Goal: Task Accomplishment & Management: Complete application form

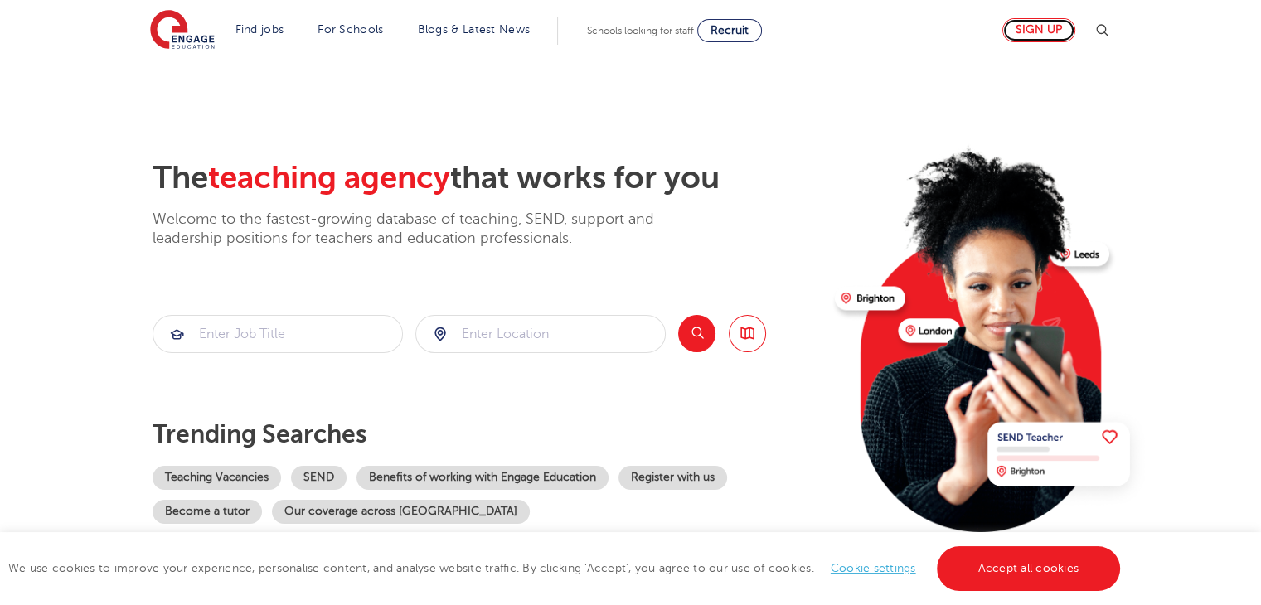
click at [1031, 27] on link "Sign up" at bounding box center [1038, 30] width 73 height 24
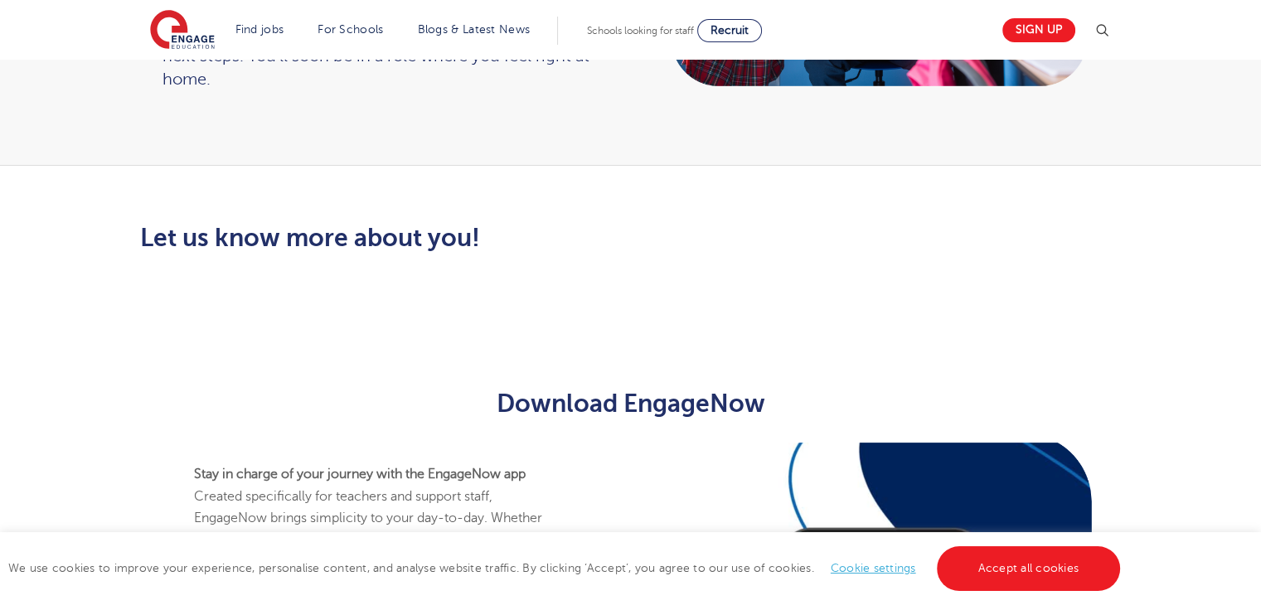
scroll to position [126, 0]
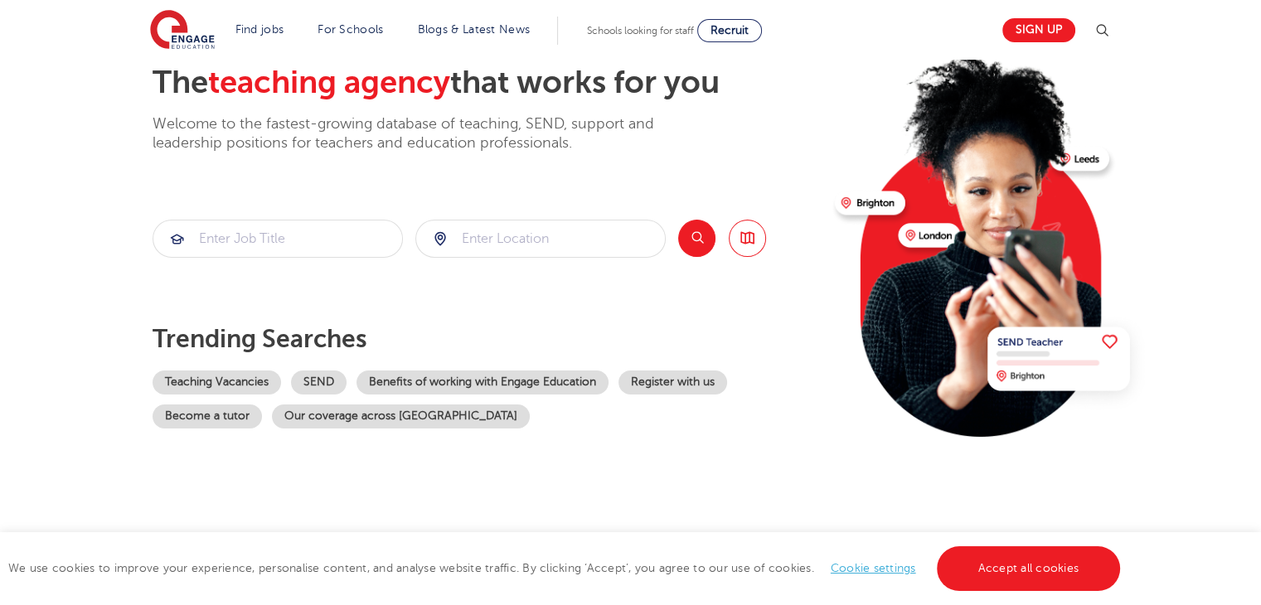
scroll to position [83, 0]
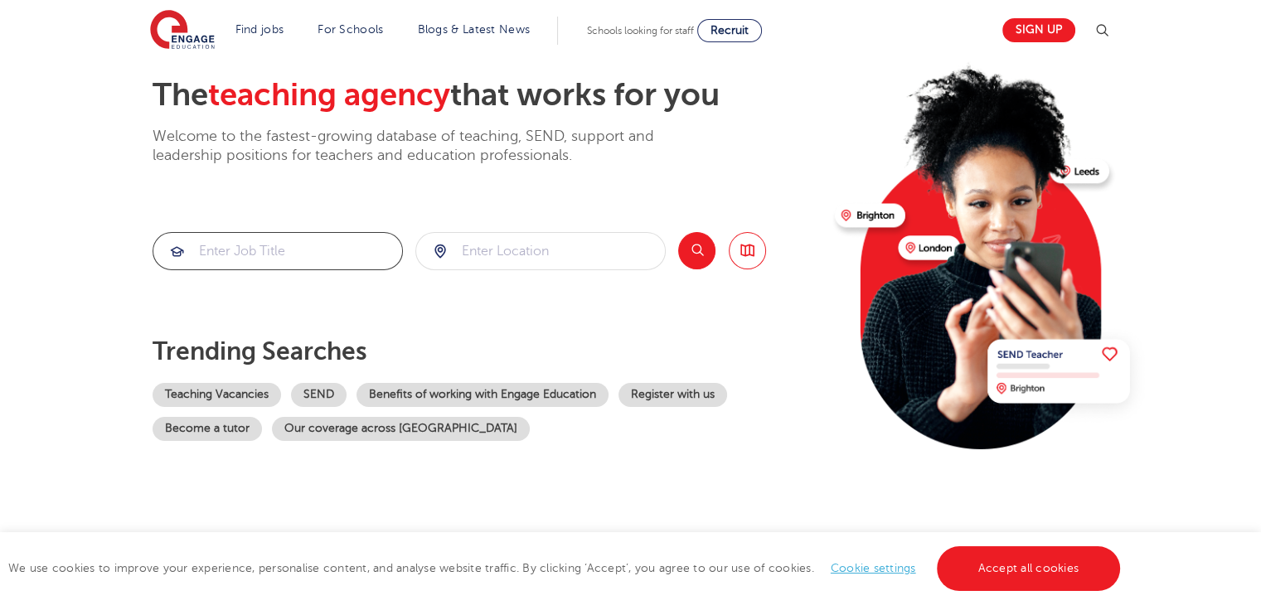
click at [269, 261] on input "search" at bounding box center [277, 251] width 249 height 36
click at [556, 249] on input "search" at bounding box center [540, 251] width 249 height 36
click at [520, 169] on div "The teaching agency that works for you Welcome to the fastest-growing database …" at bounding box center [486, 277] width 669 height 402
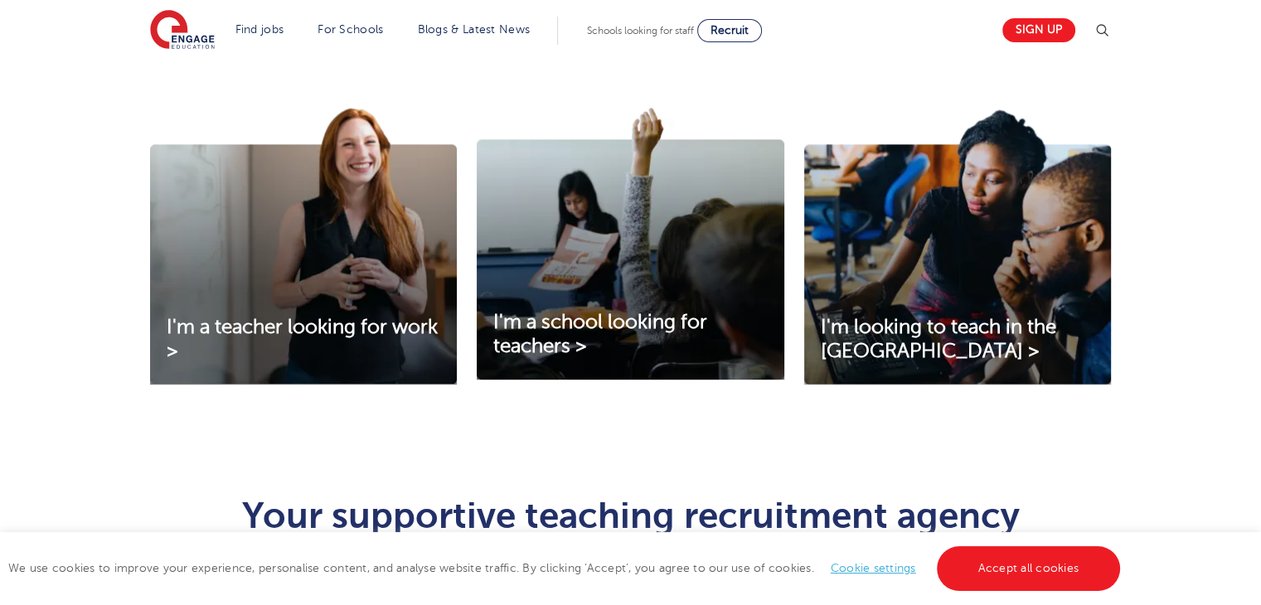
scroll to position [497, 0]
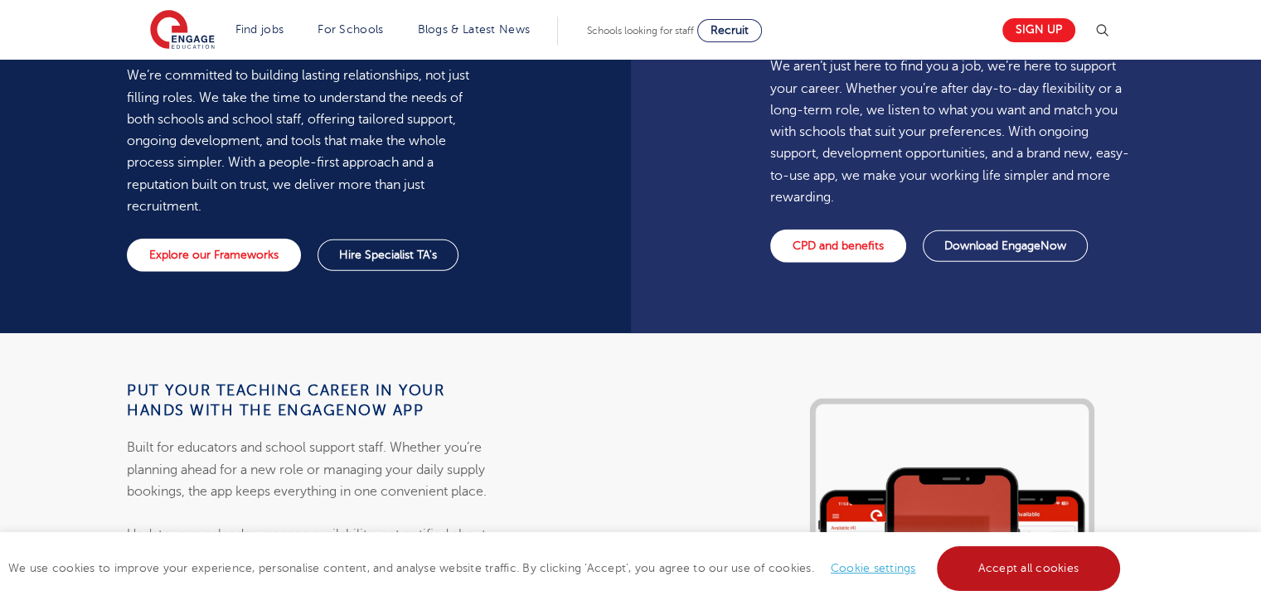
click at [1062, 578] on link "Accept all cookies" at bounding box center [1029, 568] width 184 height 45
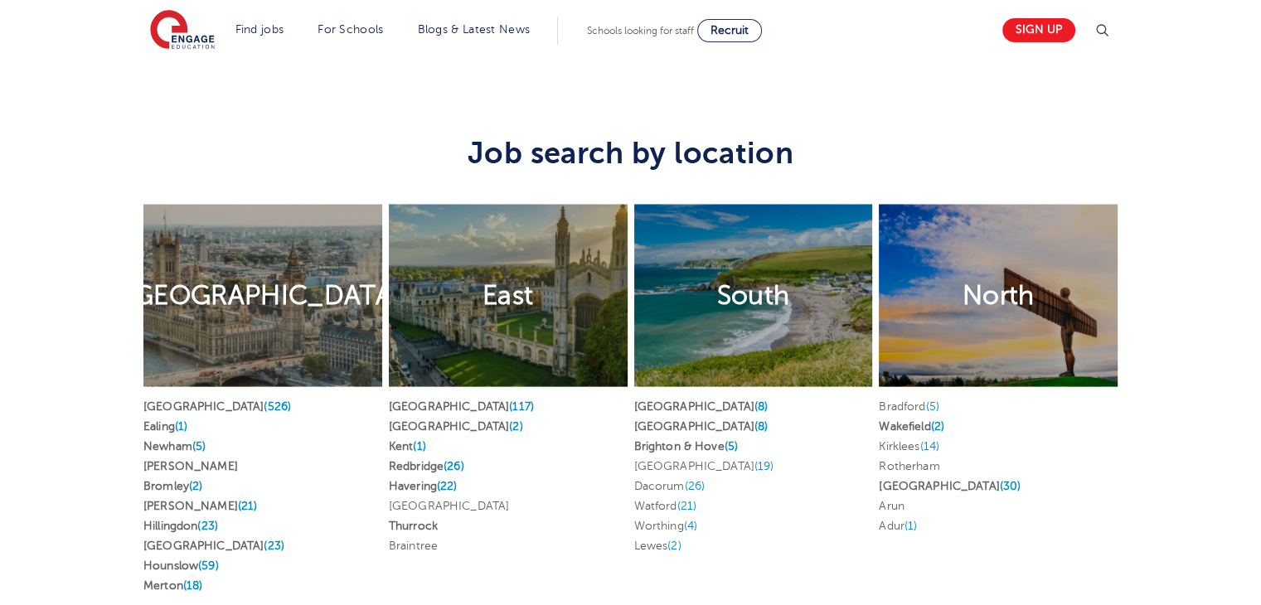
scroll to position [3066, 0]
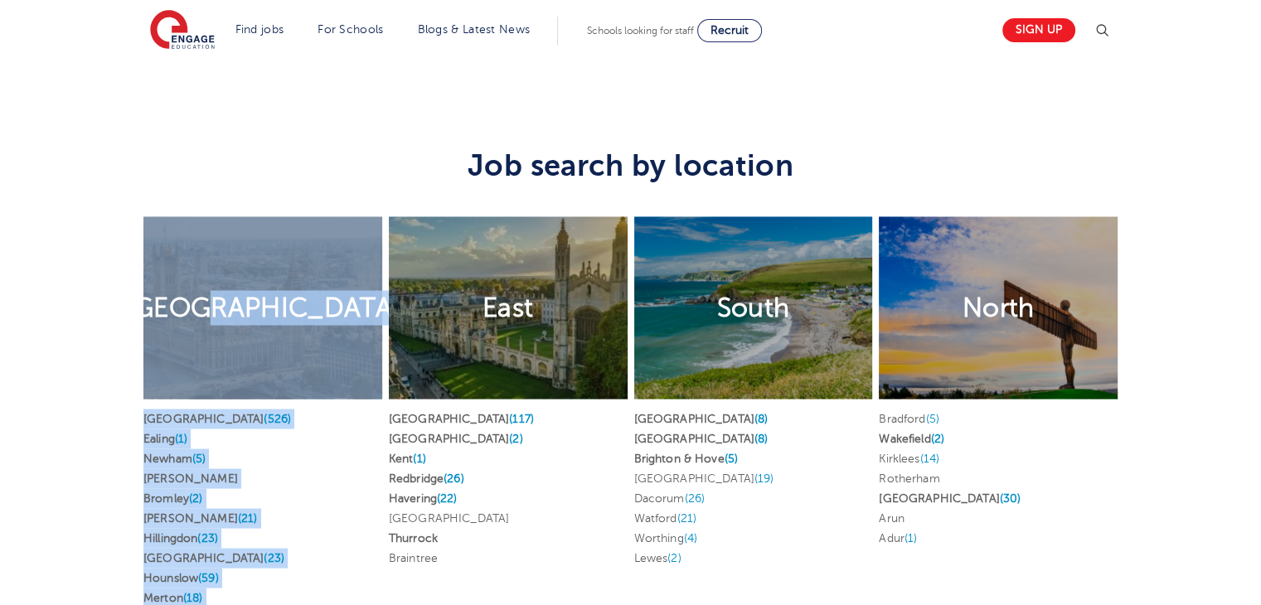
drag, startPoint x: 328, startPoint y: 282, endPoint x: 477, endPoint y: 288, distance: 149.3
click at [467, 288] on div "London Find jobs in London London (526) Ealing (1) Newham (5) Brent Bromley (2)…" at bounding box center [630, 414] width 980 height 443
click at [539, 279] on div "East" at bounding box center [508, 307] width 239 height 182
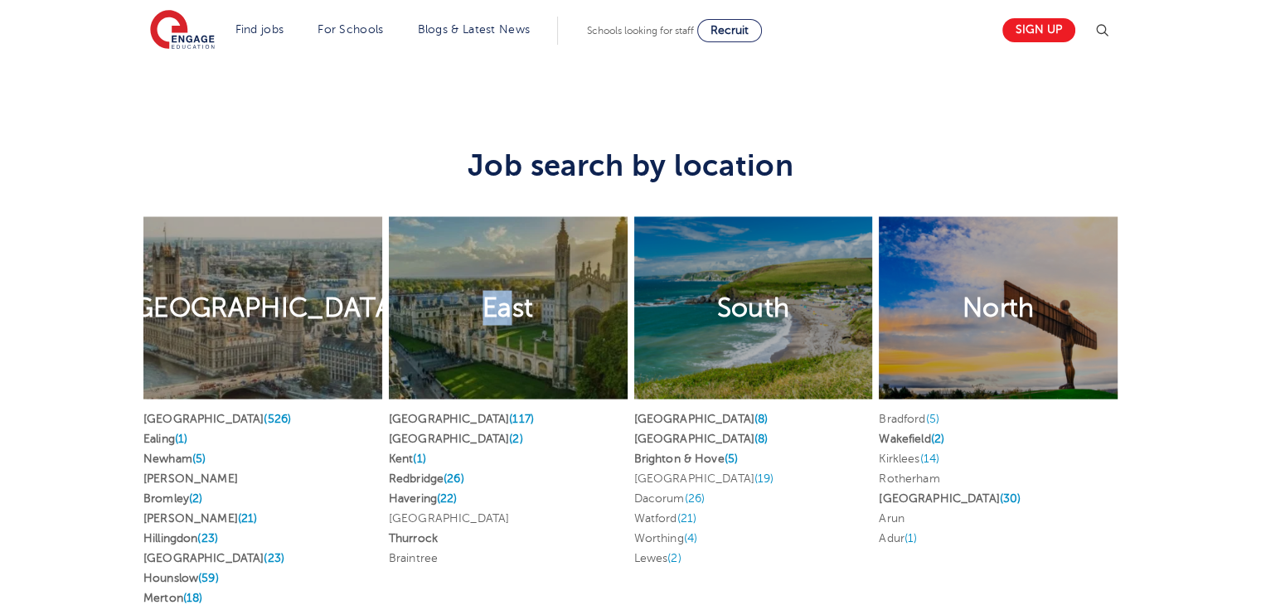
drag, startPoint x: 515, startPoint y: 279, endPoint x: 472, endPoint y: 287, distance: 42.9
click at [472, 287] on div "East" at bounding box center [508, 307] width 239 height 182
click at [507, 290] on h2 "East" at bounding box center [507, 307] width 51 height 35
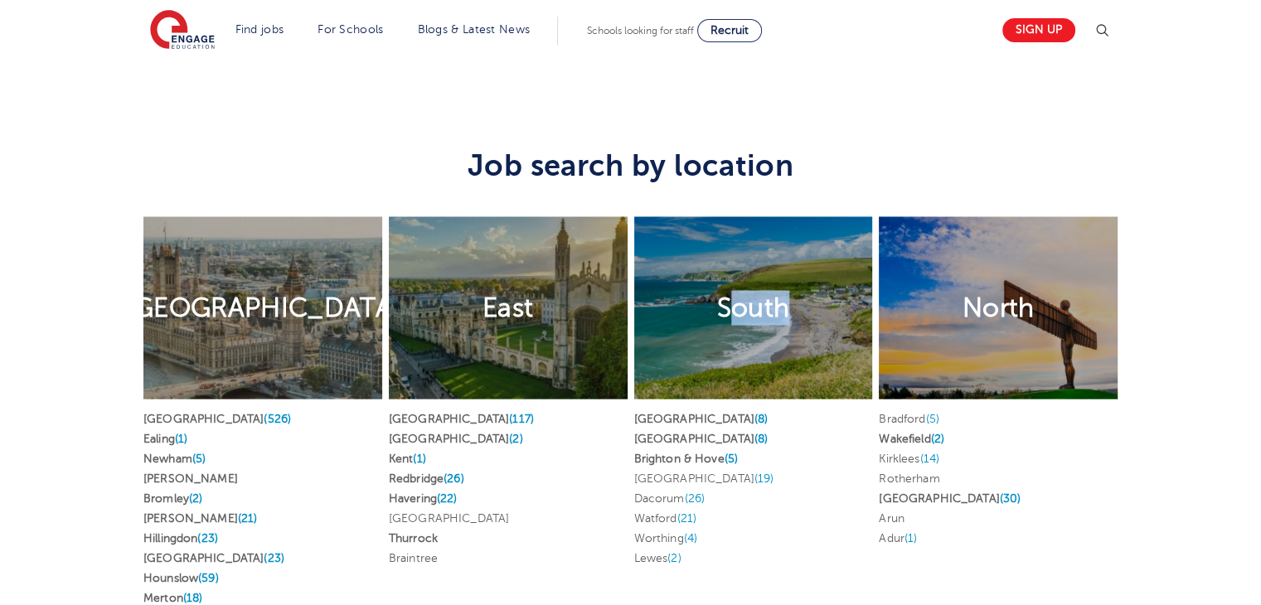
drag, startPoint x: 739, startPoint y: 277, endPoint x: 787, endPoint y: 285, distance: 48.8
click at [787, 290] on h2 "South" at bounding box center [753, 307] width 73 height 35
drag, startPoint x: 976, startPoint y: 287, endPoint x: 1025, endPoint y: 283, distance: 49.1
click at [1025, 290] on h2 "North" at bounding box center [998, 307] width 72 height 35
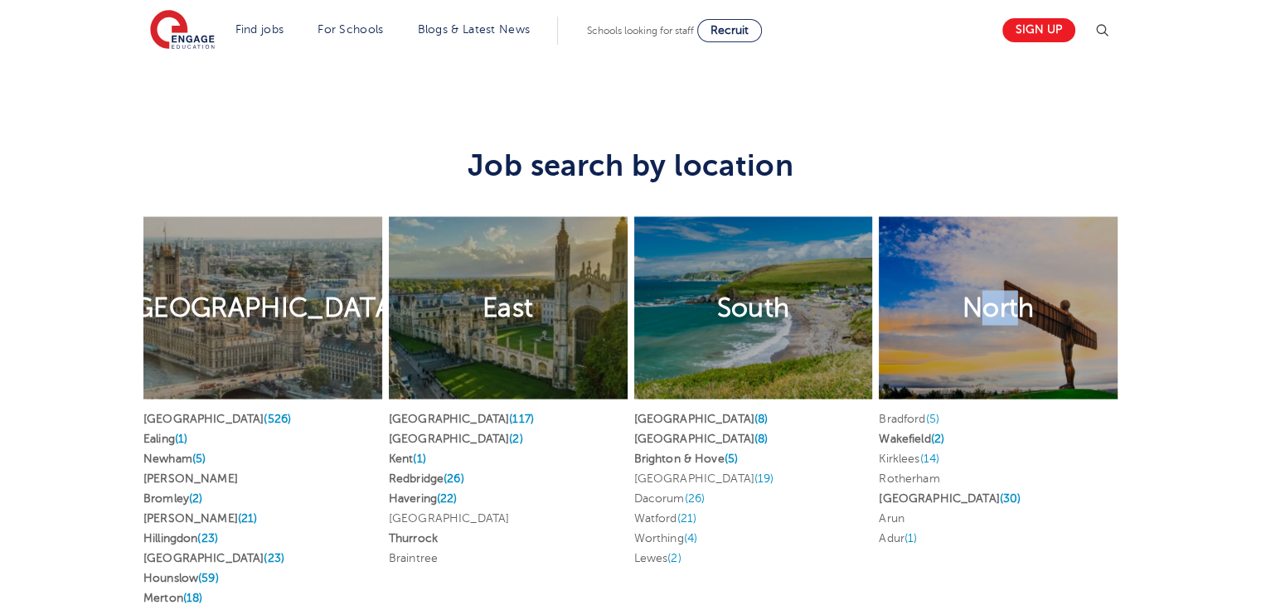
click at [1025, 290] on h2 "North" at bounding box center [998, 307] width 72 height 35
drag, startPoint x: 1038, startPoint y: 283, endPoint x: 972, endPoint y: 286, distance: 66.4
click at [972, 286] on div "North" at bounding box center [997, 307] width 239 height 182
click at [1014, 290] on h2 "North" at bounding box center [998, 307] width 72 height 35
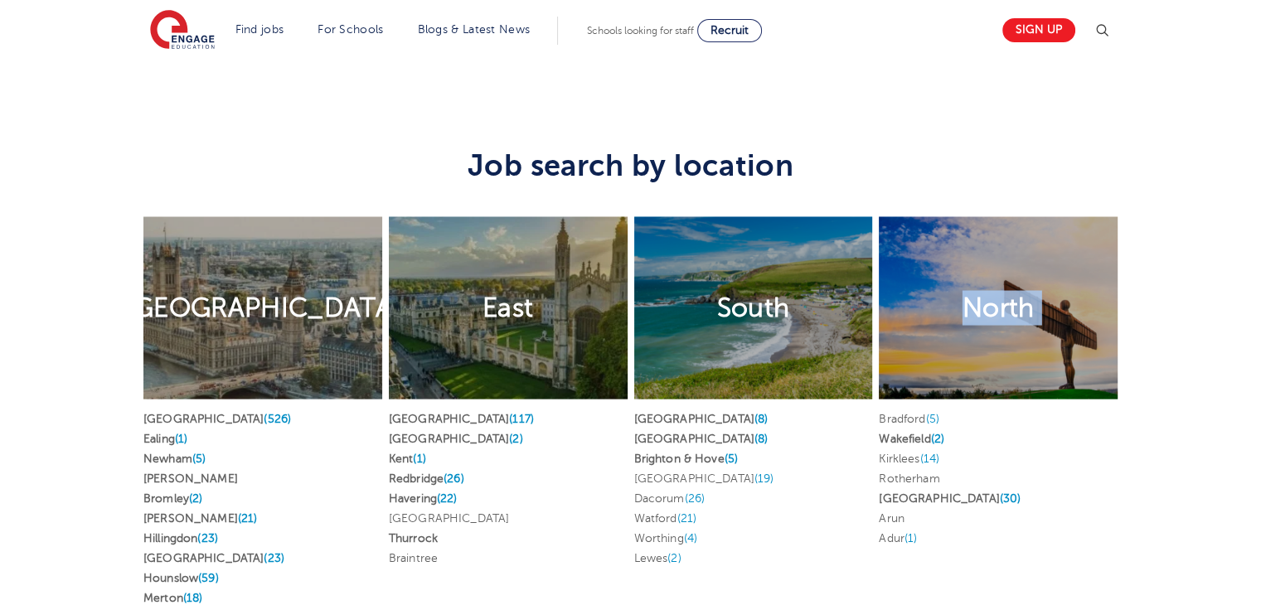
click at [1014, 290] on h2 "North" at bounding box center [998, 307] width 72 height 35
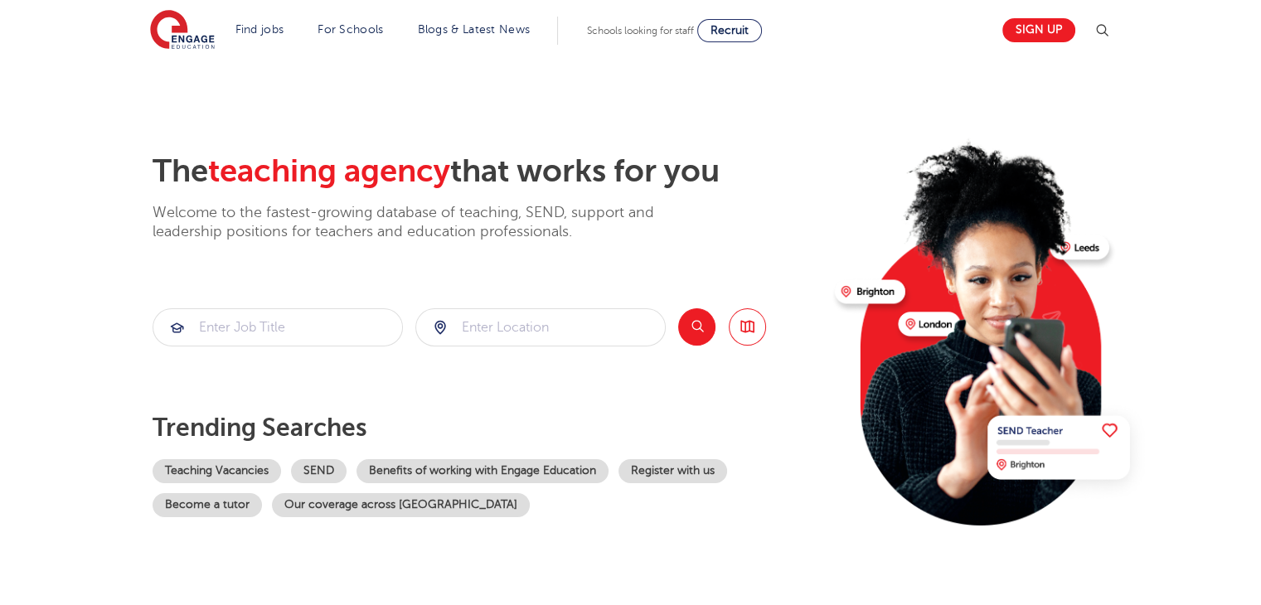
scroll to position [0, 0]
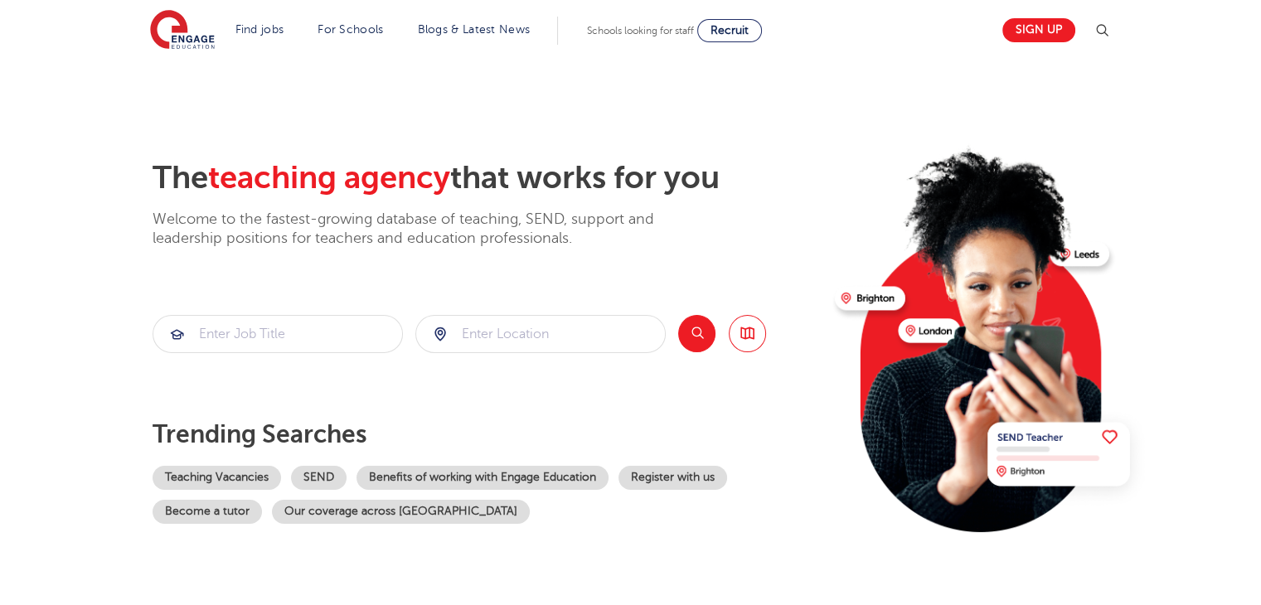
drag, startPoint x: 680, startPoint y: 182, endPoint x: 754, endPoint y: 182, distance: 74.6
click at [754, 182] on h2 "The teaching agency that works for you" at bounding box center [486, 178] width 669 height 38
click at [750, 182] on h2 "The teaching agency that works for you" at bounding box center [486, 178] width 669 height 38
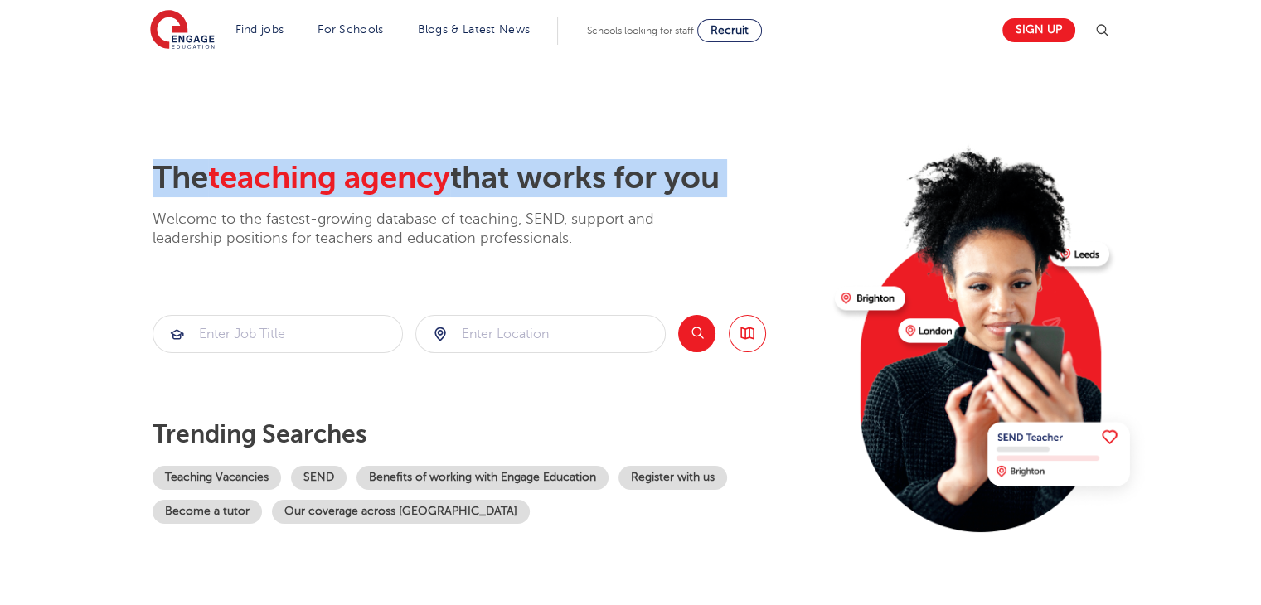
click at [750, 182] on h2 "The teaching agency that works for you" at bounding box center [486, 178] width 669 height 38
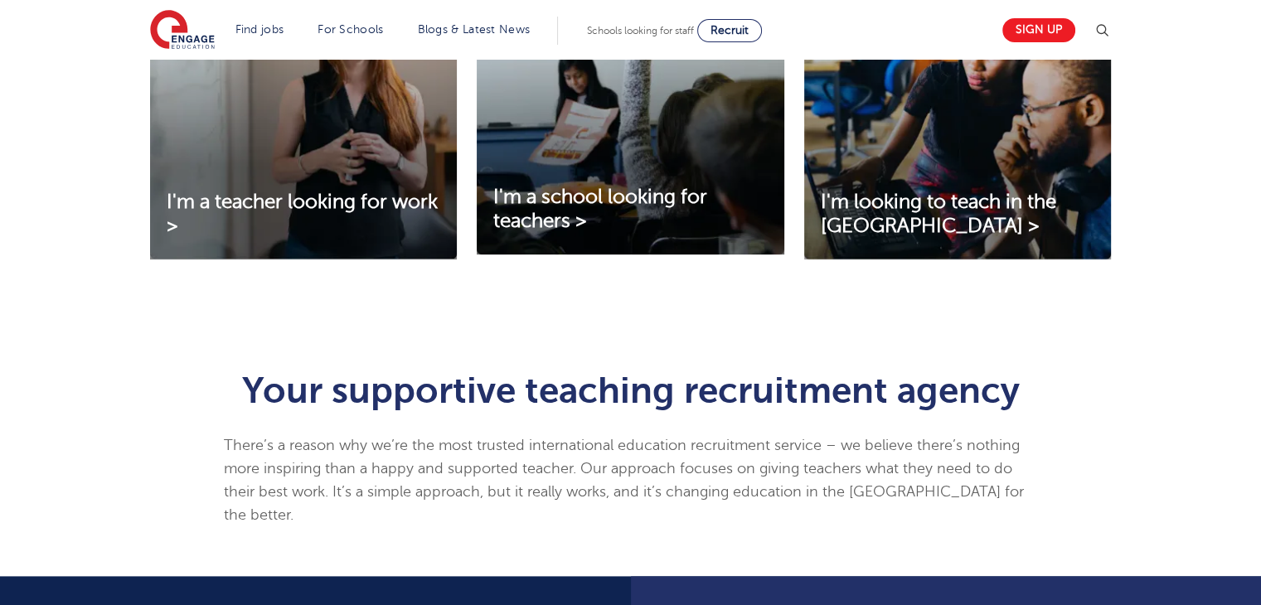
scroll to position [746, 0]
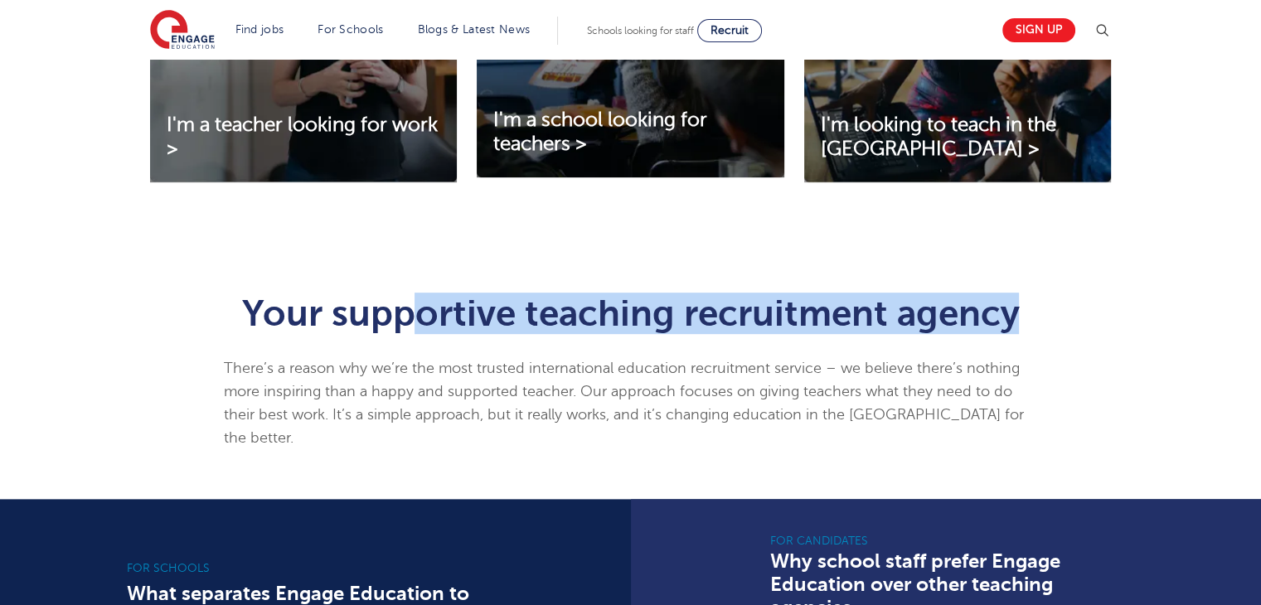
drag, startPoint x: 406, startPoint y: 303, endPoint x: 1022, endPoint y: 296, distance: 615.8
click at [1022, 296] on h1 "Your supportive teaching recruitment agency" at bounding box center [630, 313] width 813 height 36
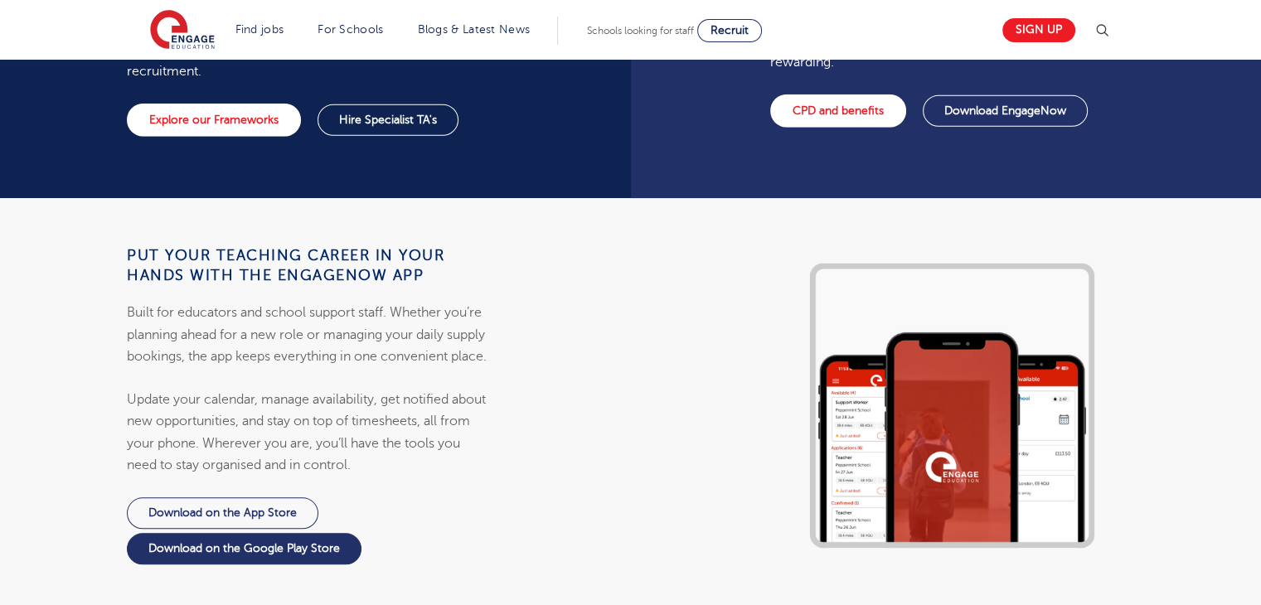
scroll to position [1740, 0]
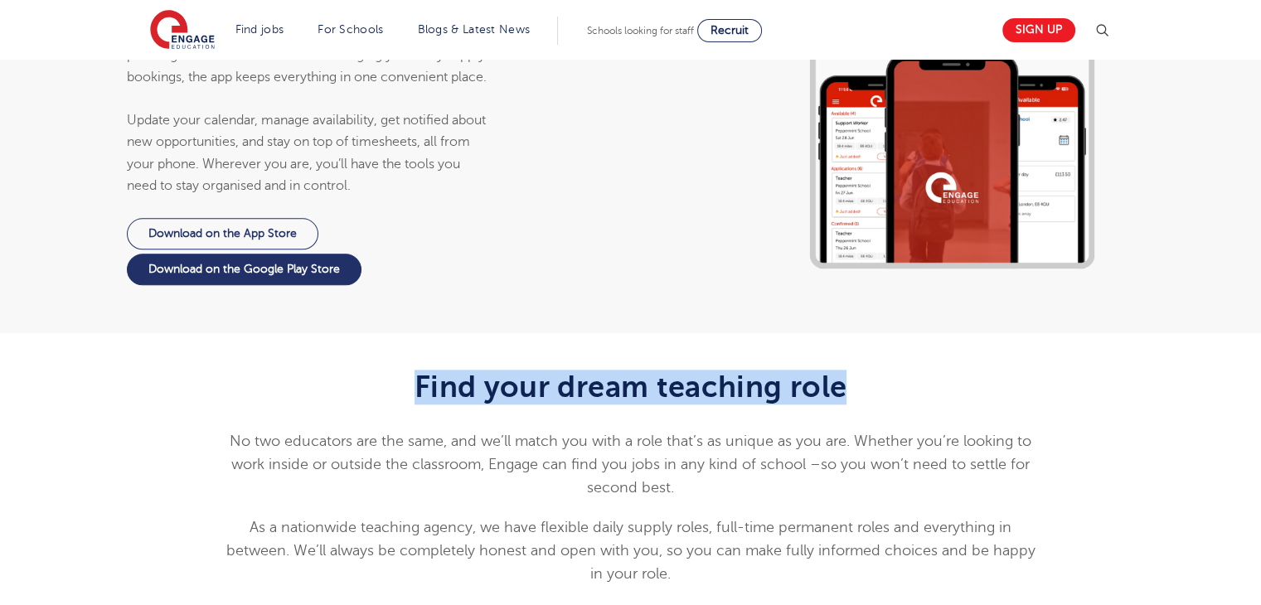
drag, startPoint x: 415, startPoint y: 360, endPoint x: 932, endPoint y: 328, distance: 518.1
click at [1047, 333] on div "Find your dream teaching role No two educators are the same, and we’ll match yo…" at bounding box center [630, 503] width 1261 height 341
click at [792, 370] on h2 "Find your dream teaching role" at bounding box center [630, 387] width 813 height 35
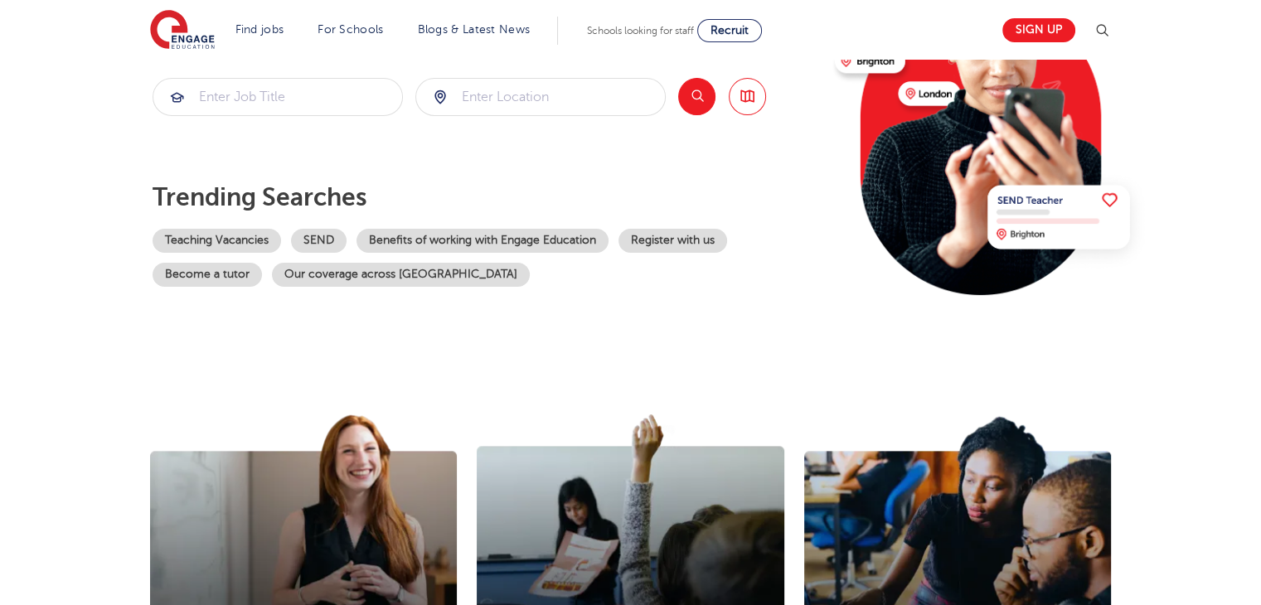
scroll to position [0, 0]
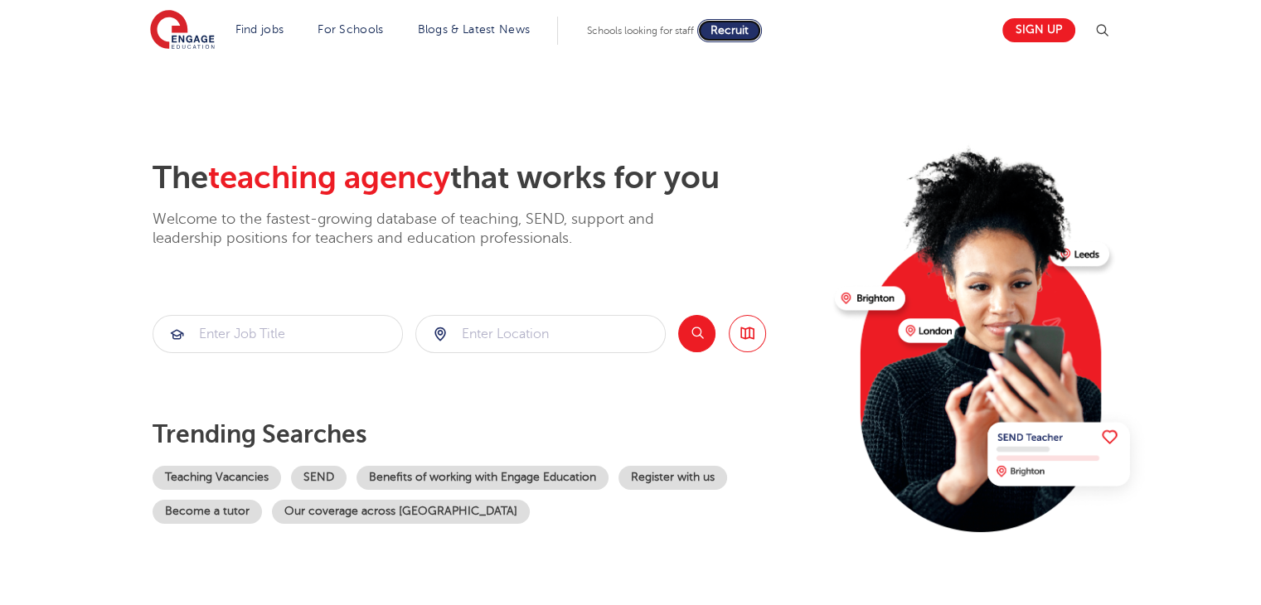
click at [738, 34] on span "Recruit" at bounding box center [729, 30] width 38 height 12
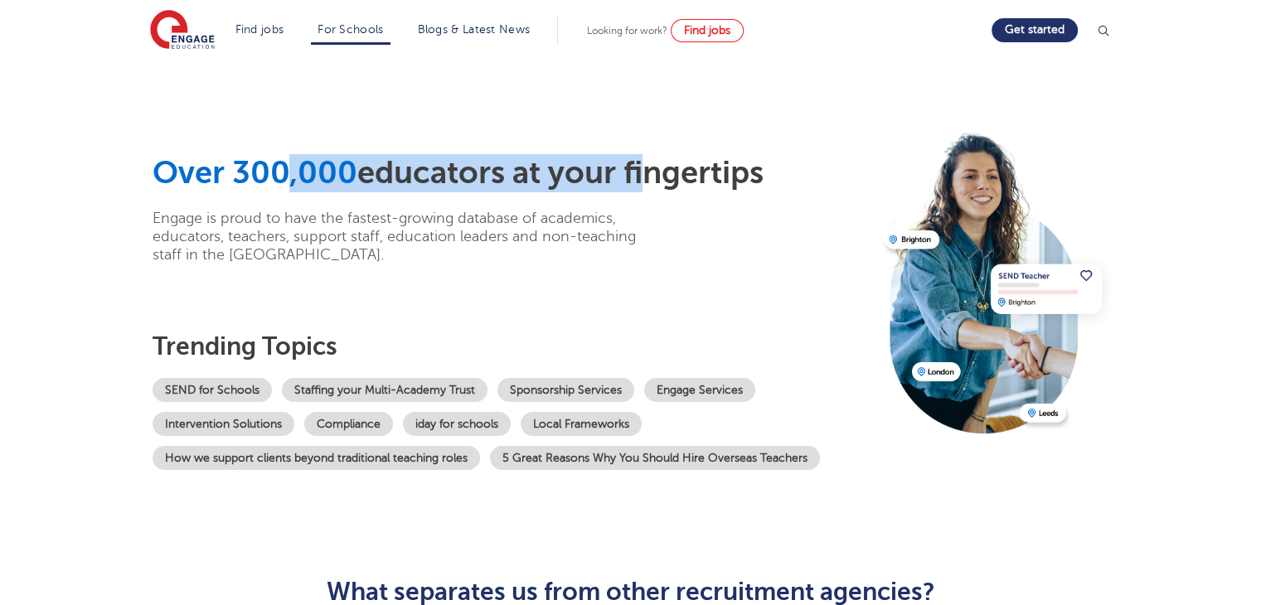
drag, startPoint x: 292, startPoint y: 157, endPoint x: 637, endPoint y: 156, distance: 345.6
click at [637, 156] on h1 "Over 300,000 educators at your fingertips" at bounding box center [511, 173] width 719 height 38
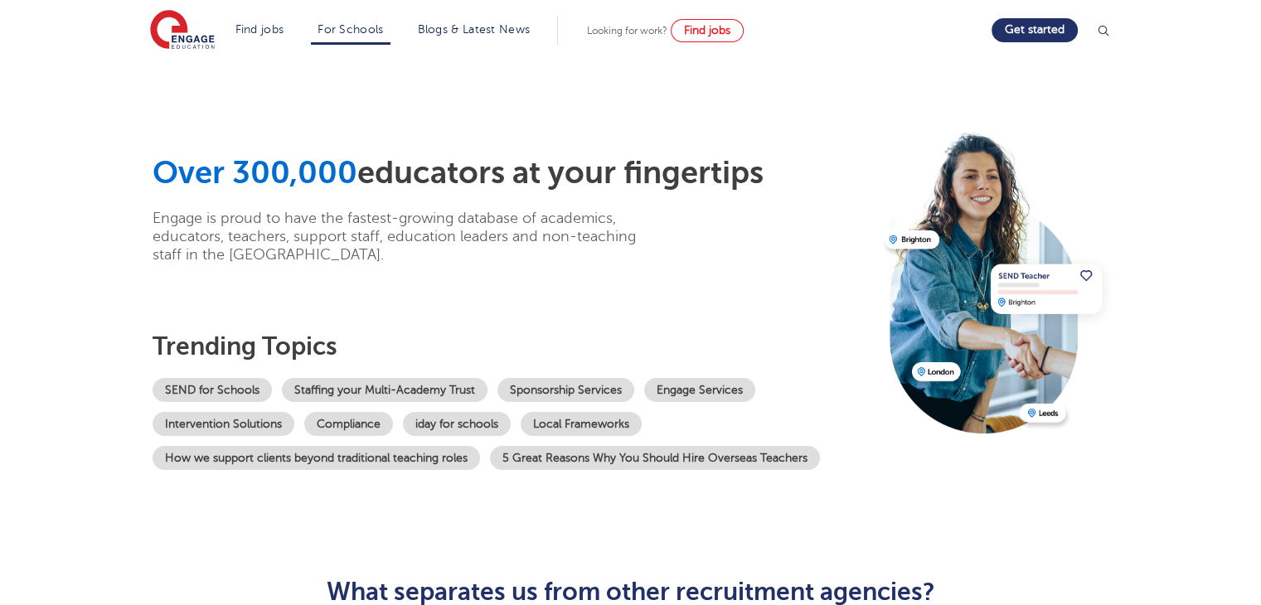
click at [640, 154] on h1 "Over 300,000 educators at your fingertips" at bounding box center [511, 173] width 719 height 38
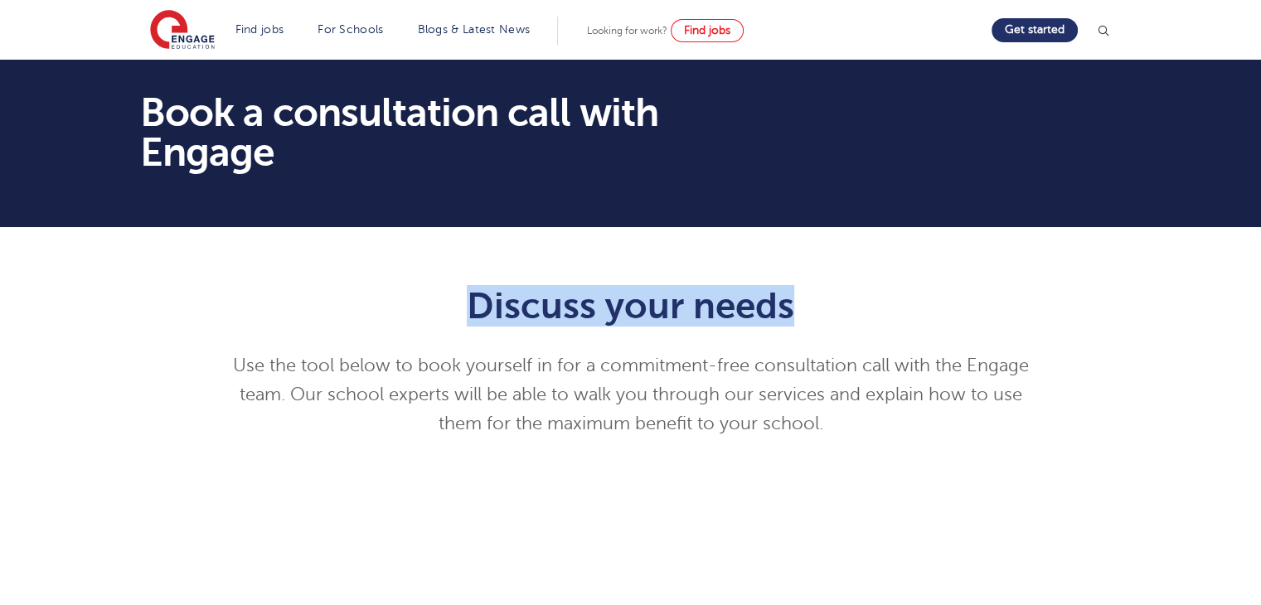
drag, startPoint x: 494, startPoint y: 289, endPoint x: 799, endPoint y: 306, distance: 305.4
click at [799, 306] on h1 "Discuss your needs" at bounding box center [630, 305] width 813 height 41
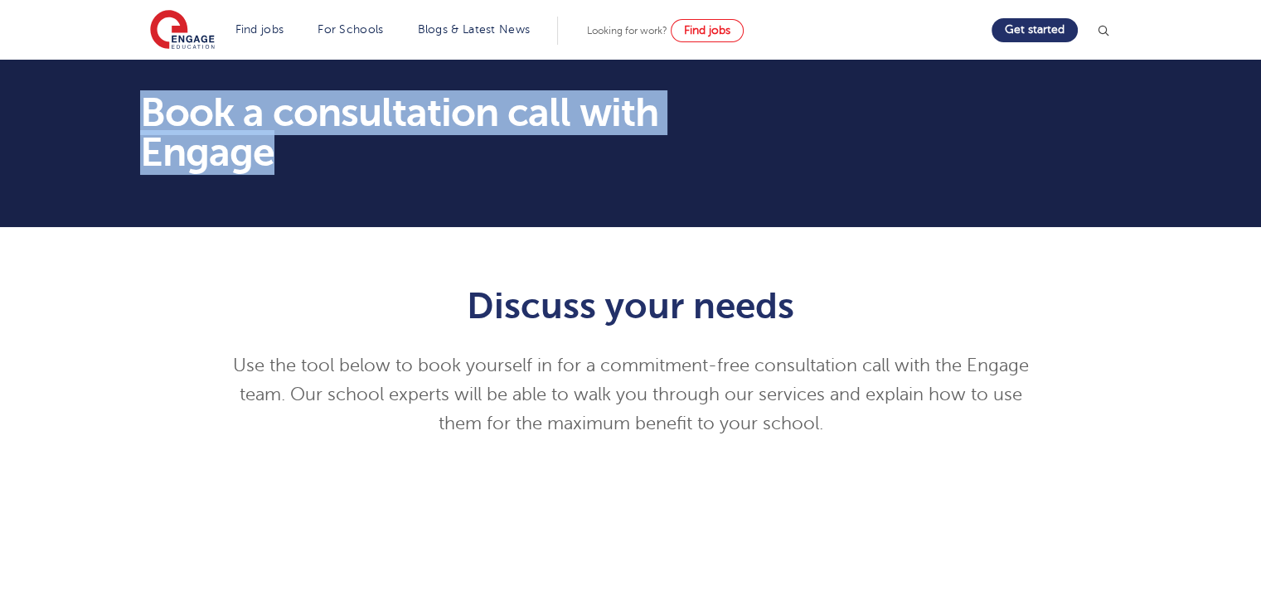
drag, startPoint x: 143, startPoint y: 100, endPoint x: 303, endPoint y: 165, distance: 173.3
click at [303, 166] on h1 "Book a consultation call with Engage" at bounding box center [463, 133] width 646 height 80
click at [283, 149] on h1 "Book a consultation call with Engage" at bounding box center [463, 133] width 646 height 80
click at [272, 148] on h1 "Book a consultation call with Engage" at bounding box center [463, 133] width 646 height 80
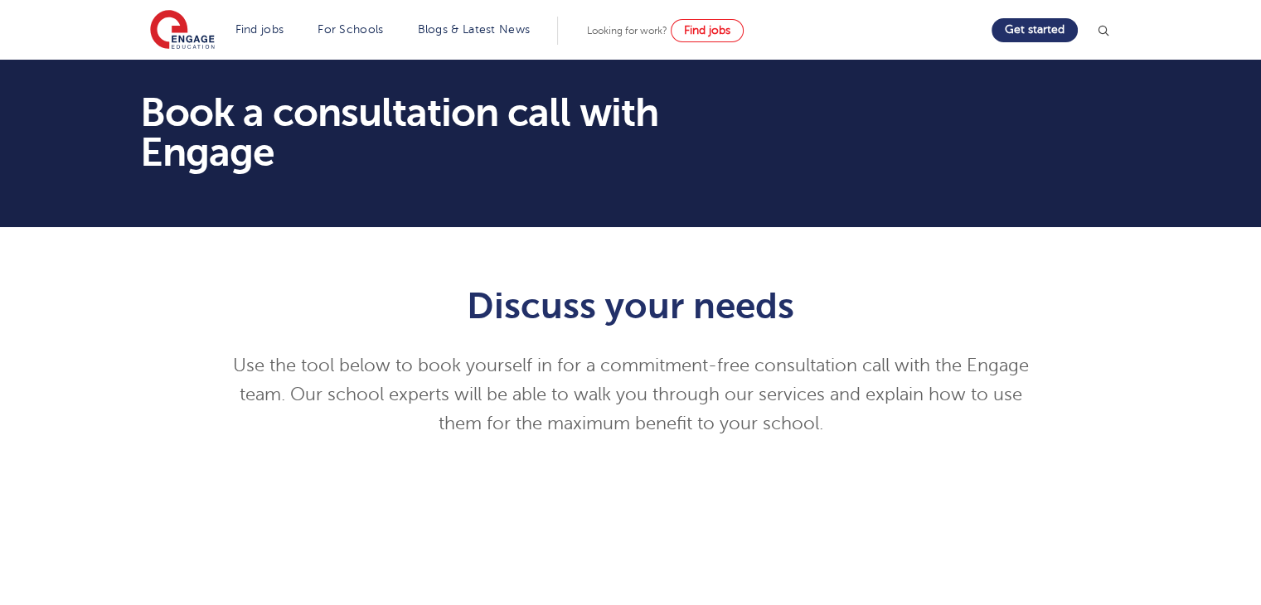
click at [279, 160] on h1 "Book a consultation call with Engage" at bounding box center [463, 133] width 646 height 80
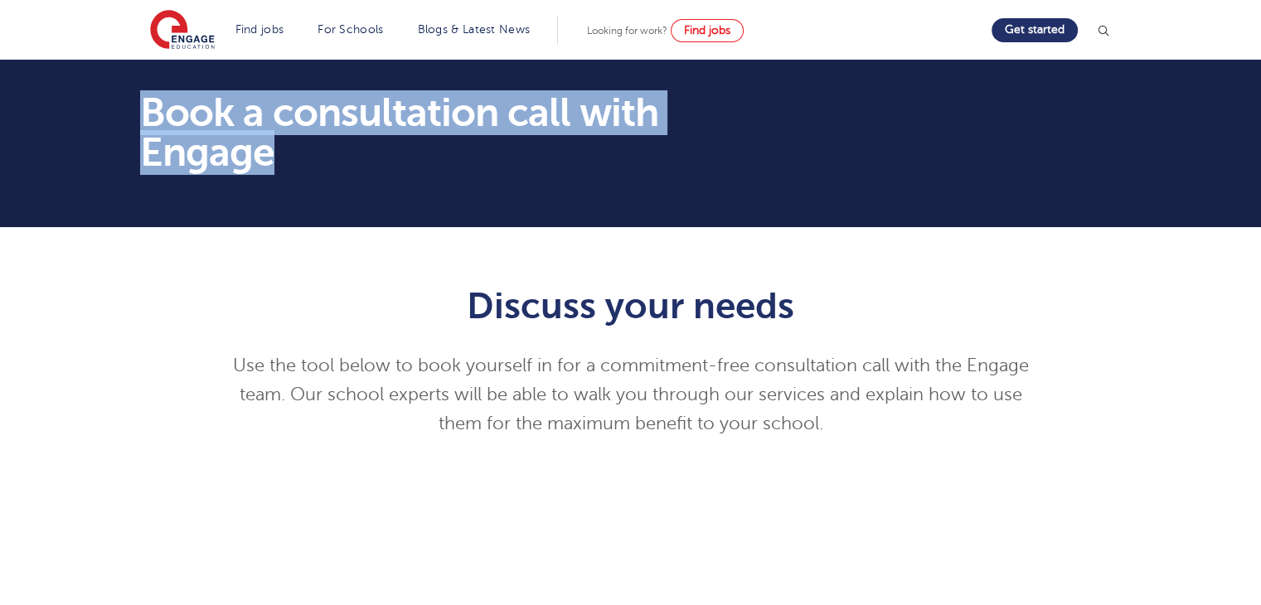
drag, startPoint x: 275, startPoint y: 157, endPoint x: 134, endPoint y: 119, distance: 146.0
click at [135, 120] on div "Book a consultation call with Engage" at bounding box center [463, 143] width 670 height 101
click at [136, 114] on div "Book a consultation call with Engage" at bounding box center [463, 143] width 670 height 101
click at [269, 147] on h1 "Book a consultation call with Engage" at bounding box center [463, 133] width 646 height 80
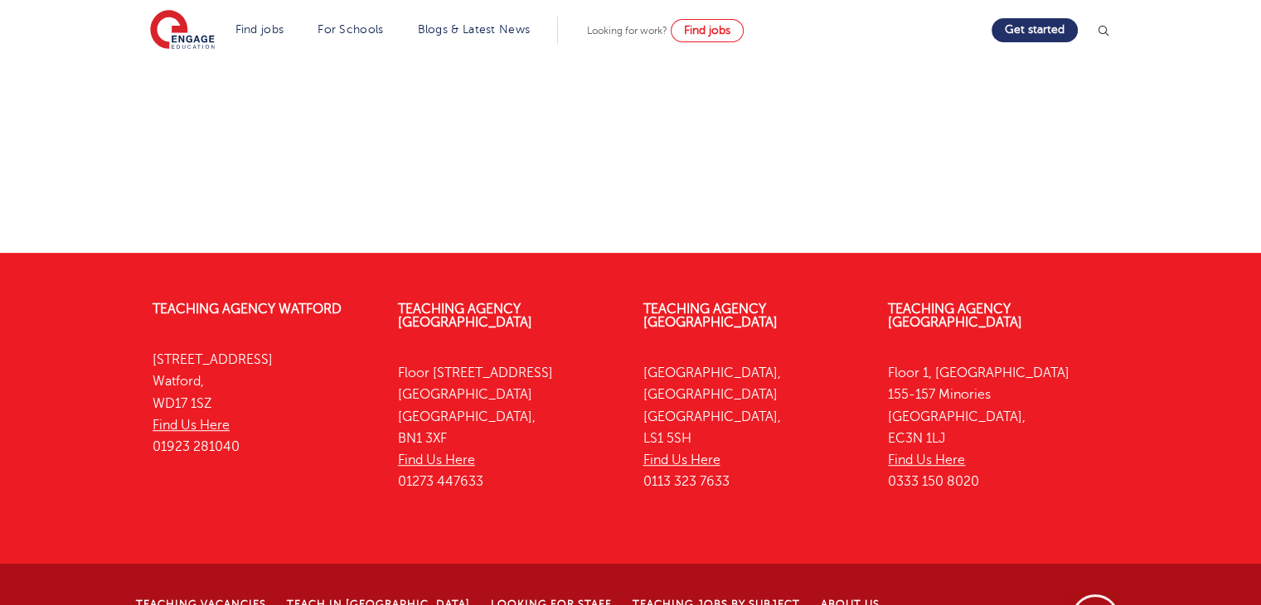
scroll to position [907, 0]
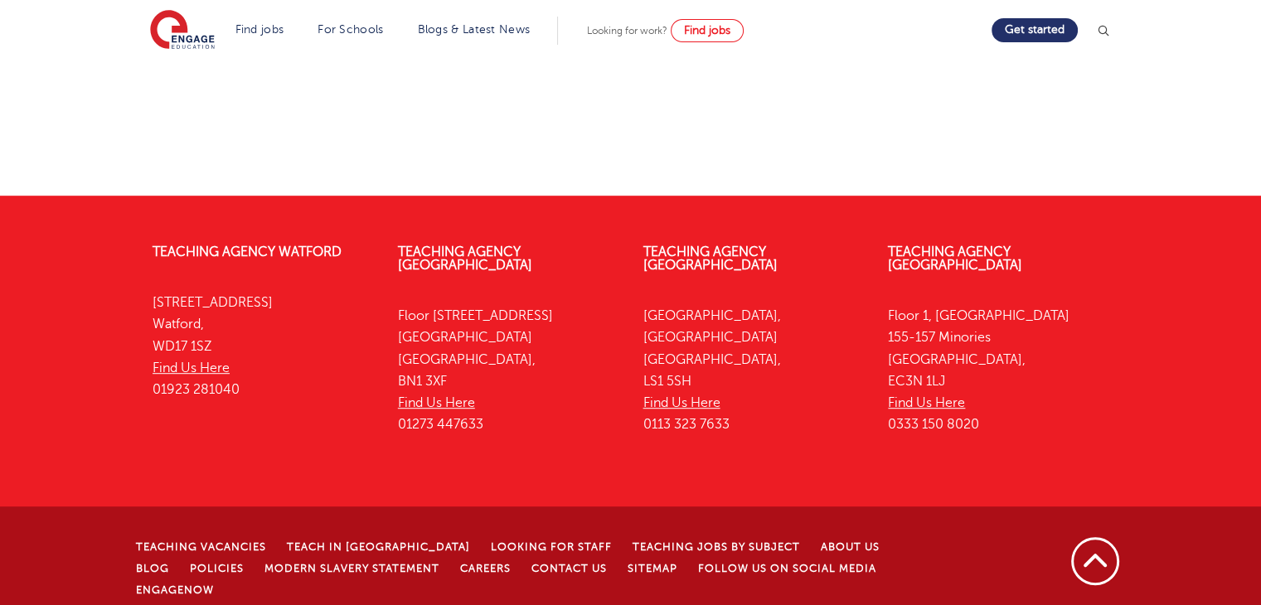
drag, startPoint x: 425, startPoint y: 578, endPoint x: 739, endPoint y: 578, distance: 314.1
click at [739, 604] on p "© [DATE]-[DATE] Engage Partners Limited "trading as Engage Education". [STREET_…" at bounding box center [544, 616] width 817 height 15
click at [427, 604] on p "© [DATE]-[DATE] Engage Partners Limited "trading as Engage Education". [STREET_…" at bounding box center [544, 616] width 817 height 15
drag, startPoint x: 427, startPoint y: 581, endPoint x: 746, endPoint y: 577, distance: 319.1
click at [746, 604] on p "© [DATE]-[DATE] Engage Partners Limited "trading as Engage Education". [STREET_…" at bounding box center [544, 616] width 817 height 15
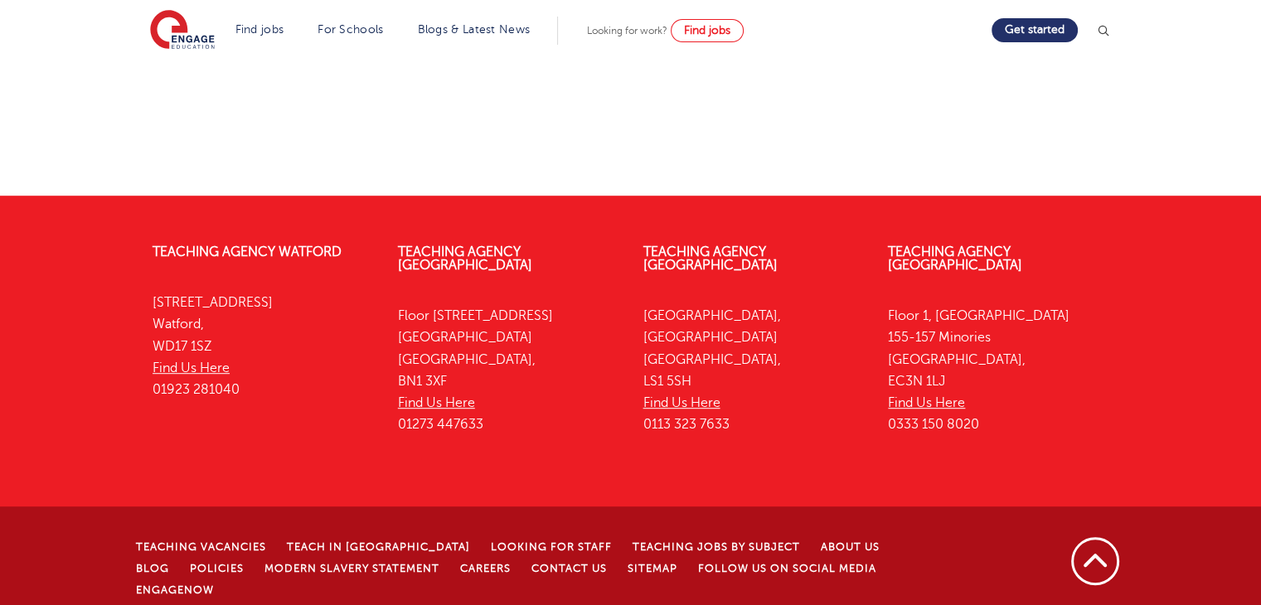
click at [726, 604] on p "© [DATE]-[DATE] Engage Partners Limited "trading as Engage Education". [STREET_…" at bounding box center [544, 616] width 817 height 15
drag, startPoint x: 718, startPoint y: 583, endPoint x: 727, endPoint y: 579, distance: 10.0
click at [727, 604] on p "© [DATE]-[DATE] Engage Partners Limited "trading as Engage Education". [STREET_…" at bounding box center [544, 616] width 817 height 15
drag, startPoint x: 726, startPoint y: 578, endPoint x: 714, endPoint y: 581, distance: 11.9
click at [716, 604] on p "© [DATE]-[DATE] Engage Partners Limited "trading as Engage Education". [STREET_…" at bounding box center [544, 616] width 817 height 15
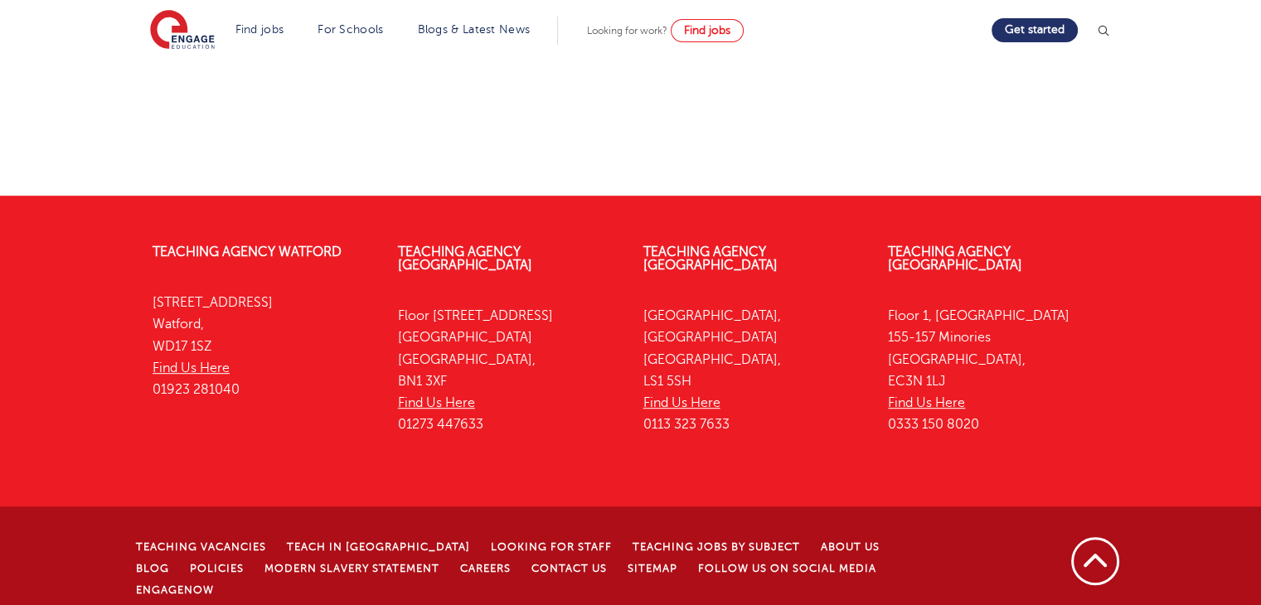
click at [730, 604] on p "© [DATE]-[DATE] Engage Partners Limited "trading as Engage Education". [STREET_…" at bounding box center [544, 616] width 817 height 15
drag, startPoint x: 726, startPoint y: 580, endPoint x: 138, endPoint y: 591, distance: 588.5
click at [138, 591] on div "Teaching Vacancies Teach in London Looking for staff Teaching jobs by subject A…" at bounding box center [547, 587] width 838 height 105
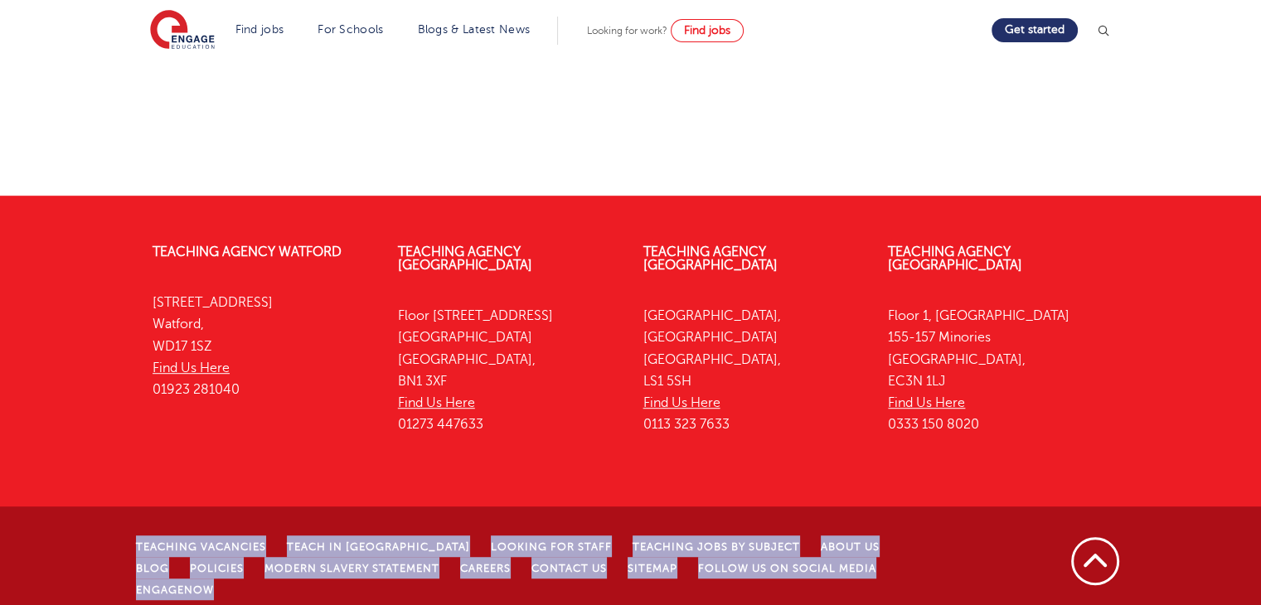
drag, startPoint x: 961, startPoint y: 554, endPoint x: 76, endPoint y: 528, distance: 884.7
click at [76, 528] on div "Teaching Vacancies Teach in London Looking for staff Teaching jobs by subject A…" at bounding box center [630, 573] width 1261 height 134
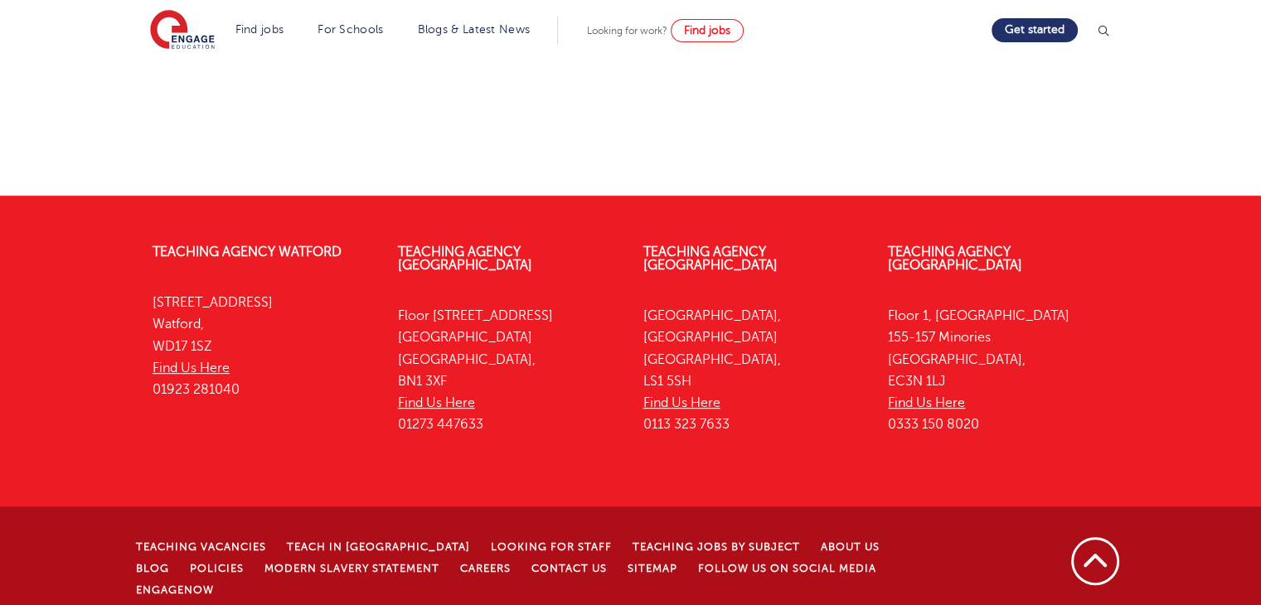
click at [77, 522] on div "Teaching Vacancies Teach in London Looking for staff Teaching jobs by subject A…" at bounding box center [630, 573] width 1261 height 134
drag, startPoint x: 104, startPoint y: 531, endPoint x: 950, endPoint y: 555, distance: 846.5
click at [955, 564] on div "Teaching Vacancies Teach in London Looking for staff Teaching jobs by subject A…" at bounding box center [630, 573] width 1261 height 134
click at [947, 553] on ul "Teaching Vacancies Teach in London Looking for staff Teaching jobs by subject A…" at bounding box center [544, 567] width 817 height 65
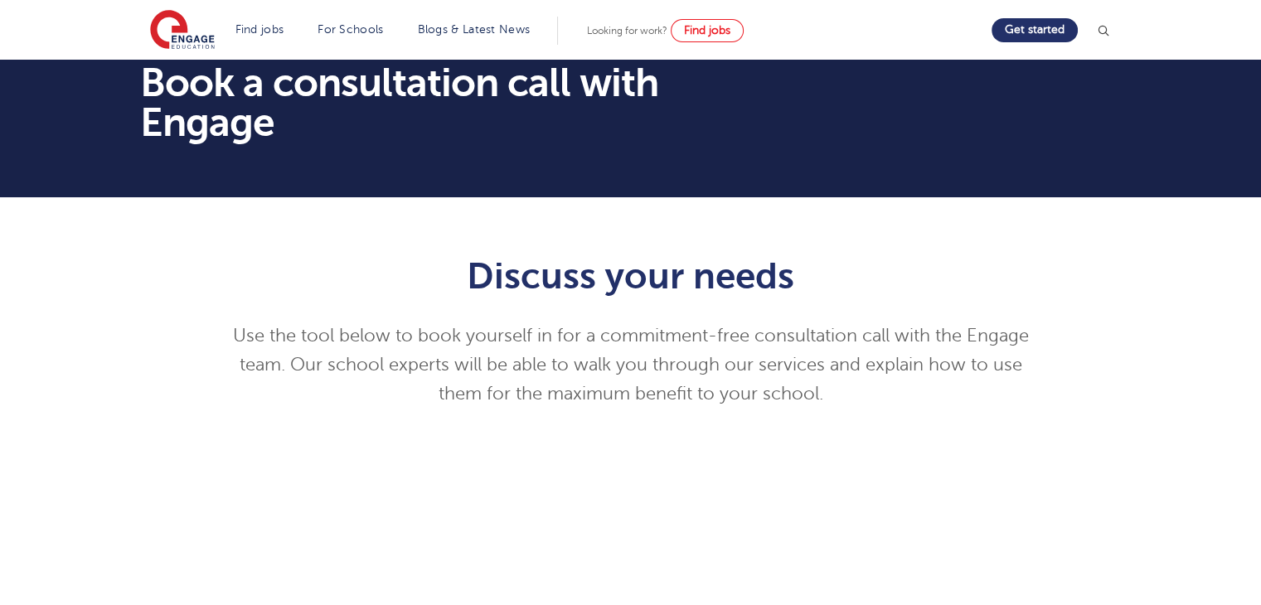
scroll to position [0, 0]
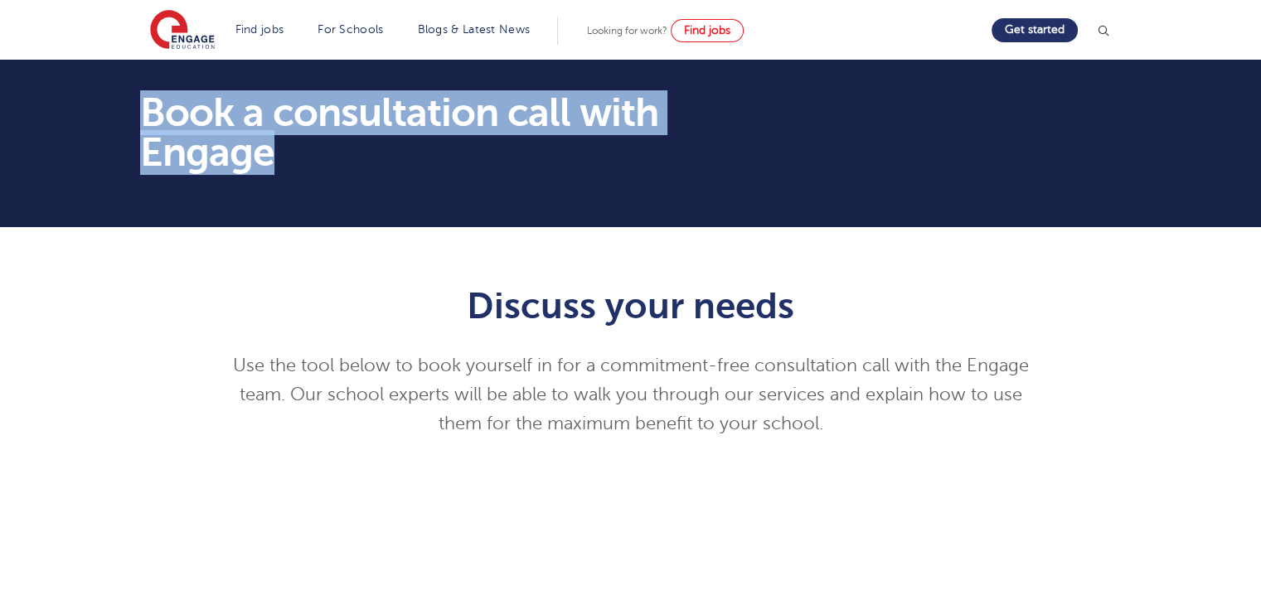
drag, startPoint x: 141, startPoint y: 109, endPoint x: 269, endPoint y: 157, distance: 136.1
click at [269, 157] on h1 "Book a consultation call with Engage" at bounding box center [463, 133] width 646 height 80
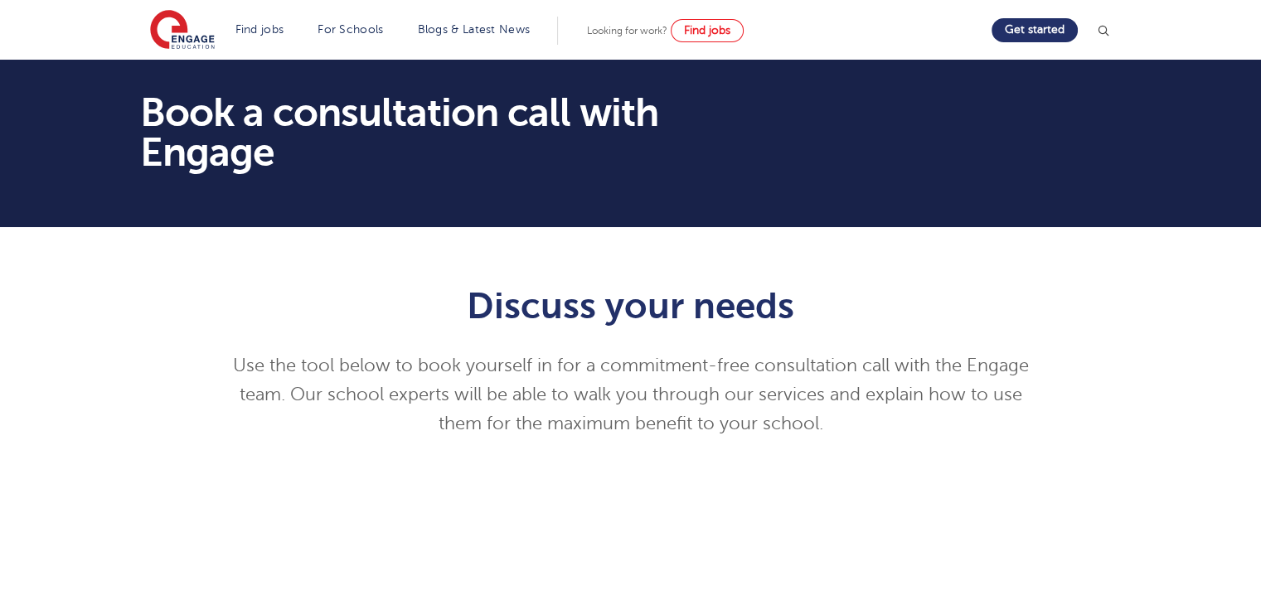
click at [282, 153] on h1 "Book a consultation call with Engage" at bounding box center [463, 133] width 646 height 80
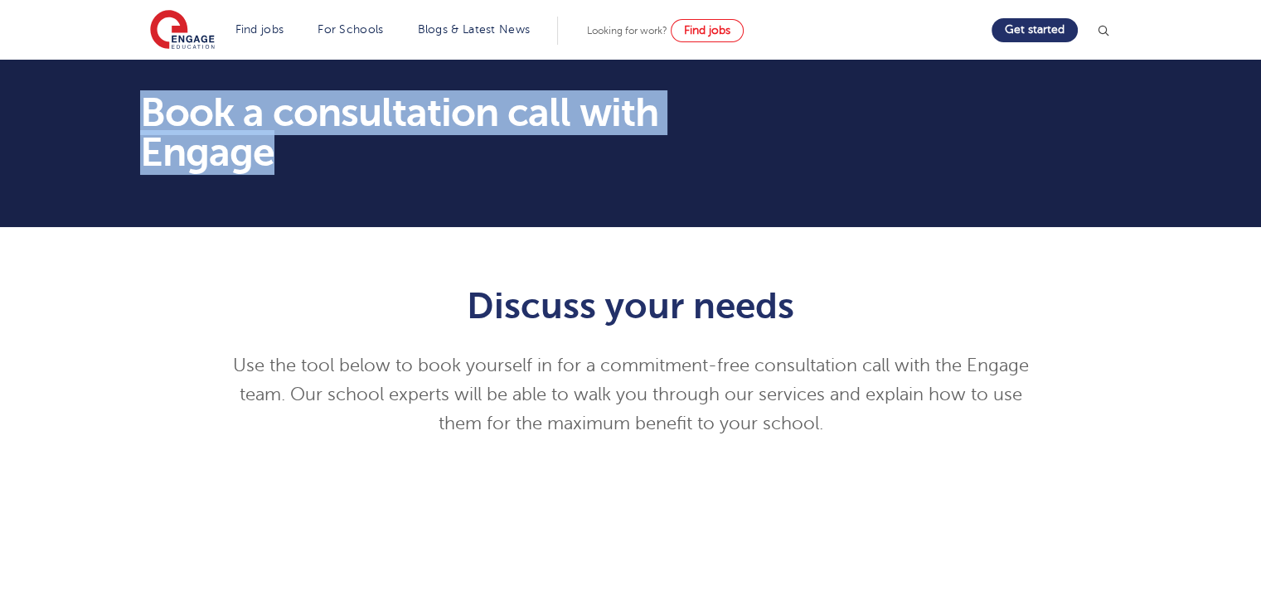
drag, startPoint x: 280, startPoint y: 151, endPoint x: 123, endPoint y: 110, distance: 162.6
click at [123, 110] on section "Book a consultation call with Engage" at bounding box center [630, 143] width 1261 height 167
click at [128, 104] on div "Book a consultation call with Engage" at bounding box center [463, 143] width 670 height 101
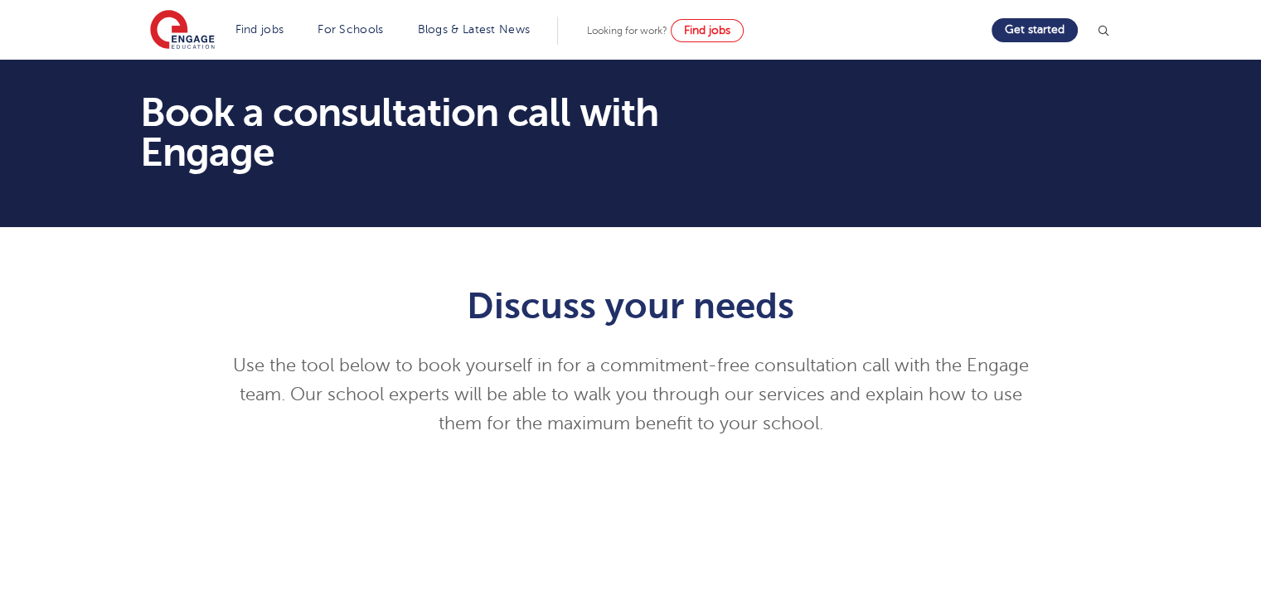
drag, startPoint x: 141, startPoint y: 104, endPoint x: 150, endPoint y: 107, distance: 9.4
click at [143, 104] on h1 "Book a consultation call with Engage" at bounding box center [463, 133] width 646 height 80
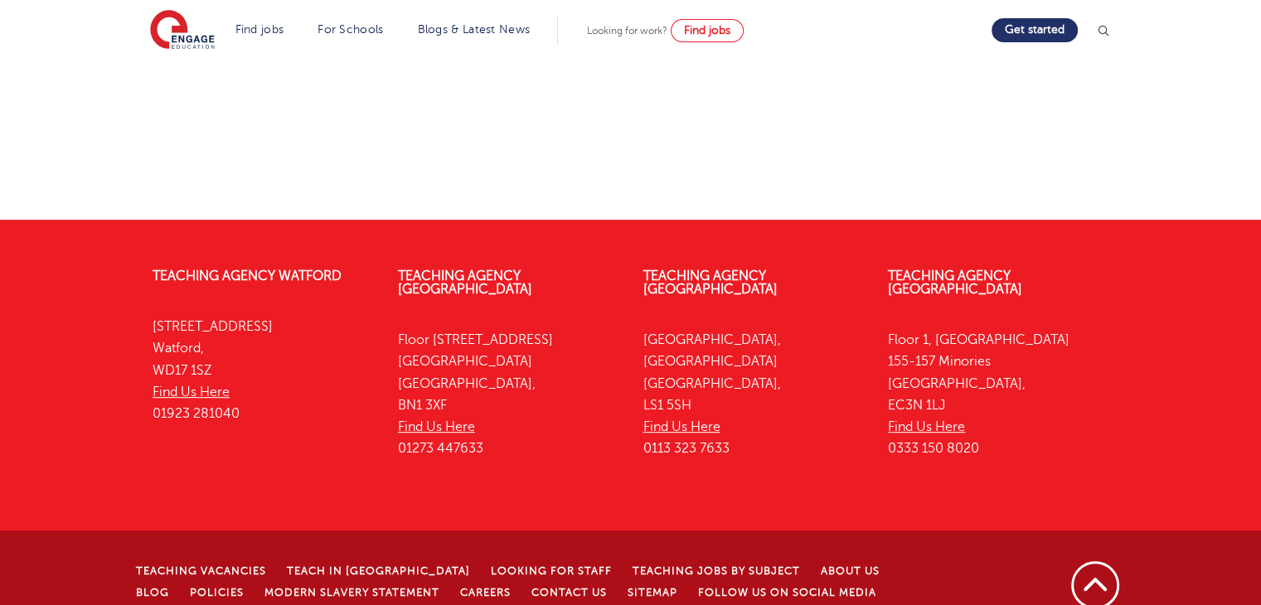
scroll to position [907, 0]
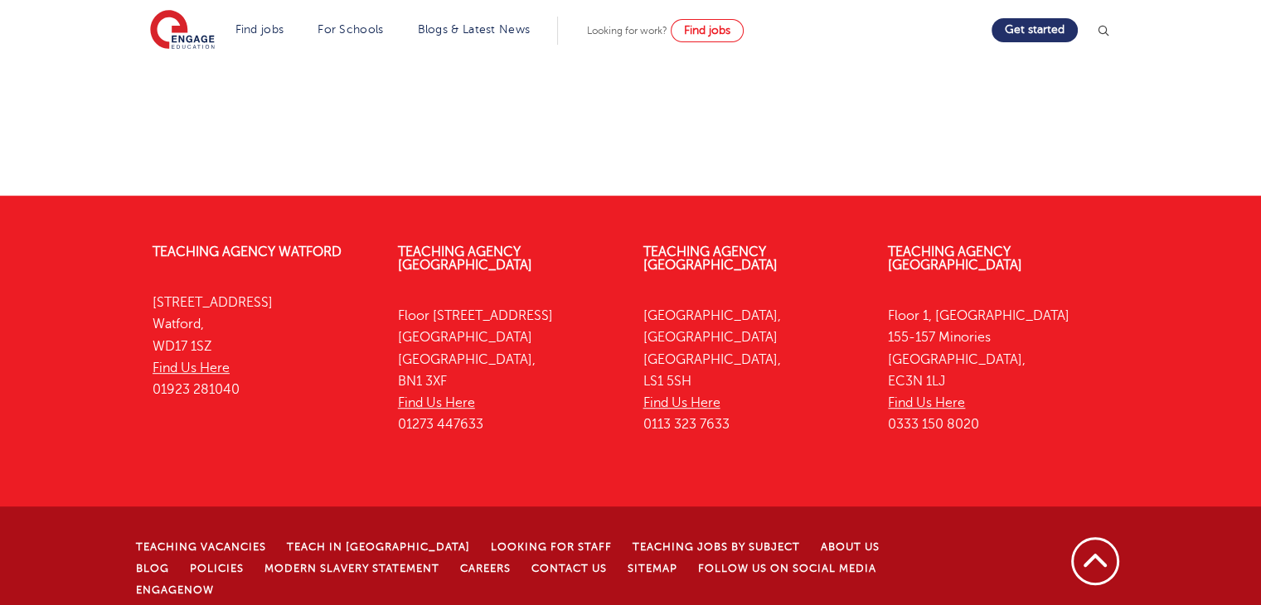
drag, startPoint x: 219, startPoint y: 342, endPoint x: 143, endPoint y: 298, distance: 87.7
click at [143, 298] on div "Teaching Agency Watford 4th Floor, 45 Clarendon Road Watford, WD17 1SZ Find Us …" at bounding box center [262, 324] width 245 height 209
click at [411, 325] on p "Floor 4, 100 Queens Road Brighton Brighton, BN1 3XF Find Us Here 01273 447633" at bounding box center [508, 370] width 220 height 131
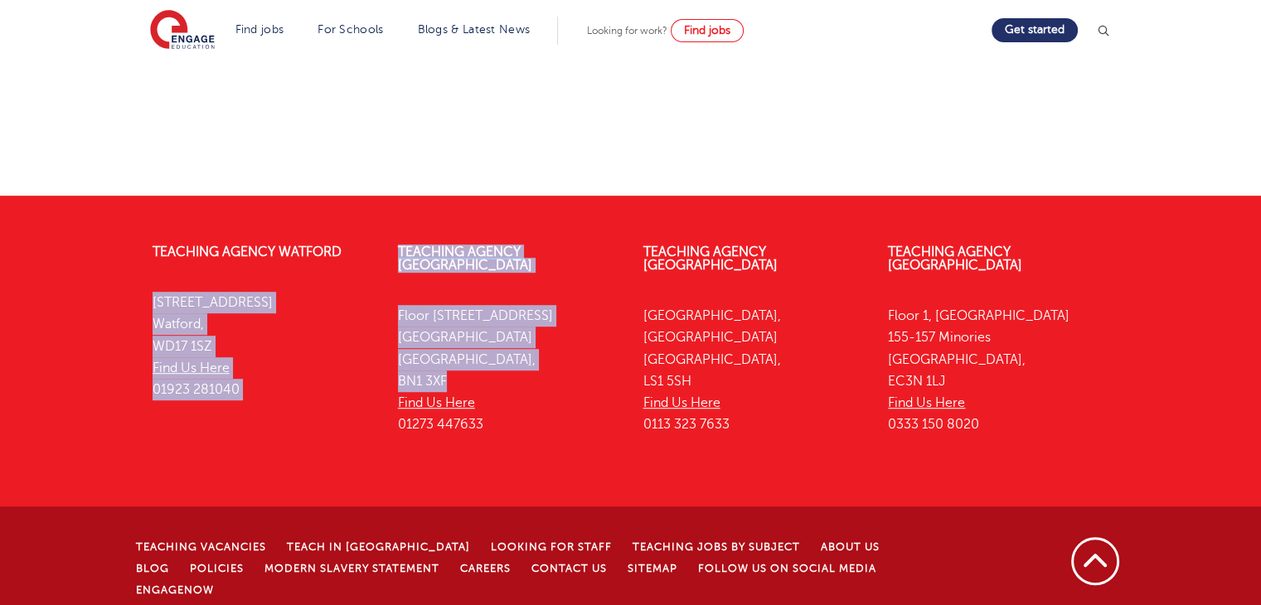
drag, startPoint x: 444, startPoint y: 359, endPoint x: 384, endPoint y: 293, distance: 89.8
click at [384, 220] on div "Teaching Agency Watford 4th Floor, 45 Clarendon Road Watford, WD17 1SZ Find Us …" at bounding box center [630, 220] width 980 height 0
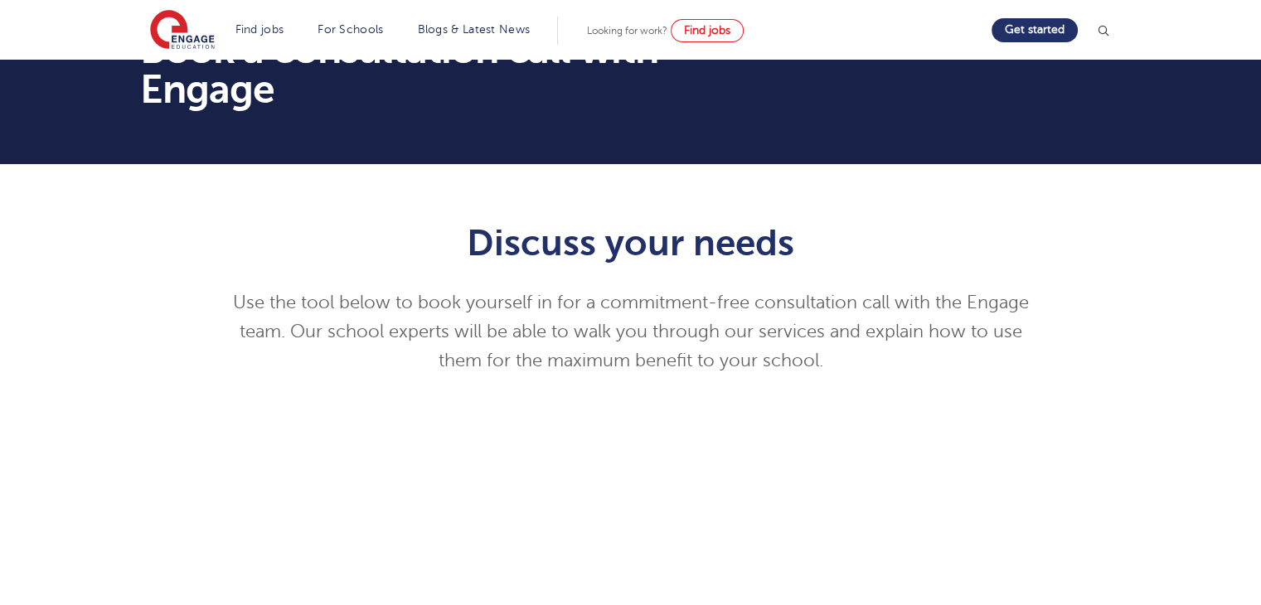
scroll to position [83, 0]
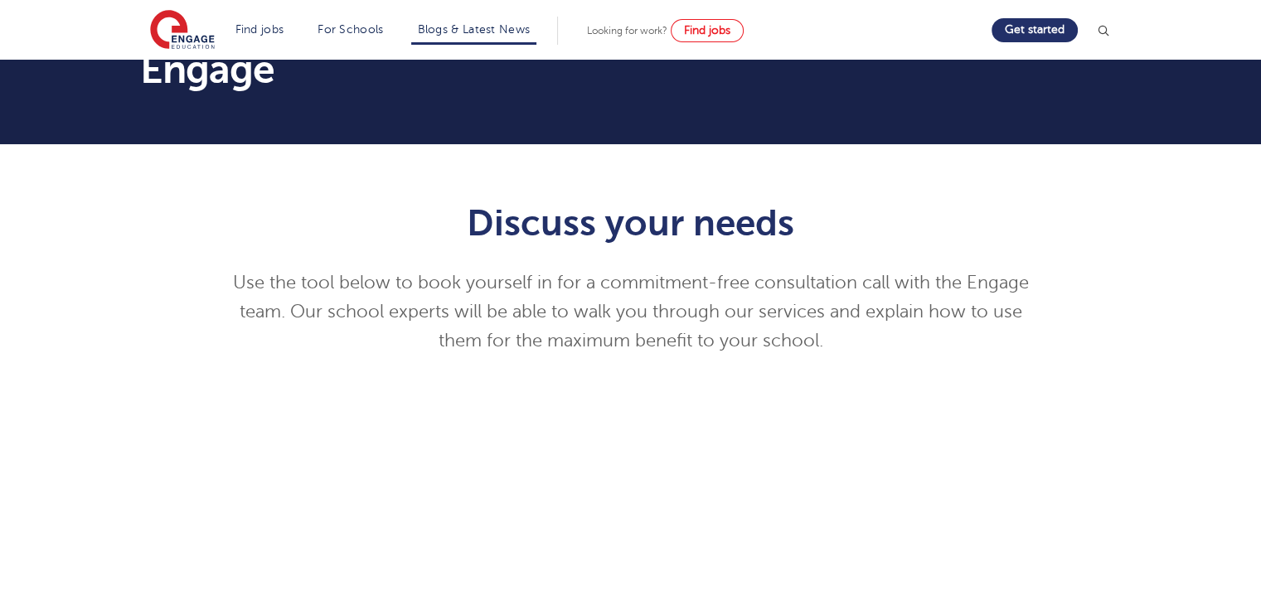
click at [482, 35] on li "Blogs & Latest News" at bounding box center [474, 31] width 126 height 28
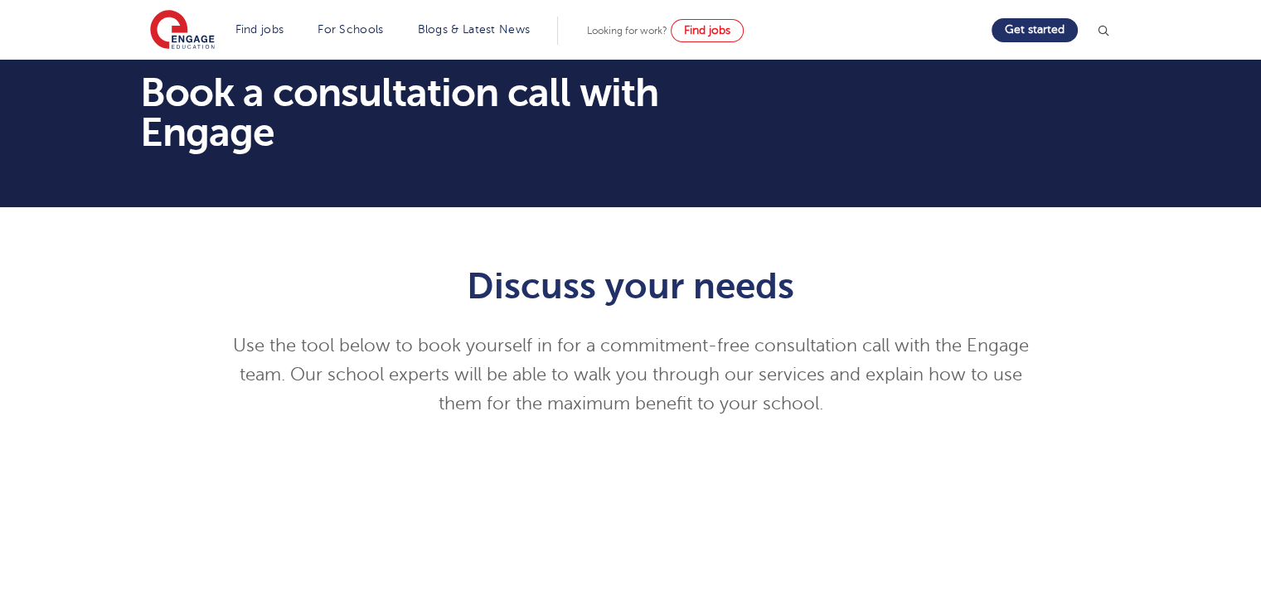
scroll to position [0, 0]
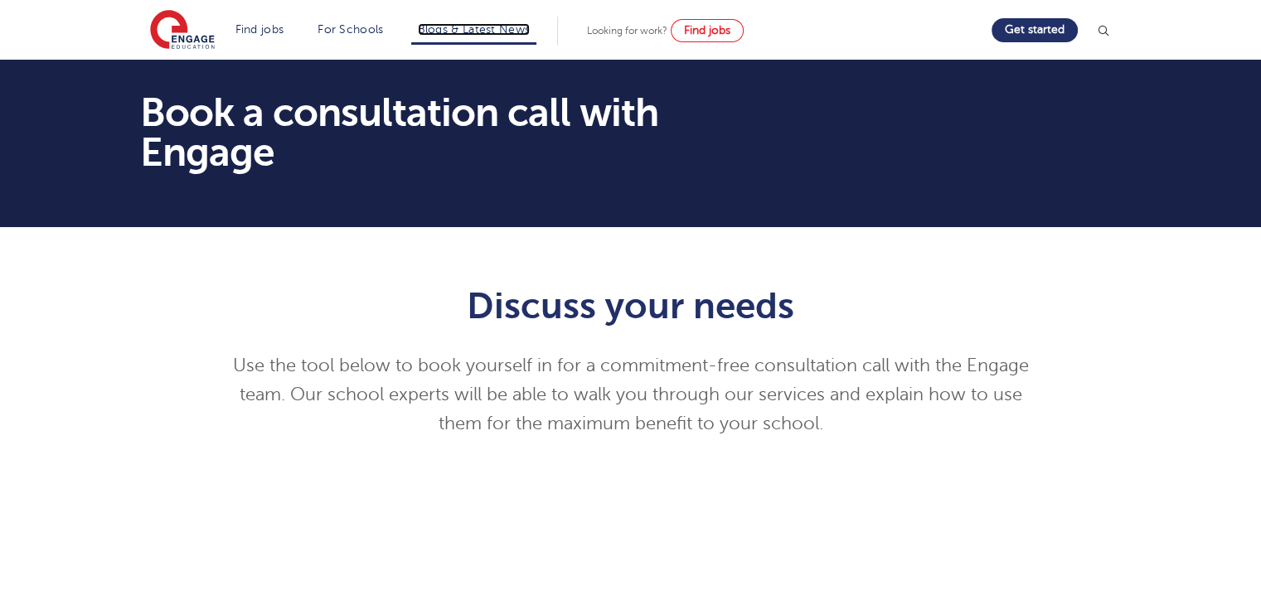
click at [530, 28] on link "Blogs & Latest News" at bounding box center [474, 29] width 113 height 12
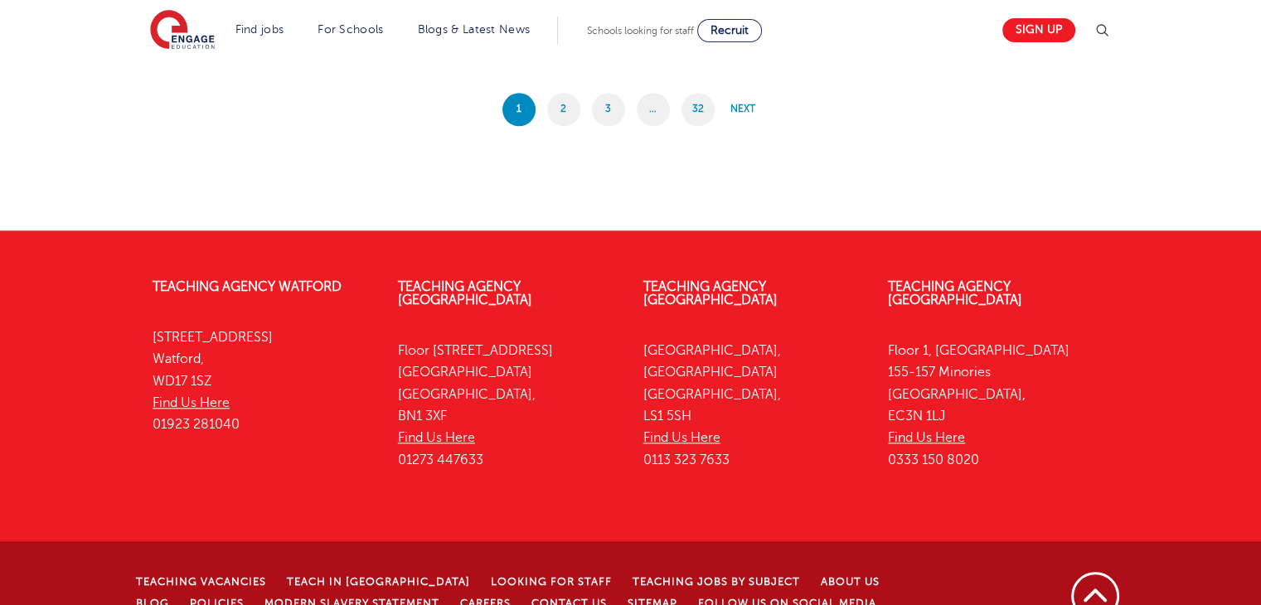
scroll to position [1454, 0]
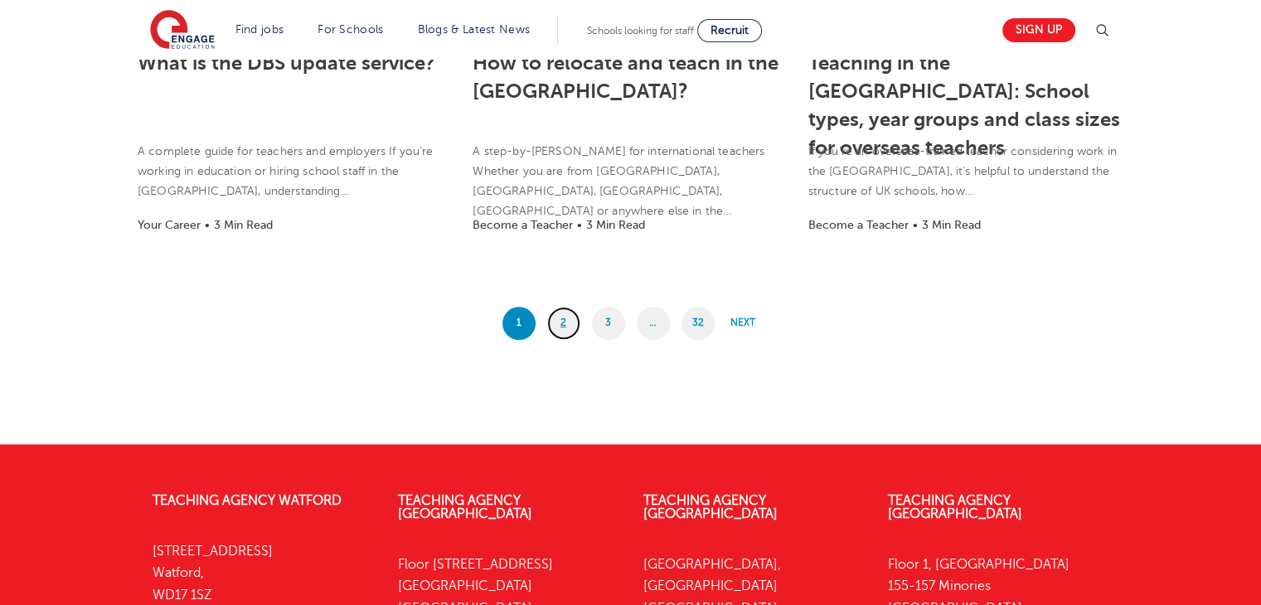
click at [566, 325] on link "2" at bounding box center [563, 323] width 33 height 33
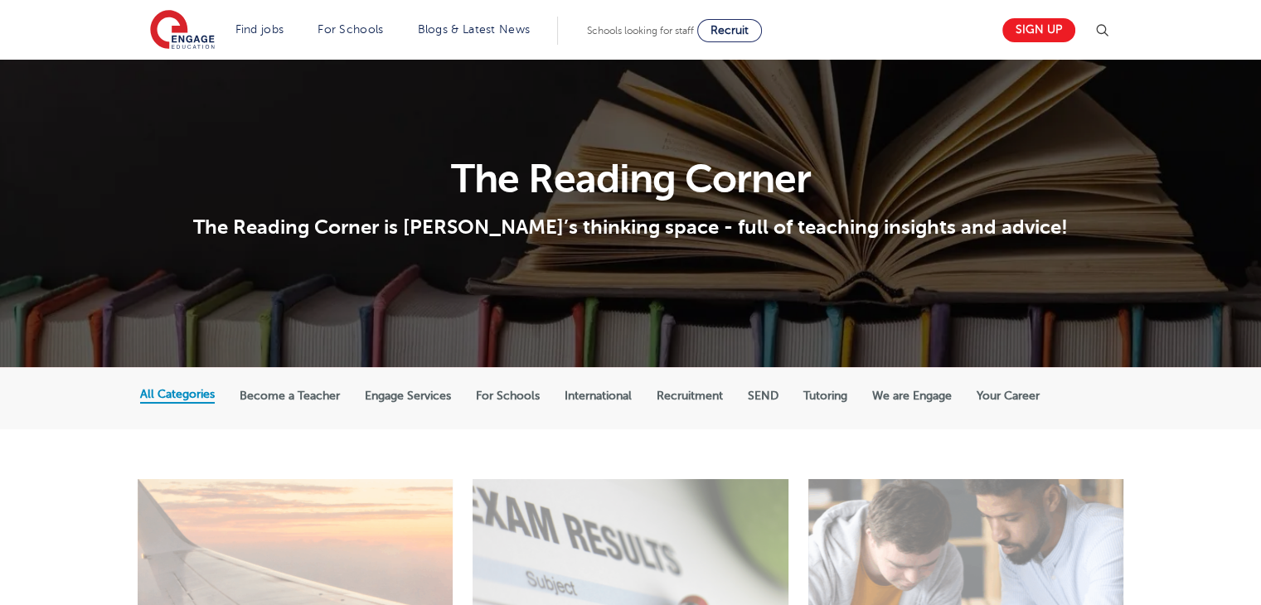
scroll to position [0, 0]
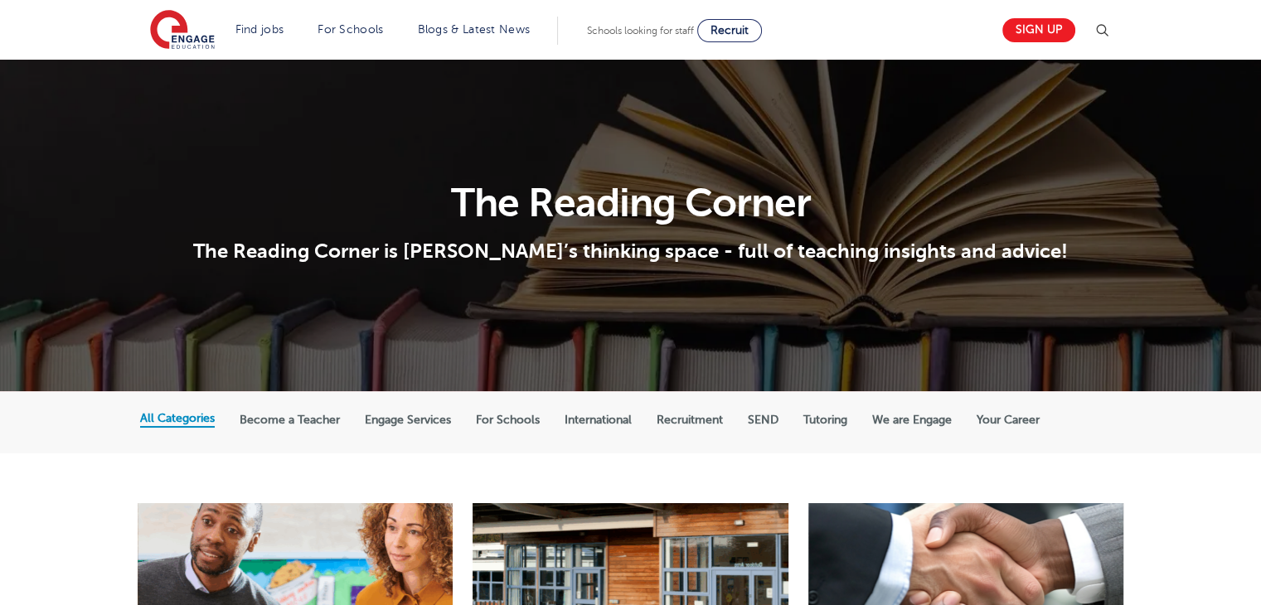
click at [687, 33] on span "Schools looking for staff" at bounding box center [640, 31] width 107 height 12
click at [615, 96] on section "The Reading Corner The Reading Corner is Engage’s thinking space - full of teac…" at bounding box center [630, 226] width 1261 height 332
click at [736, 27] on span "Recruit" at bounding box center [729, 30] width 38 height 12
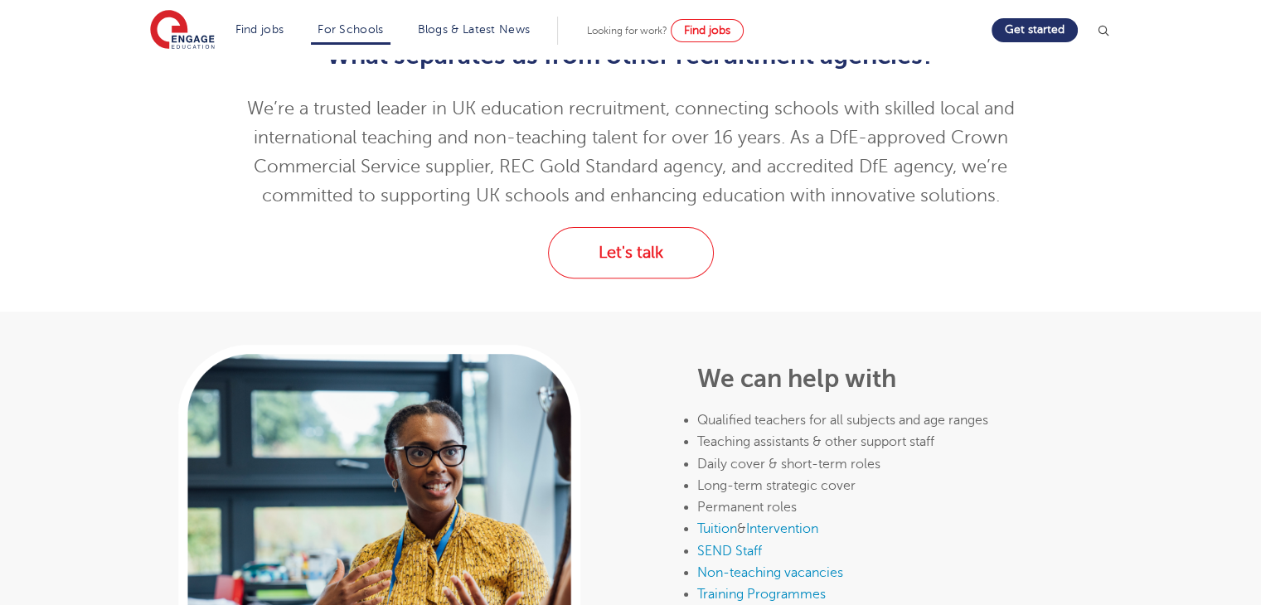
scroll to position [332, 0]
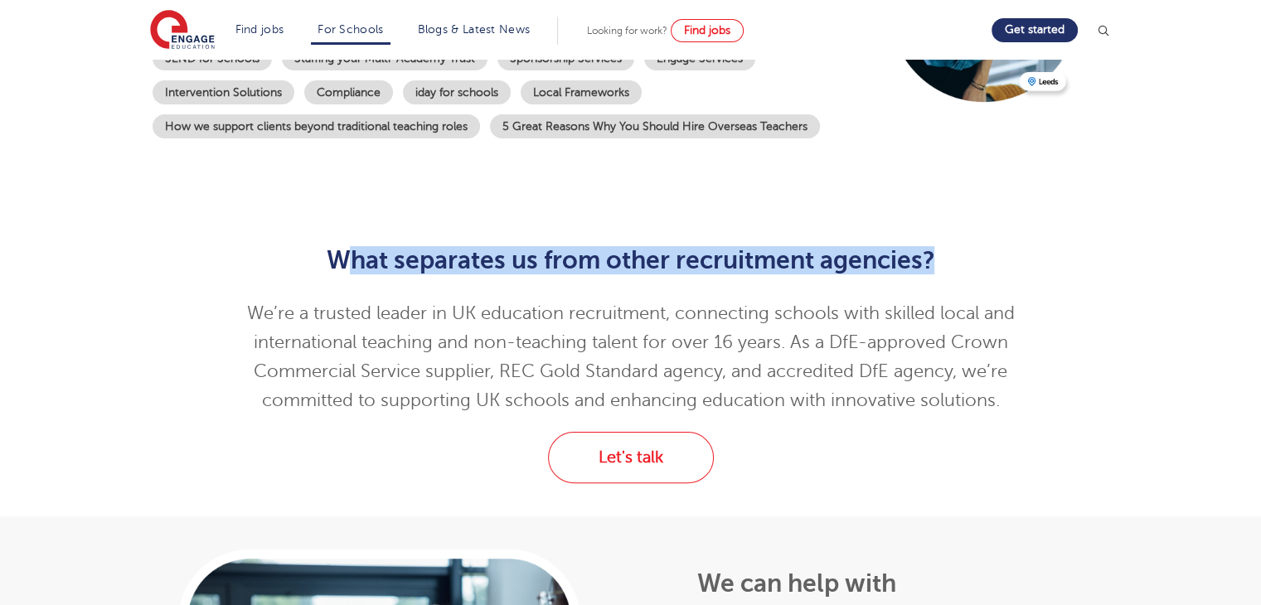
drag, startPoint x: 479, startPoint y: 278, endPoint x: 1014, endPoint y: 258, distance: 535.8
click at [1016, 257] on h2 "What separates us from other recruitment agencies?" at bounding box center [630, 260] width 813 height 28
click at [903, 266] on h2 "What separates us from other recruitment agencies?" at bounding box center [630, 260] width 813 height 28
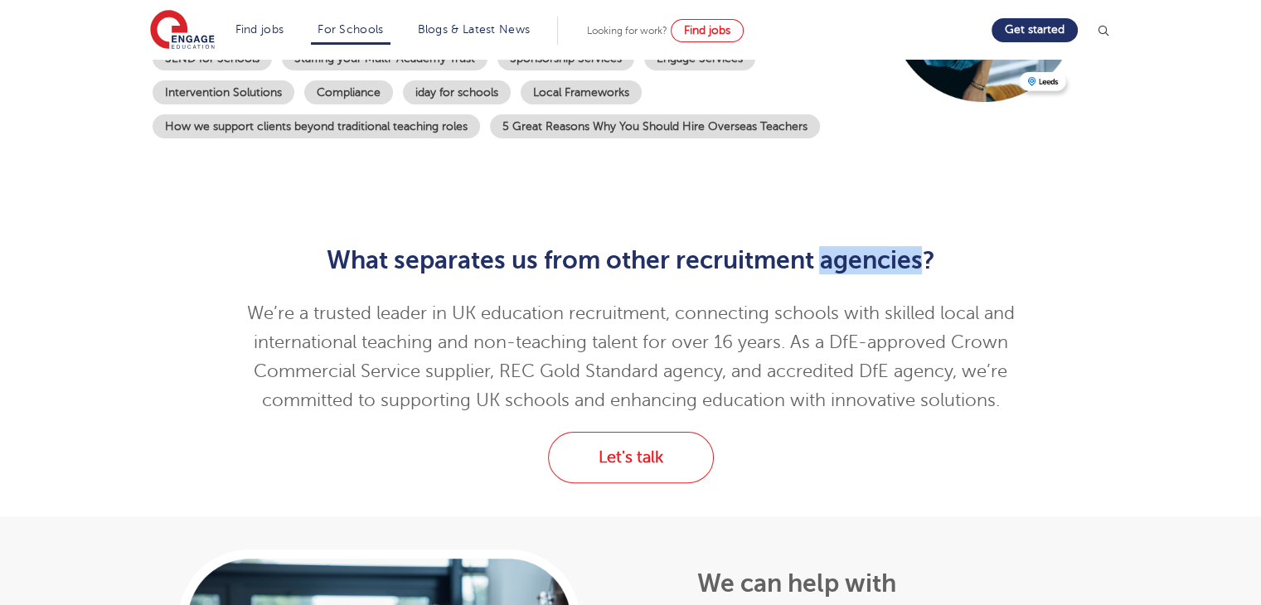
click at [903, 266] on h2 "What separates us from other recruitment agencies?" at bounding box center [630, 260] width 813 height 28
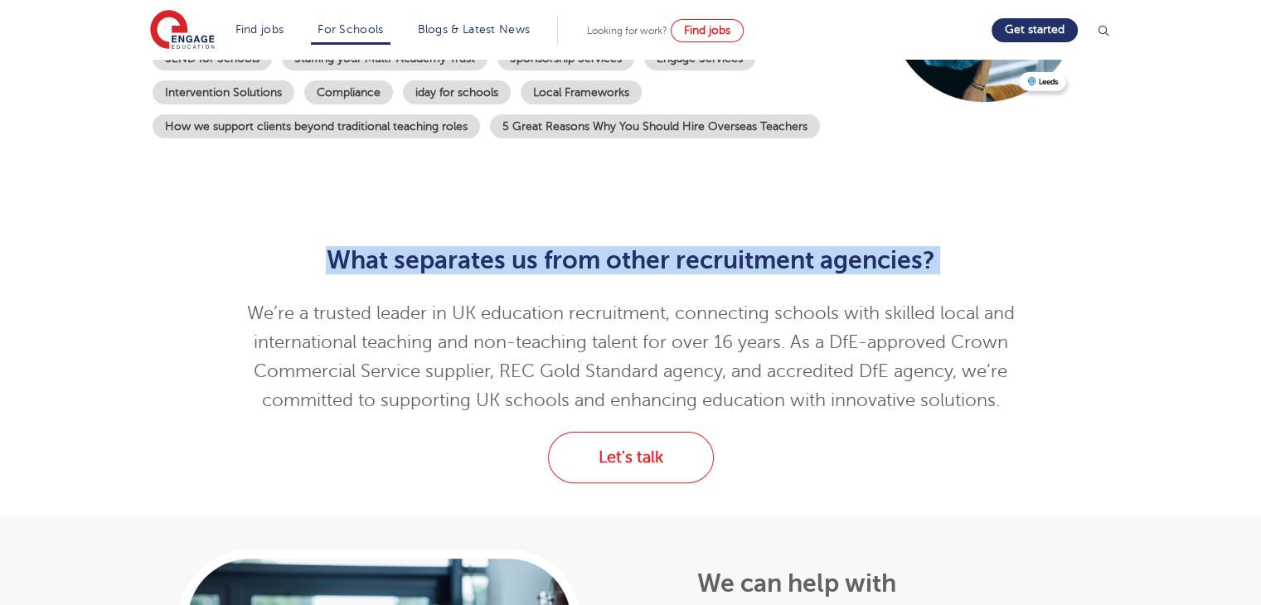
click at [903, 266] on h2 "What separates us from other recruitment agencies?" at bounding box center [630, 260] width 813 height 28
click at [585, 462] on link "Let's talk" at bounding box center [631, 457] width 166 height 51
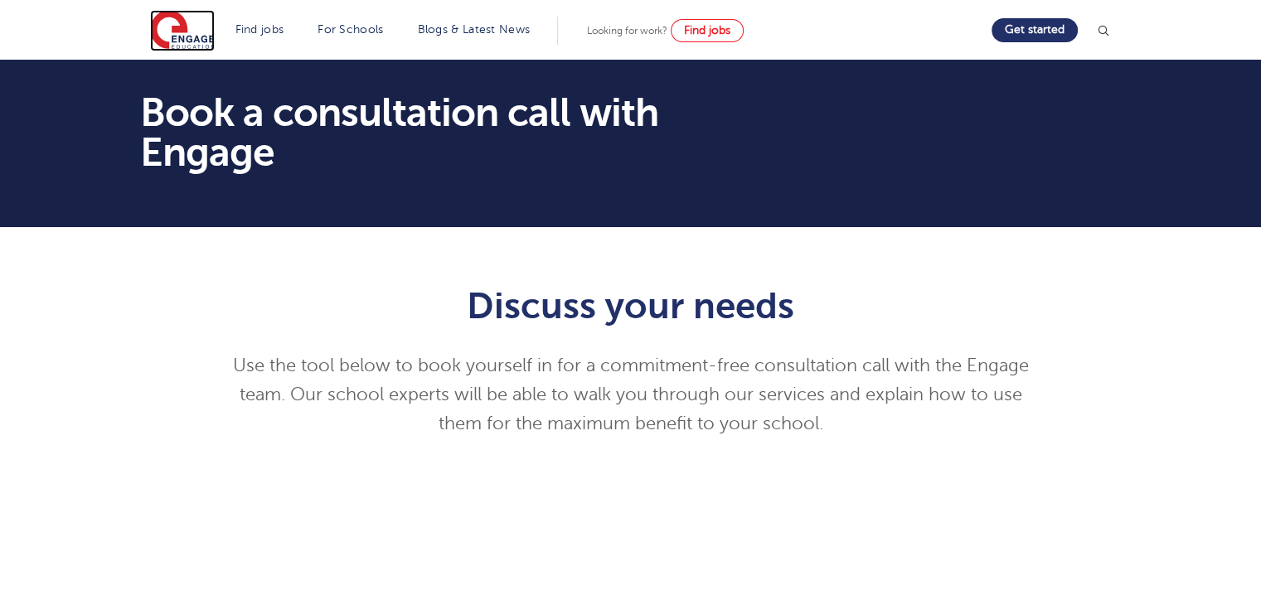
click at [198, 36] on img at bounding box center [182, 30] width 65 height 41
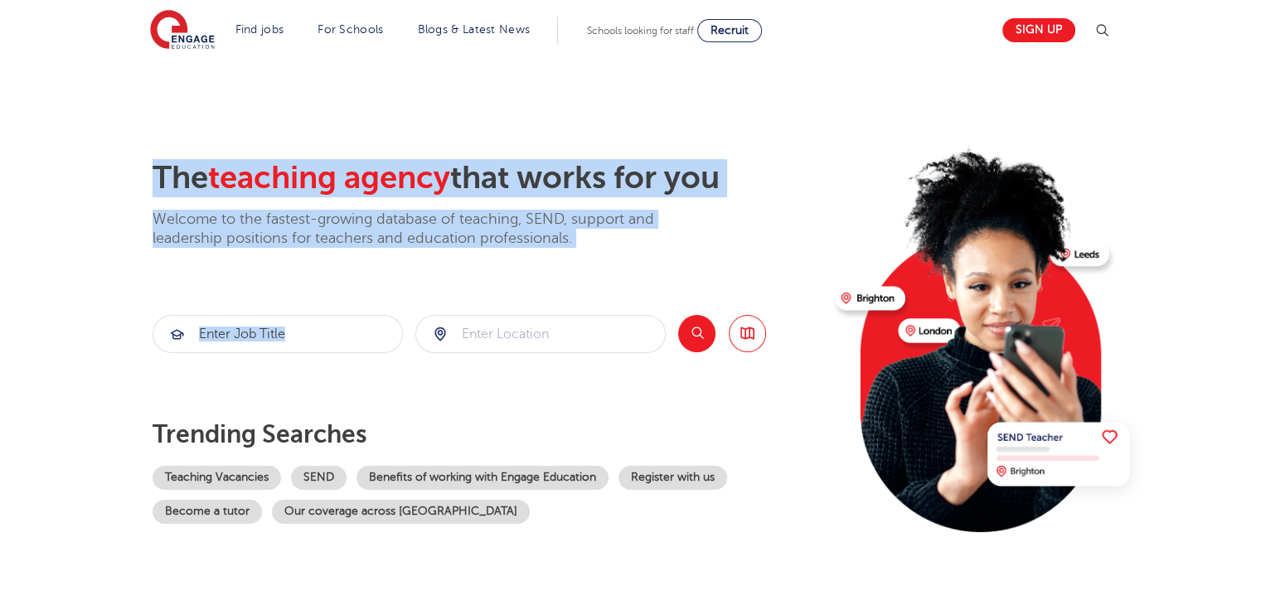
drag, startPoint x: 149, startPoint y: 167, endPoint x: 646, endPoint y: 252, distance: 504.5
click at [646, 252] on div "The teaching agency that works for you Welcome to the fastest-growing database …" at bounding box center [630, 360] width 1005 height 402
click at [624, 237] on p "Welcome to the fastest-growing database of teaching, SEND, support and leadersh…" at bounding box center [425, 229] width 547 height 39
drag, startPoint x: 591, startPoint y: 241, endPoint x: 158, endPoint y: 177, distance: 437.4
click at [158, 177] on div "The teaching agency that works for you Welcome to the fastest-growing database …" at bounding box center [486, 204] width 669 height 90
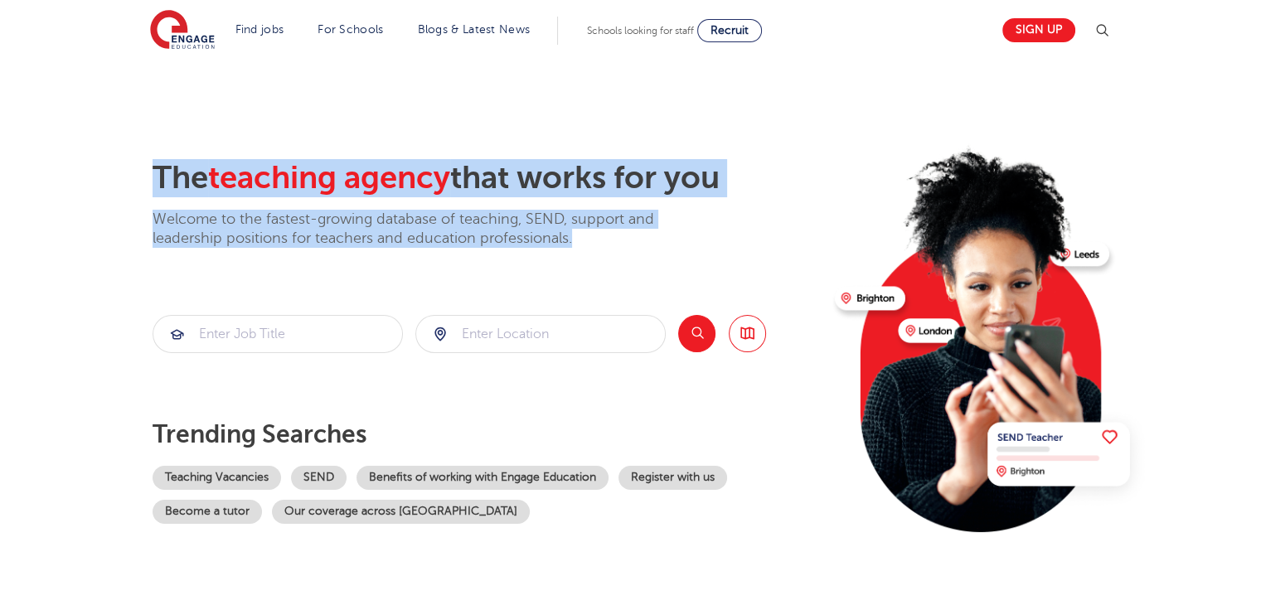
click at [158, 177] on h2 "The teaching agency that works for you" at bounding box center [486, 178] width 669 height 38
drag, startPoint x: 157, startPoint y: 176, endPoint x: 585, endPoint y: 243, distance: 433.7
click at [585, 243] on div "The teaching agency that works for you Welcome to the fastest-growing database …" at bounding box center [486, 204] width 669 height 90
click at [585, 243] on p "Welcome to the fastest-growing database of teaching, SEND, support and leadersh…" at bounding box center [425, 229] width 547 height 39
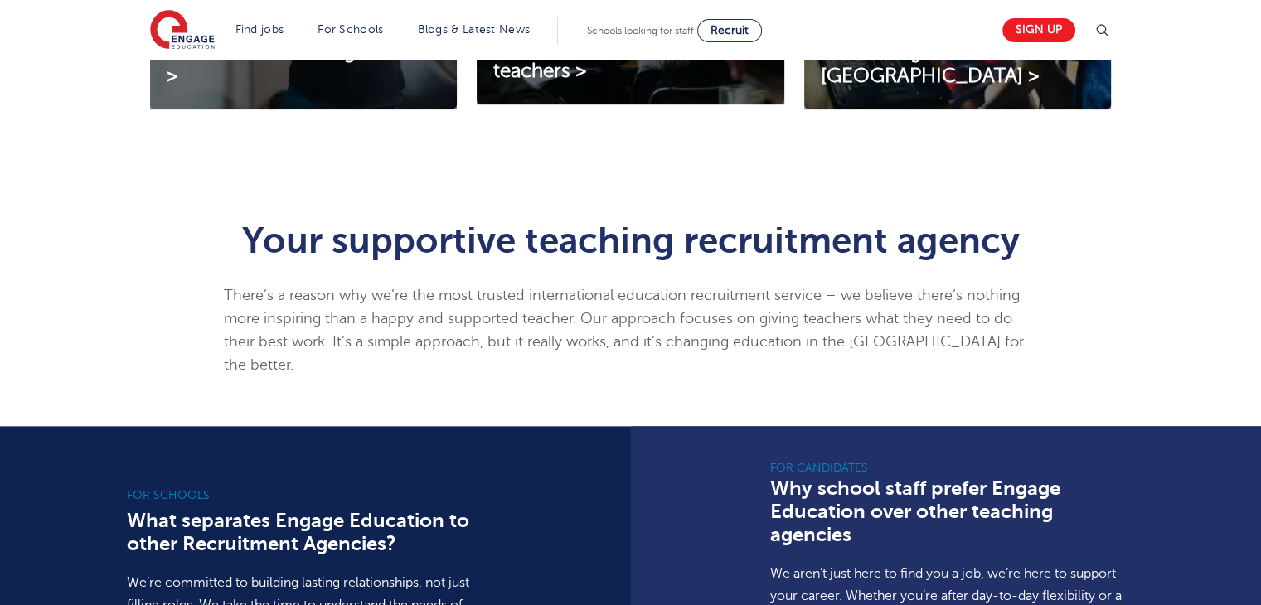
scroll to position [829, 0]
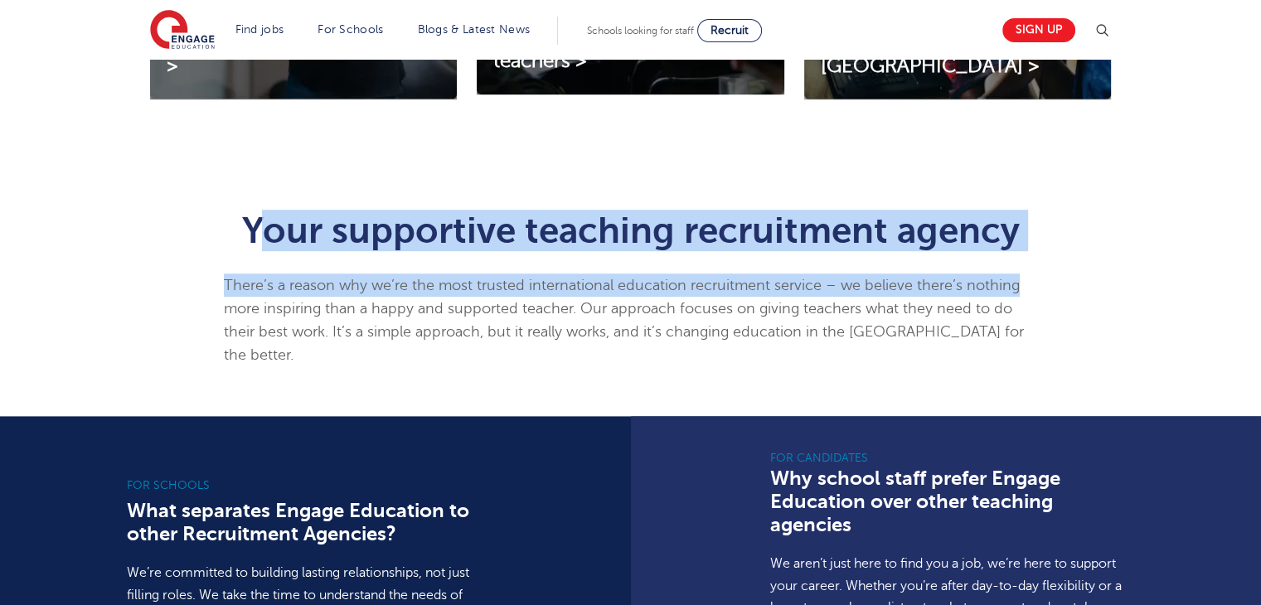
drag, startPoint x: 273, startPoint y: 229, endPoint x: 1050, endPoint y: 271, distance: 777.7
click at [1050, 271] on div "Your supportive teaching recruitment agency There’s a reason why we’re the most…" at bounding box center [630, 285] width 1005 height 196
click at [1034, 280] on p "There’s a reason why we’re the most trusted international education recruitment…" at bounding box center [630, 319] width 813 height 93
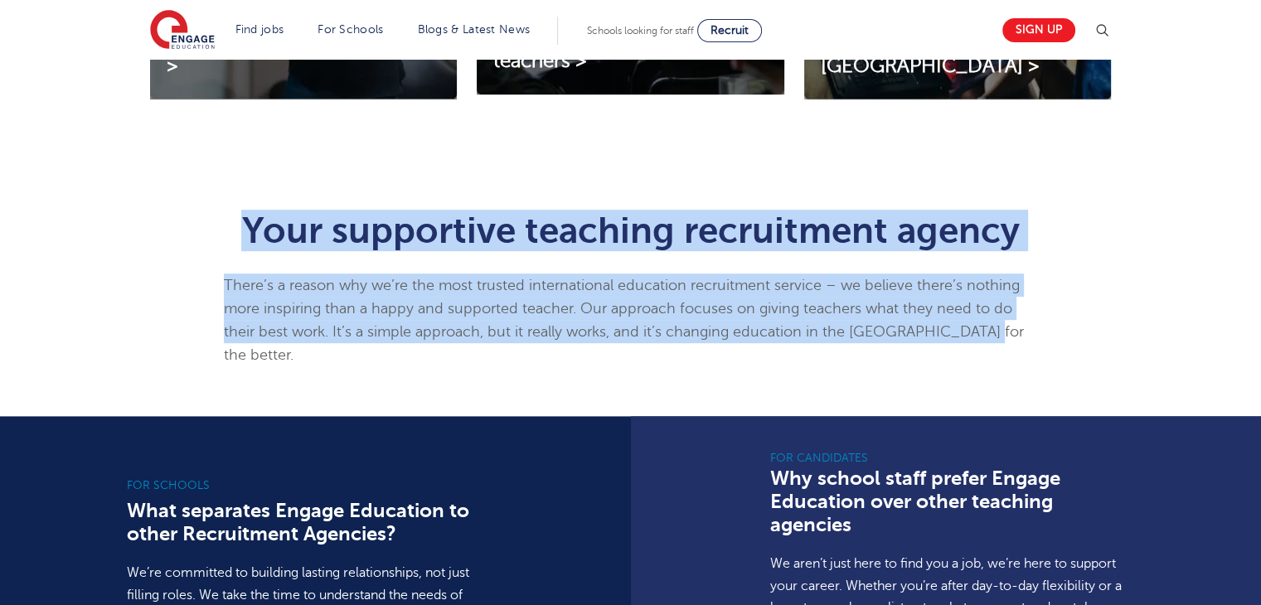
drag, startPoint x: 978, startPoint y: 337, endPoint x: 217, endPoint y: 217, distance: 770.2
click at [217, 217] on div "Your supportive teaching recruitment agency There’s a reason why we’re the most…" at bounding box center [630, 285] width 838 height 196
click at [225, 220] on h1 "Your supportive teaching recruitment agency" at bounding box center [630, 230] width 813 height 36
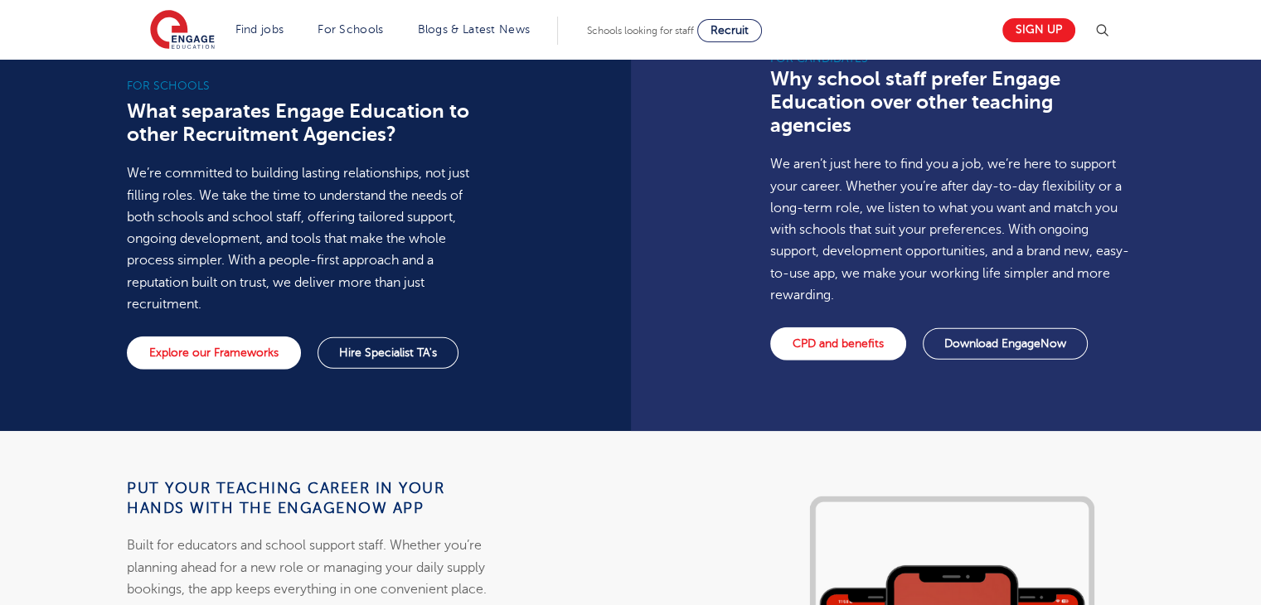
scroll to position [0, 0]
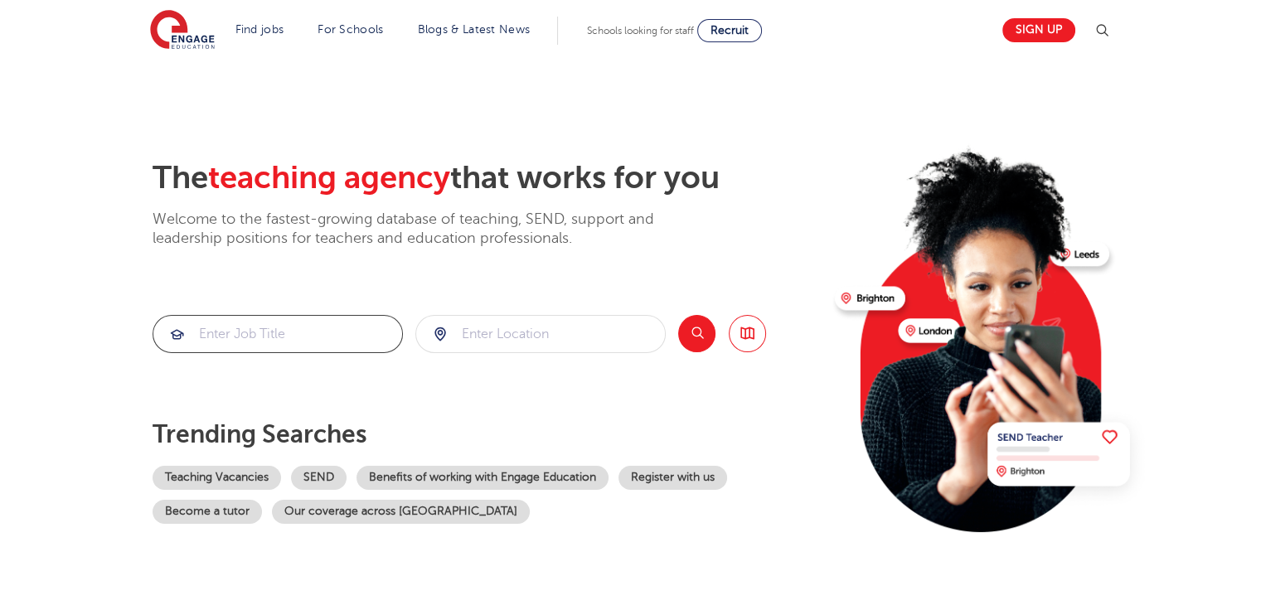
click at [304, 341] on input "search" at bounding box center [277, 334] width 249 height 36
click at [524, 342] on input "search" at bounding box center [540, 334] width 249 height 36
click at [528, 243] on p "Welcome to the fastest-growing database of teaching, SEND, support and leadersh…" at bounding box center [425, 229] width 547 height 39
drag, startPoint x: 484, startPoint y: 168, endPoint x: 714, endPoint y: 202, distance: 232.1
click at [729, 196] on h2 "The teaching agency that works for you" at bounding box center [486, 178] width 669 height 38
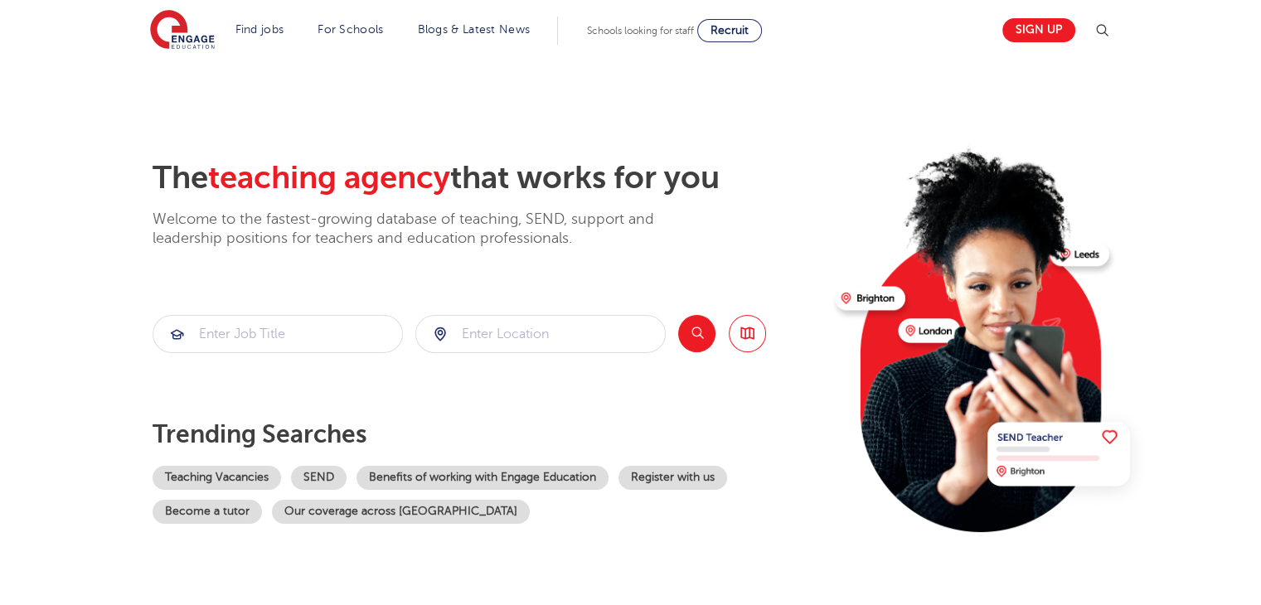
click at [637, 230] on p "Welcome to the fastest-growing database of teaching, SEND, support and leadersh…" at bounding box center [425, 229] width 547 height 39
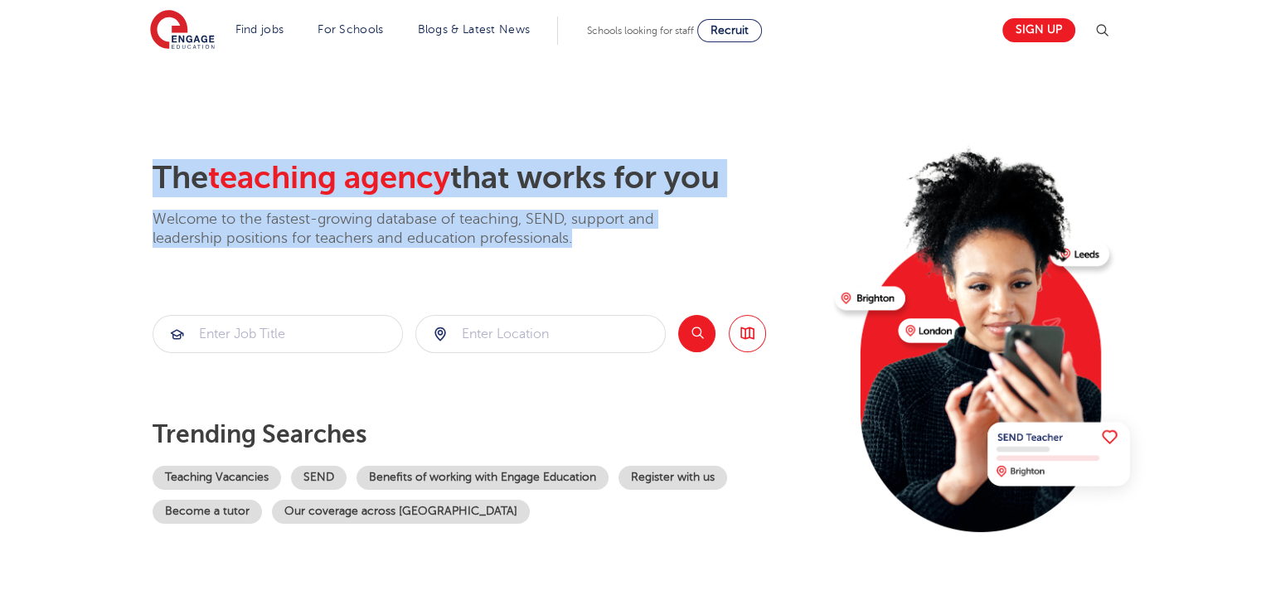
drag, startPoint x: 603, startPoint y: 240, endPoint x: 146, endPoint y: 183, distance: 461.0
click at [146, 183] on div "The teaching agency that works for you Welcome to the fastest-growing database …" at bounding box center [630, 360] width 1005 height 402
click at [162, 176] on h2 "The teaching agency that works for you" at bounding box center [486, 178] width 669 height 38
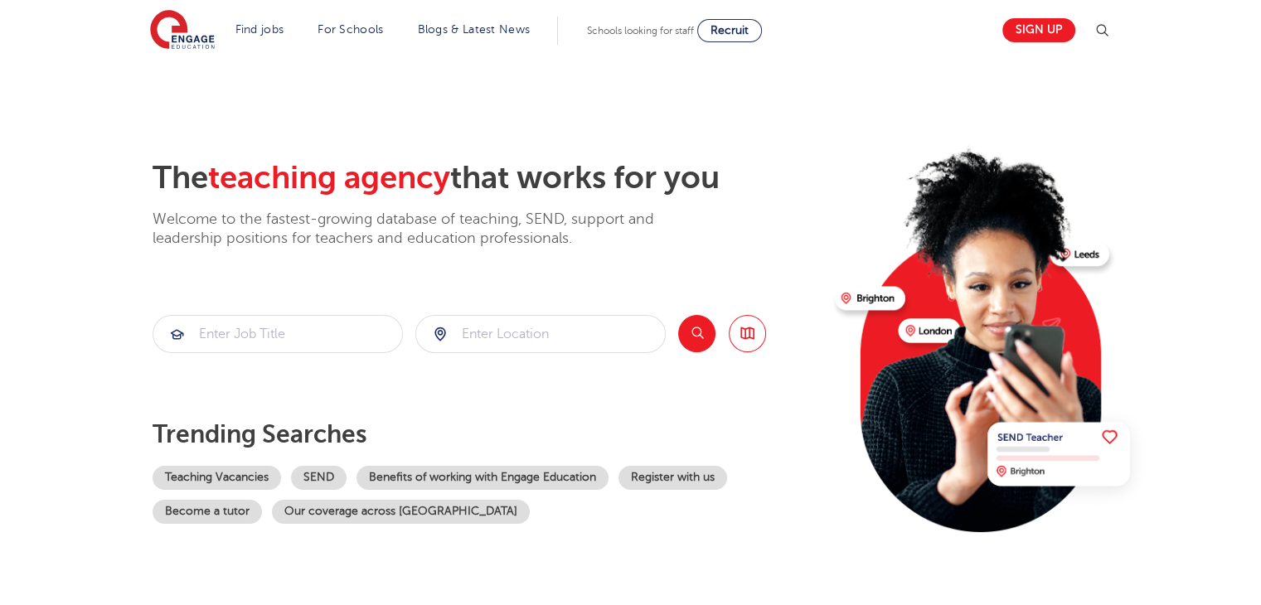
click at [156, 165] on h2 "The teaching agency that works for you" at bounding box center [486, 178] width 669 height 38
drag, startPoint x: 159, startPoint y: 170, endPoint x: 164, endPoint y: 179, distance: 10.4
click at [164, 179] on h2 "The teaching agency that works for you" at bounding box center [486, 178] width 669 height 38
click at [162, 176] on h2 "The teaching agency that works for you" at bounding box center [486, 178] width 669 height 38
click at [161, 172] on h2 "The teaching agency that works for you" at bounding box center [486, 178] width 669 height 38
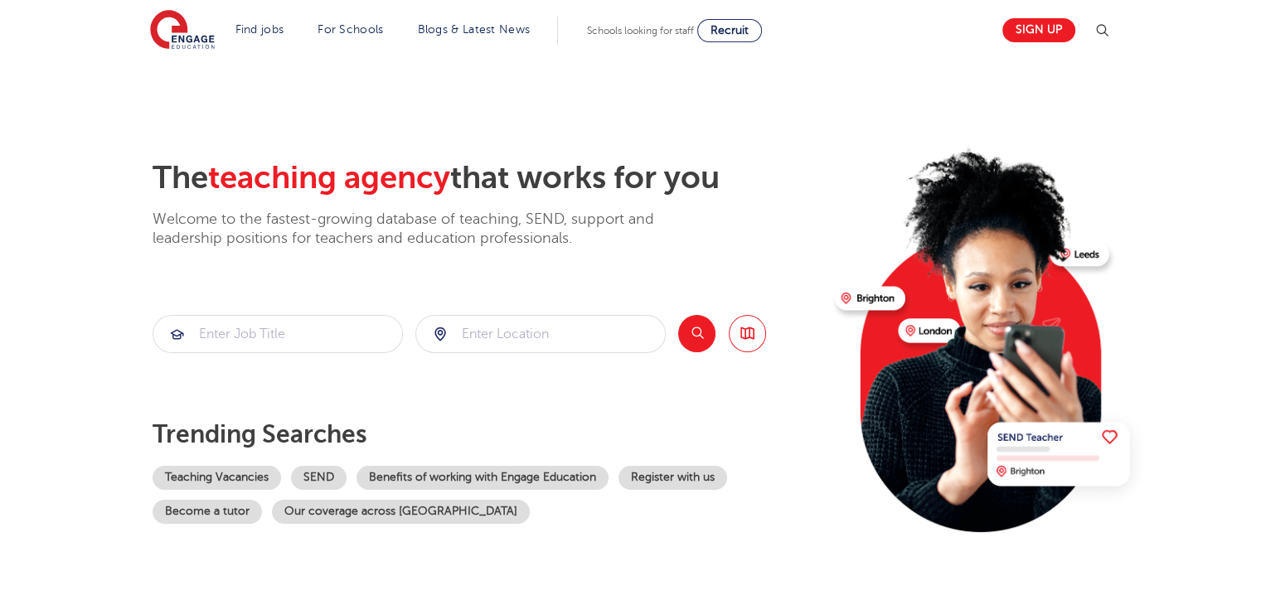
click at [160, 172] on h2 "The teaching agency that works for you" at bounding box center [486, 178] width 669 height 38
drag, startPoint x: 160, startPoint y: 170, endPoint x: 739, endPoint y: 170, distance: 579.3
click at [739, 170] on h2 "The teaching agency that works for you" at bounding box center [486, 178] width 669 height 38
click at [647, 221] on p "Welcome to the fastest-growing database of teaching, SEND, support and leadersh…" at bounding box center [425, 229] width 547 height 39
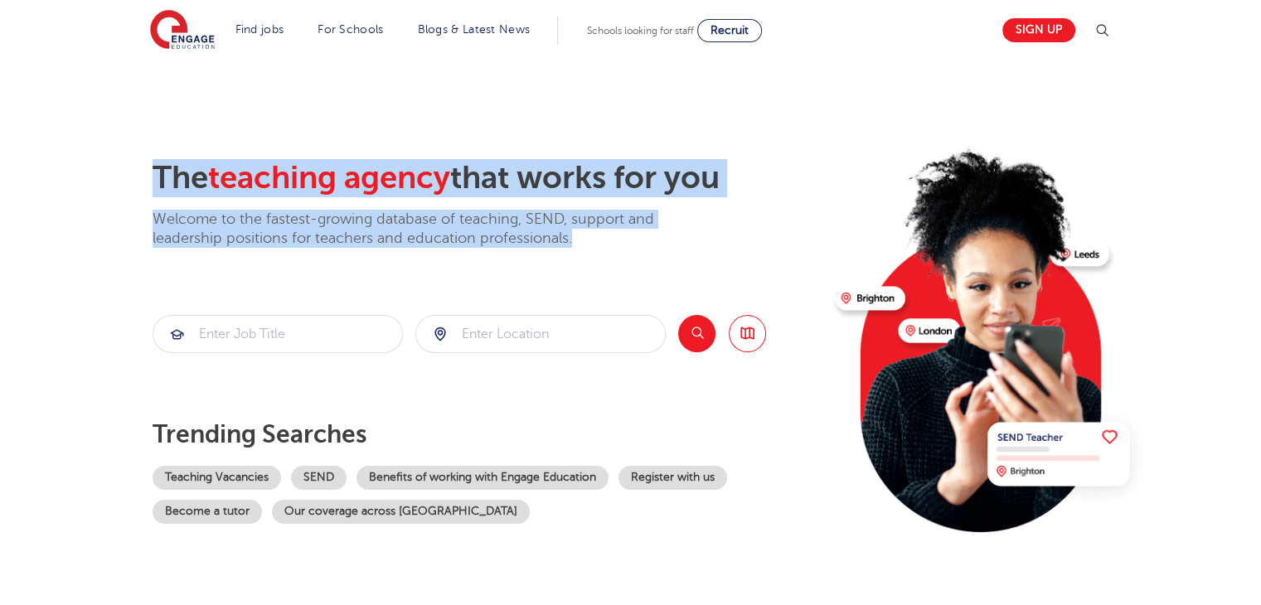
drag, startPoint x: 595, startPoint y: 243, endPoint x: 148, endPoint y: 191, distance: 449.7
click at [136, 196] on div "The teaching agency that works for you Welcome to the fastest-growing database …" at bounding box center [630, 360] width 1005 height 402
click at [162, 183] on h2 "The teaching agency that works for you" at bounding box center [486, 178] width 669 height 38
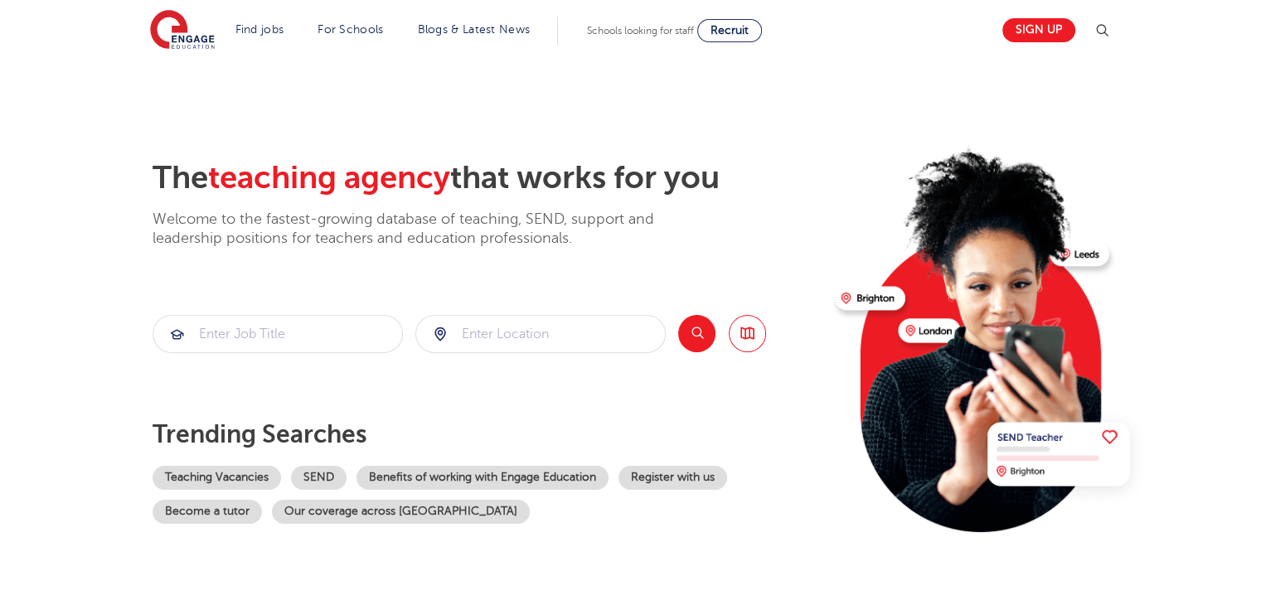
click at [160, 171] on h2 "The teaching agency that works for you" at bounding box center [486, 178] width 669 height 38
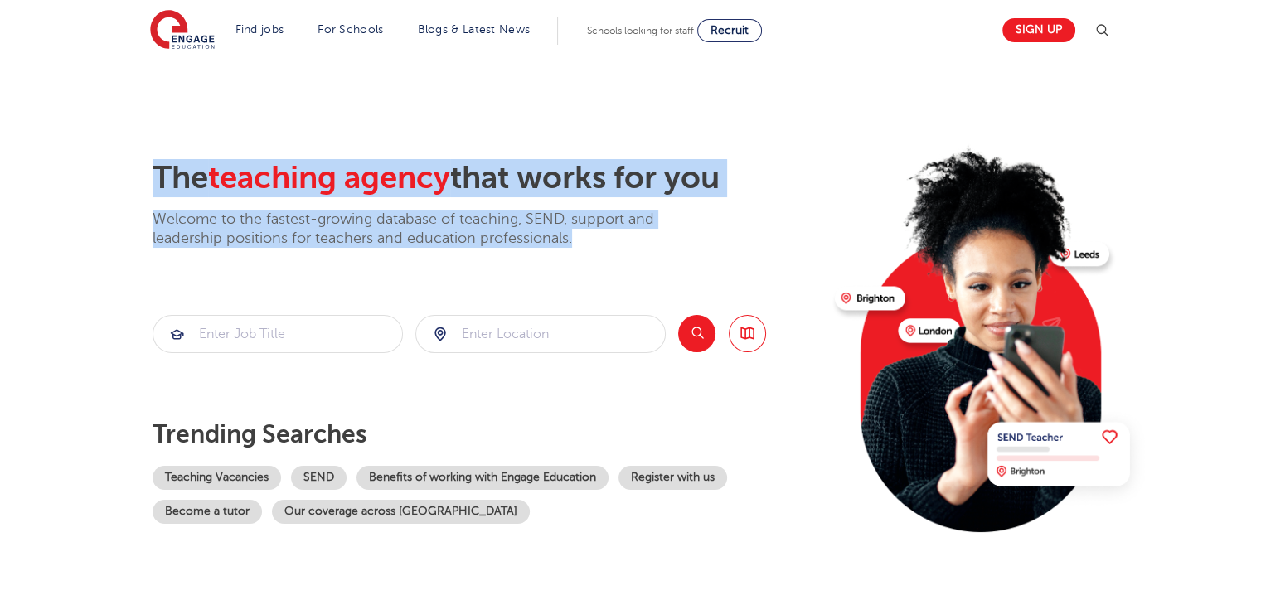
drag, startPoint x: 160, startPoint y: 171, endPoint x: 572, endPoint y: 241, distance: 417.9
click at [572, 241] on div "The teaching agency that works for you Welcome to the fastest-growing database …" at bounding box center [486, 204] width 669 height 90
click at [572, 241] on p "Welcome to the fastest-growing database of teaching, SEND, support and leadersh…" at bounding box center [425, 229] width 547 height 39
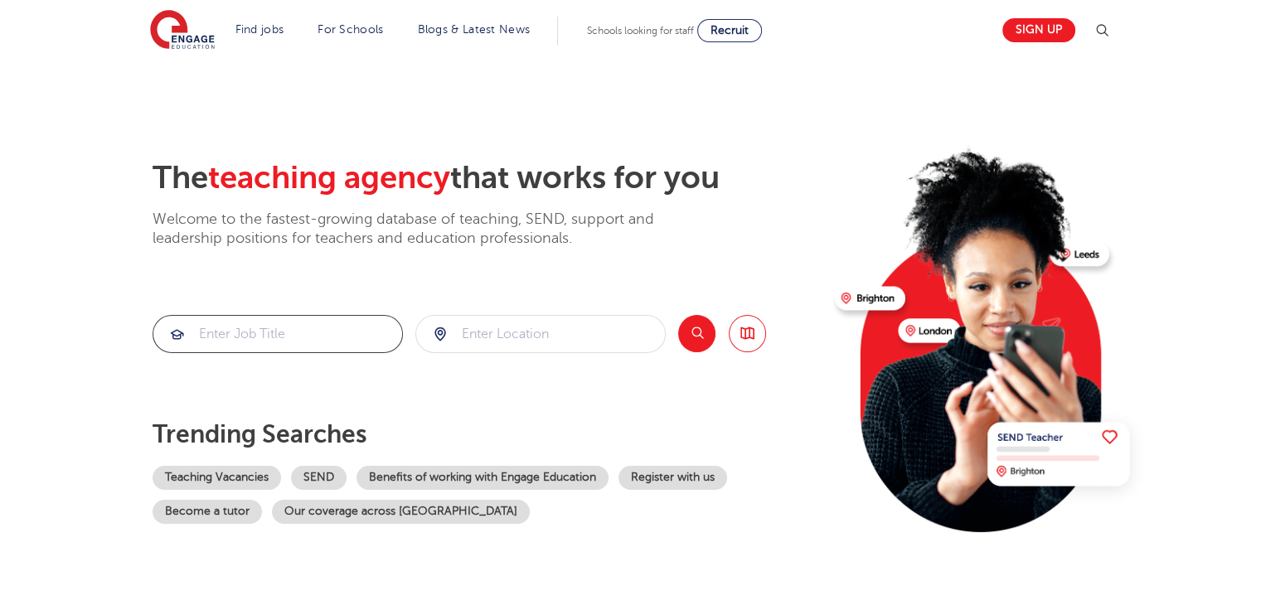
click at [292, 339] on input "search" at bounding box center [277, 334] width 249 height 36
click at [650, 349] on input "search" at bounding box center [540, 334] width 249 height 36
click at [561, 322] on input "search" at bounding box center [540, 334] width 249 height 36
click at [275, 339] on input "search" at bounding box center [277, 334] width 249 height 36
click at [558, 371] on div "The teaching agency that works for you Welcome to the fastest-growing database …" at bounding box center [486, 360] width 669 height 402
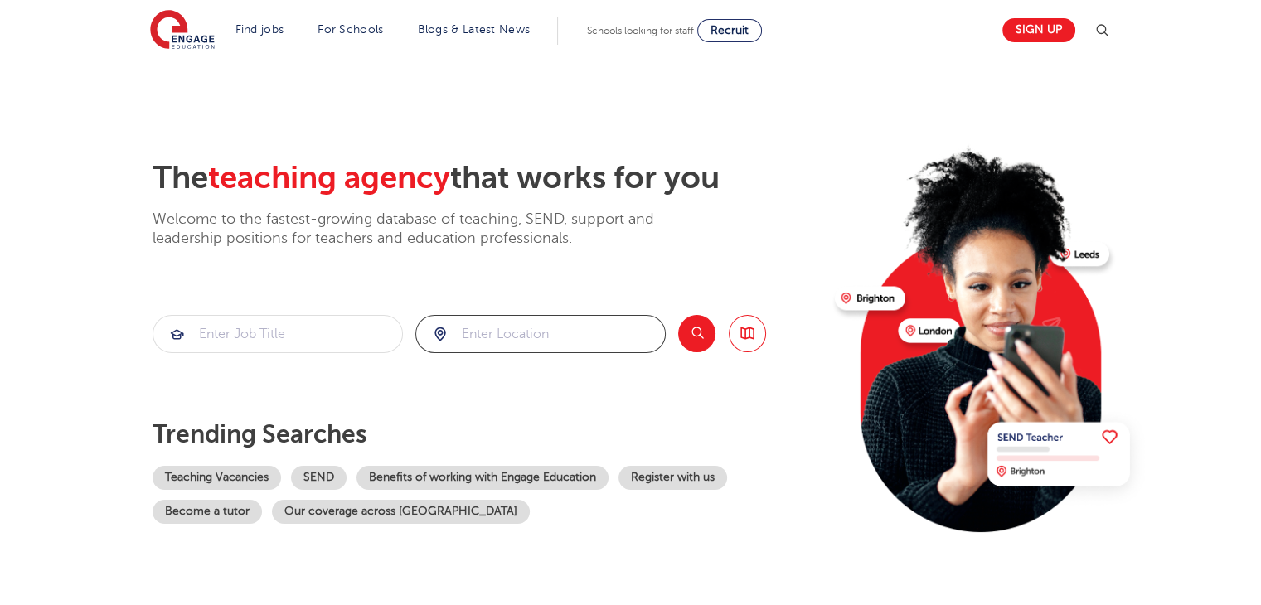
drag, startPoint x: 549, startPoint y: 329, endPoint x: 637, endPoint y: 340, distance: 89.3
click at [554, 329] on input "search" at bounding box center [540, 334] width 249 height 36
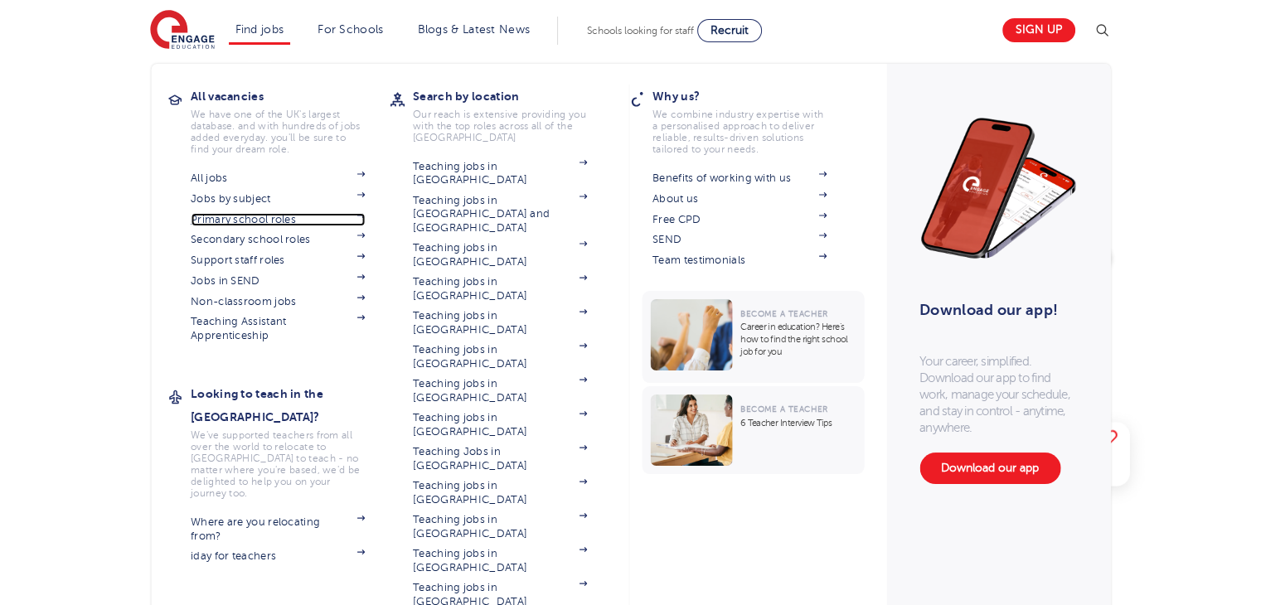
click at [269, 225] on link "Primary school roles" at bounding box center [278, 219] width 174 height 13
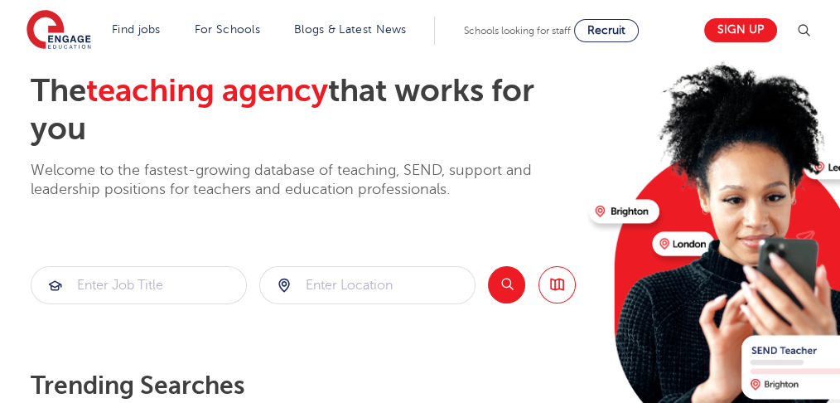
scroll to position [110, 0]
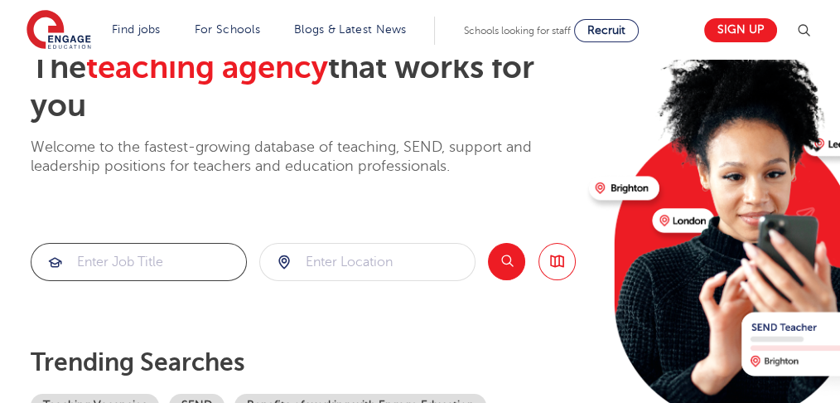
click at [166, 253] on input "search" at bounding box center [138, 262] width 215 height 36
click at [333, 267] on input "search" at bounding box center [367, 262] width 215 height 36
click at [330, 214] on div "The teaching agency that works for you Welcome to the fastest-growing database …" at bounding box center [303, 250] width 545 height 403
click at [283, 260] on div at bounding box center [367, 262] width 215 height 36
drag, startPoint x: 283, startPoint y: 259, endPoint x: 303, endPoint y: 279, distance: 28.7
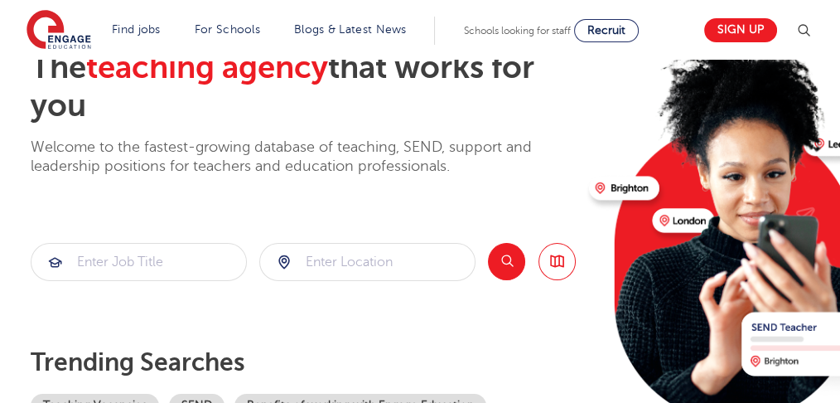
click at [303, 279] on form at bounding box center [367, 262] width 216 height 38
click at [352, 293] on div "The teaching agency that works for you Welcome to the fastest-growing database …" at bounding box center [303, 250] width 545 height 403
click at [354, 264] on input "search" at bounding box center [367, 262] width 215 height 36
click at [358, 283] on div "The teaching agency that works for you Welcome to the fastest-growing database …" at bounding box center [303, 250] width 545 height 403
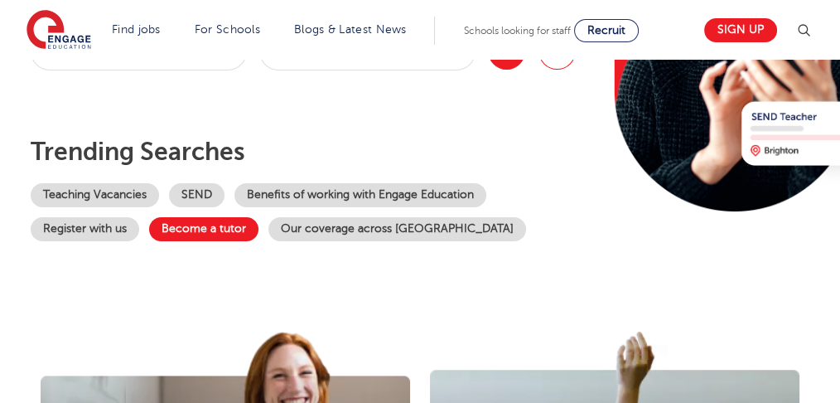
scroll to position [332, 0]
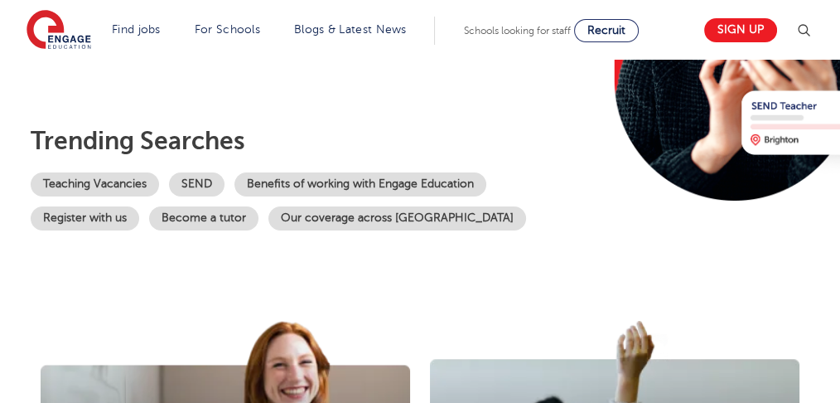
click at [36, 133] on p "Trending searches" at bounding box center [303, 141] width 545 height 30
click at [242, 139] on p "Trending searches" at bounding box center [303, 141] width 545 height 30
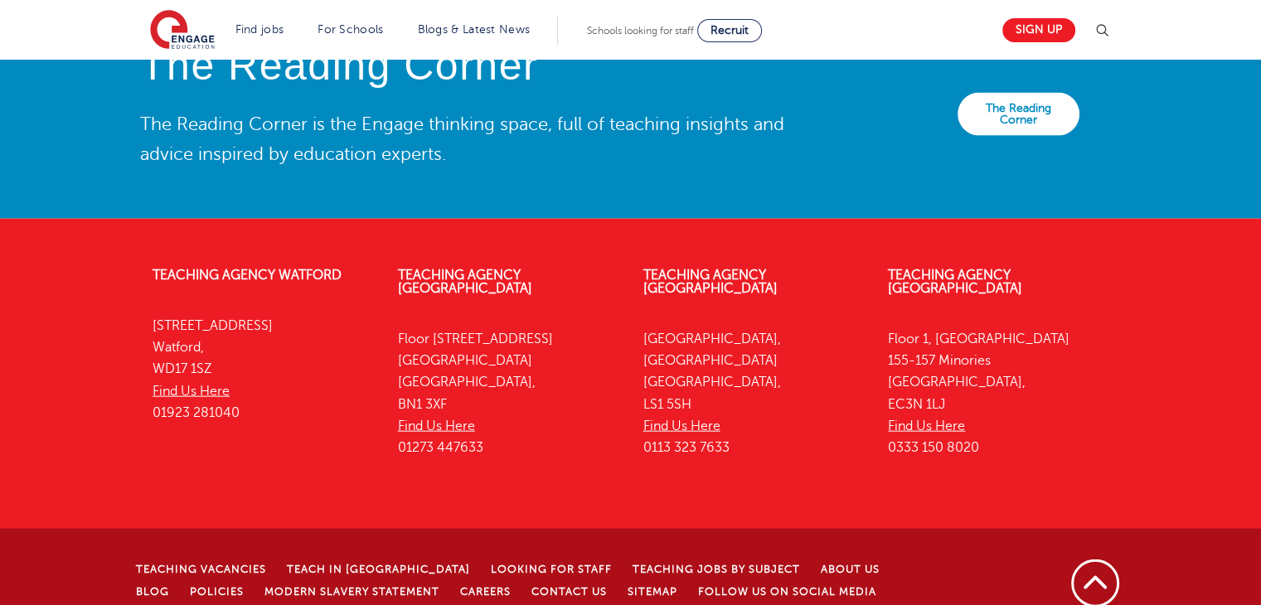
scroll to position [0, 0]
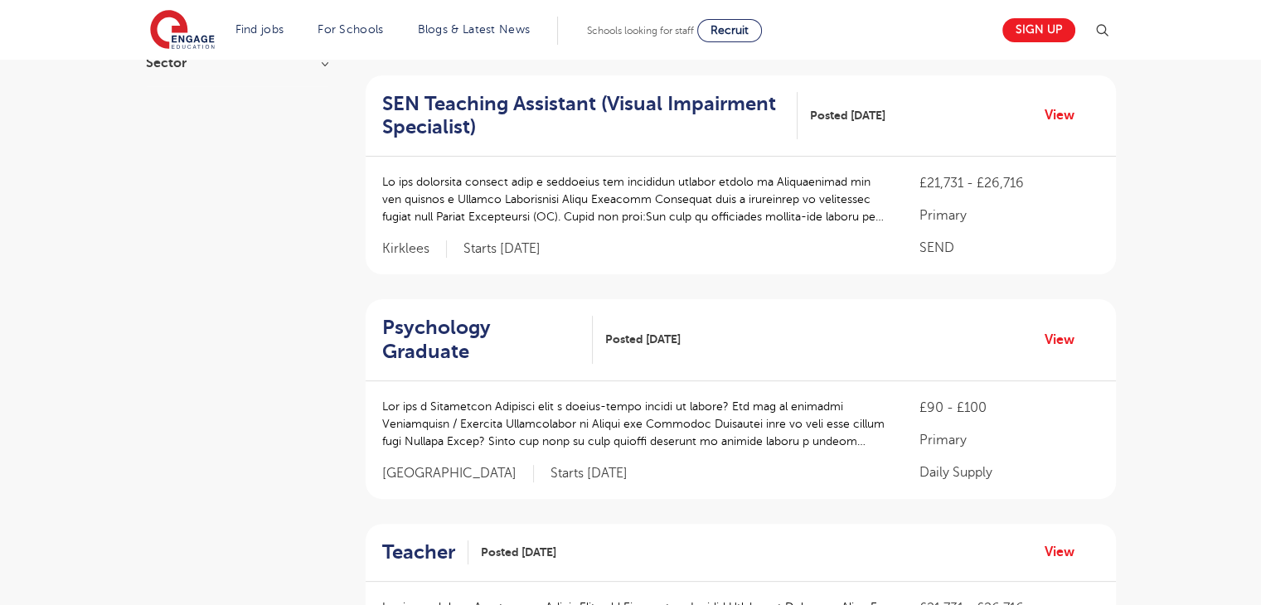
scroll to position [166, 0]
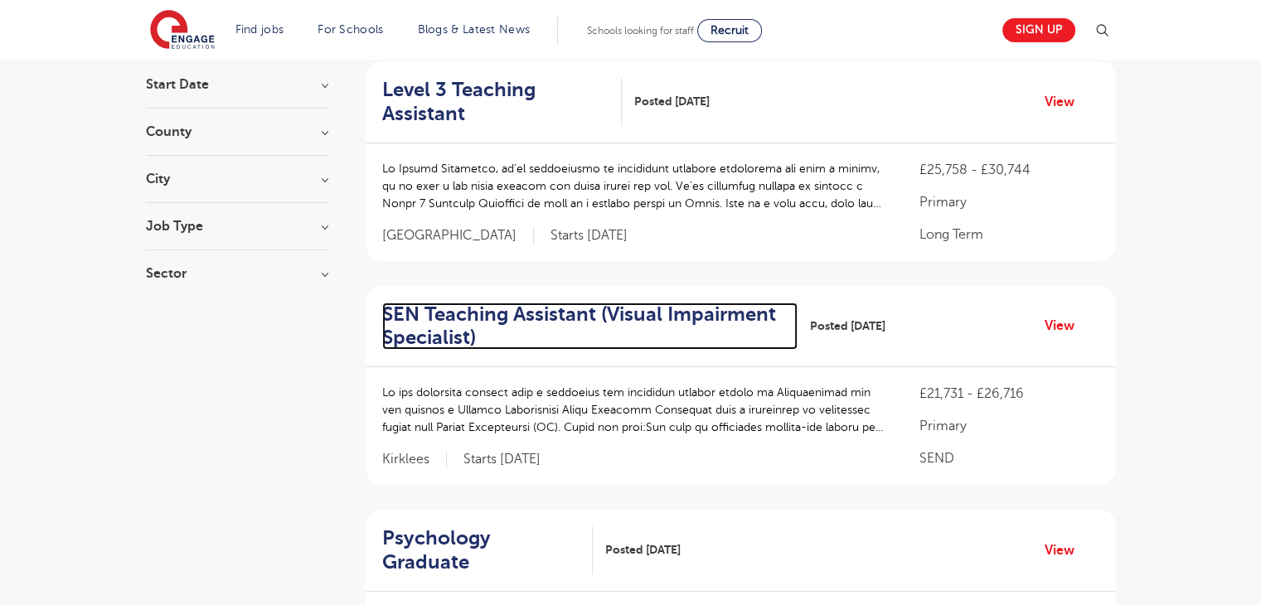
click at [452, 322] on h2 "SEN Teaching Assistant (Visual Impairment Specialist)" at bounding box center [583, 327] width 402 height 48
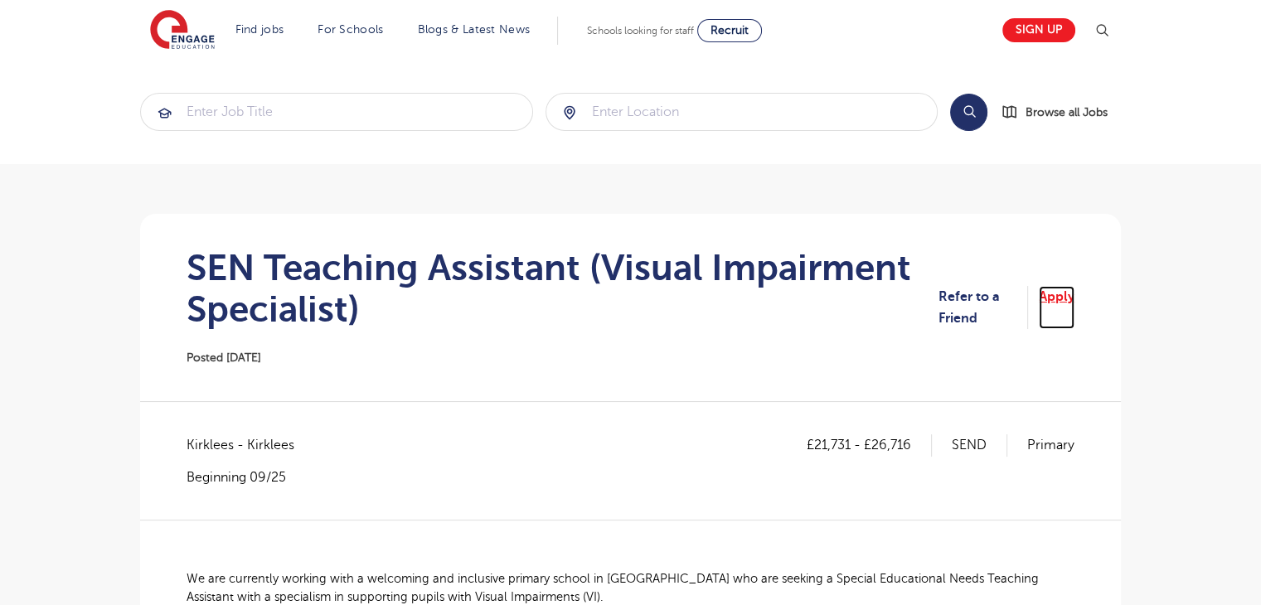
click at [1056, 298] on link "Apply" at bounding box center [1056, 308] width 36 height 44
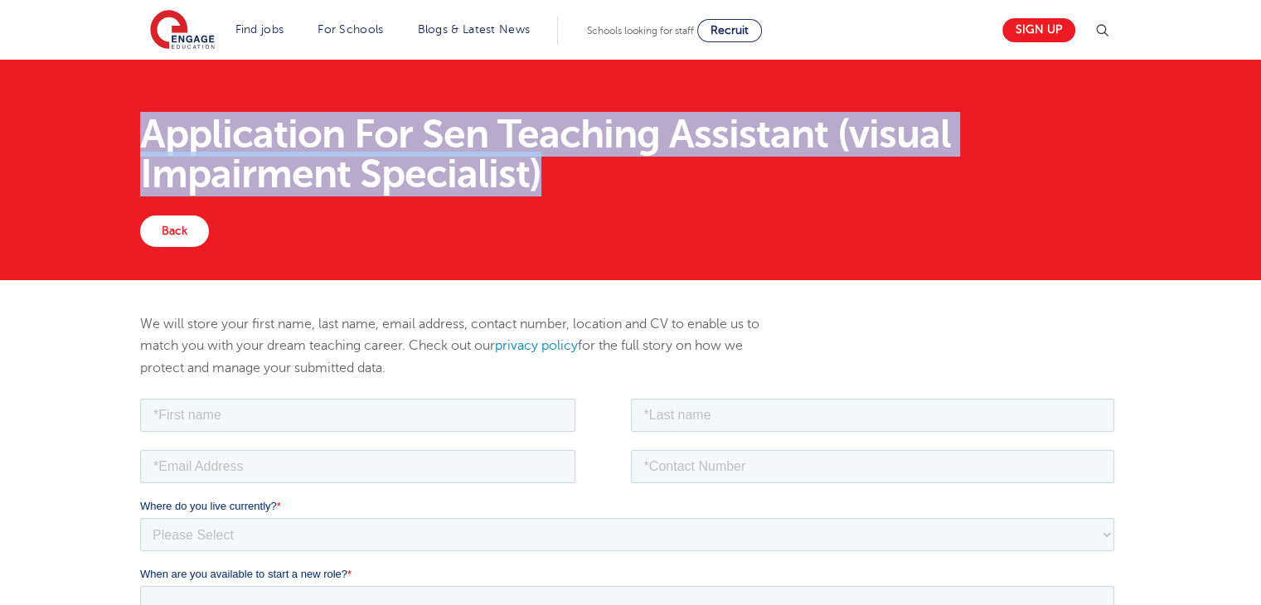
drag, startPoint x: 139, startPoint y: 126, endPoint x: 561, endPoint y: 171, distance: 424.2
click at [561, 171] on h1 "Application For Sen Teaching Assistant (visual Impairment Specialist)" at bounding box center [630, 154] width 980 height 80
click at [542, 173] on h1 "Application For Sen Teaching Assistant (visual Impairment Specialist)" at bounding box center [630, 154] width 980 height 80
drag, startPoint x: 139, startPoint y: 128, endPoint x: 538, endPoint y: 178, distance: 401.8
click at [538, 178] on h1 "Application For Sen Teaching Assistant (visual Impairment Specialist)" at bounding box center [630, 154] width 980 height 80
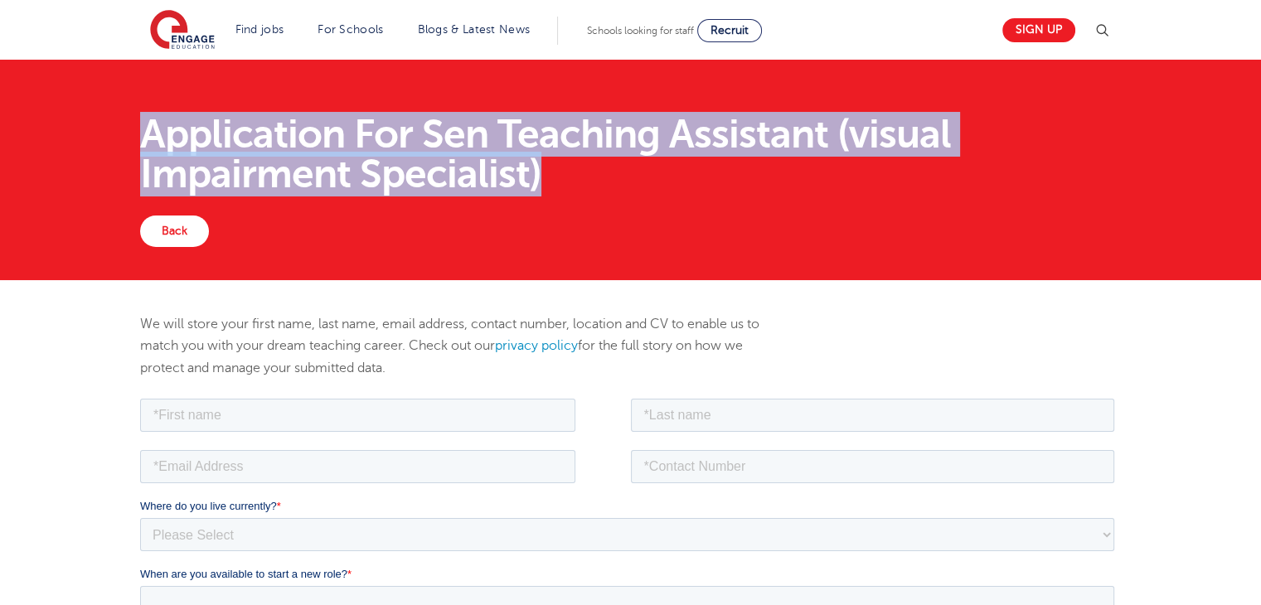
click at [538, 178] on h1 "Application For Sen Teaching Assistant (visual Impairment Specialist)" at bounding box center [630, 154] width 980 height 80
drag, startPoint x: 549, startPoint y: 181, endPoint x: 118, endPoint y: 139, distance: 433.8
click at [118, 139] on div "Application For Sen Teaching Assistant (visual Impairment Specialist) Back" at bounding box center [630, 170] width 1261 height 220
click at [143, 132] on h1 "Application For Sen Teaching Assistant (visual Impairment Specialist)" at bounding box center [630, 154] width 980 height 80
drag, startPoint x: 148, startPoint y: 135, endPoint x: 610, endPoint y: 184, distance: 465.0
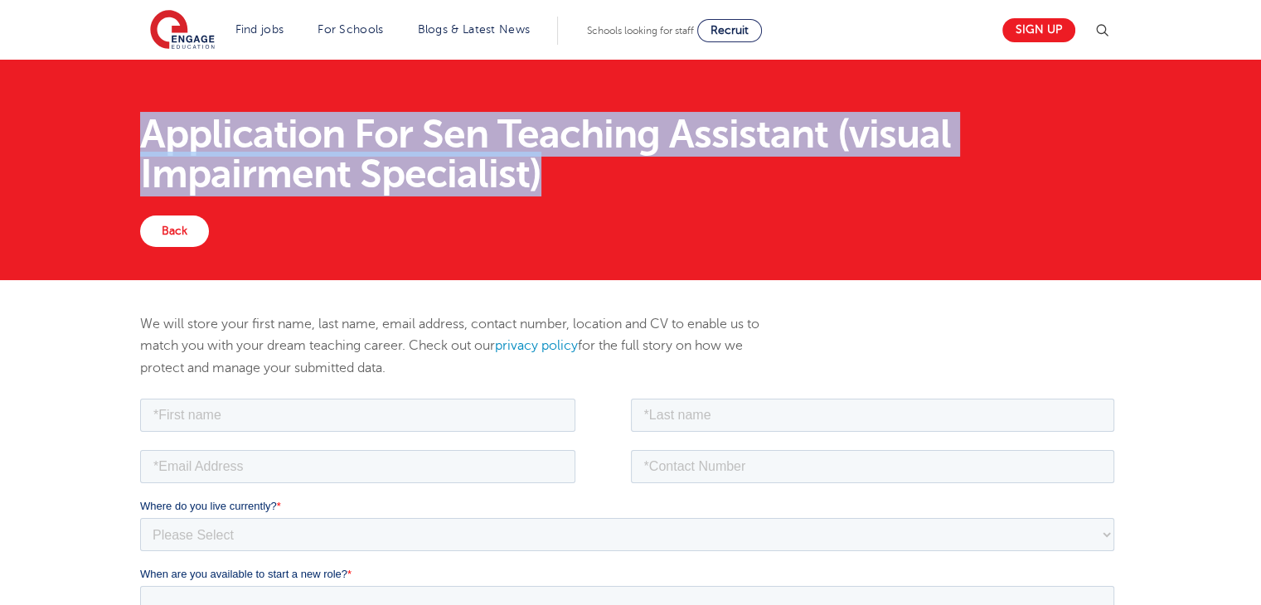
click at [607, 190] on h1 "Application For Sen Teaching Assistant (visual Impairment Specialist)" at bounding box center [630, 154] width 980 height 80
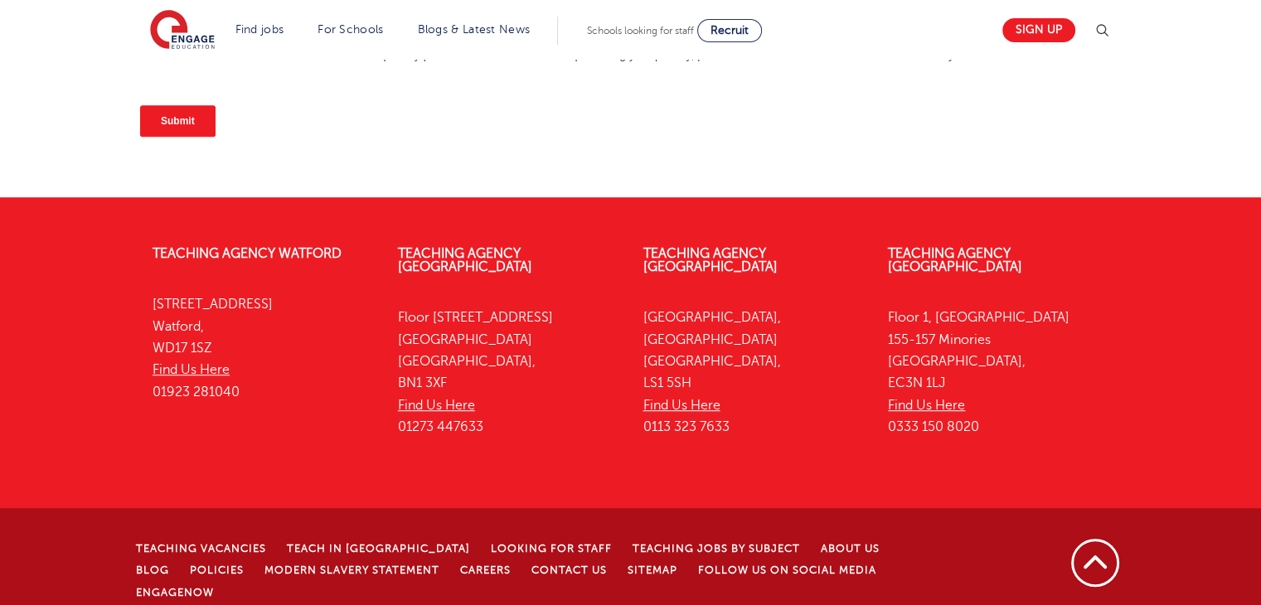
scroll to position [847, 0]
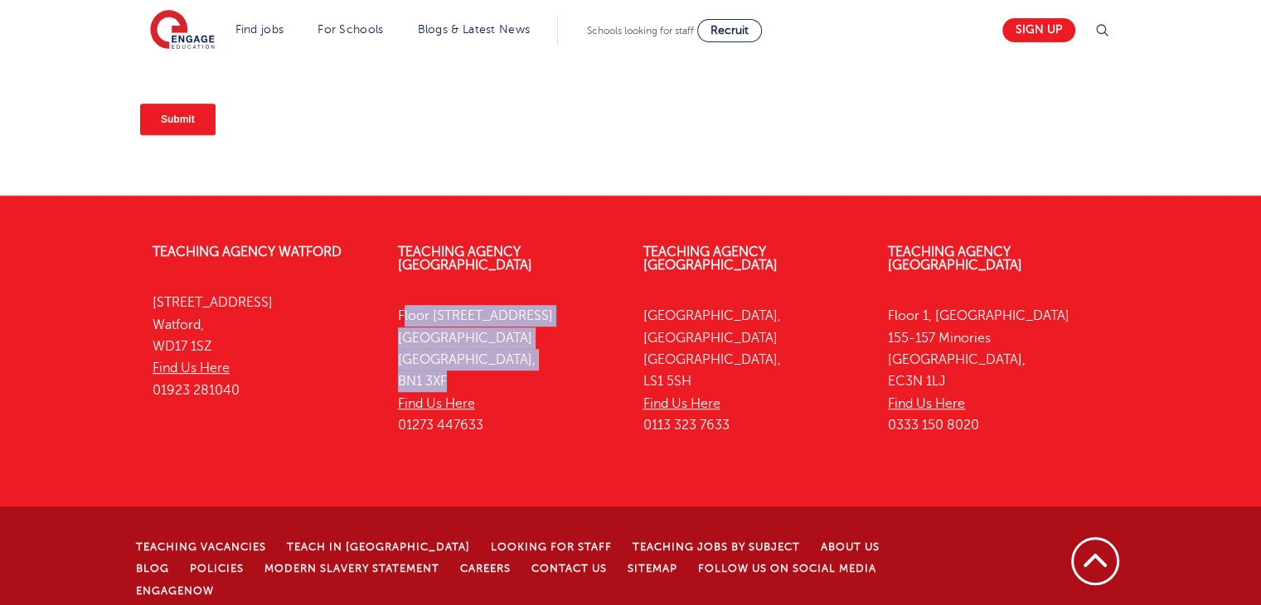
drag, startPoint x: 399, startPoint y: 302, endPoint x: 466, endPoint y: 370, distance: 95.5
click at [466, 370] on p "Floor 4, 100 Queens Road Brighton Brighton, BN1 3XF Find Us Here 01273 447633" at bounding box center [508, 370] width 220 height 131
click at [462, 365] on p "Floor 4, 100 Queens Road Brighton Brighton, BN1 3XF Find Us Here 01273 447633" at bounding box center [508, 370] width 220 height 131
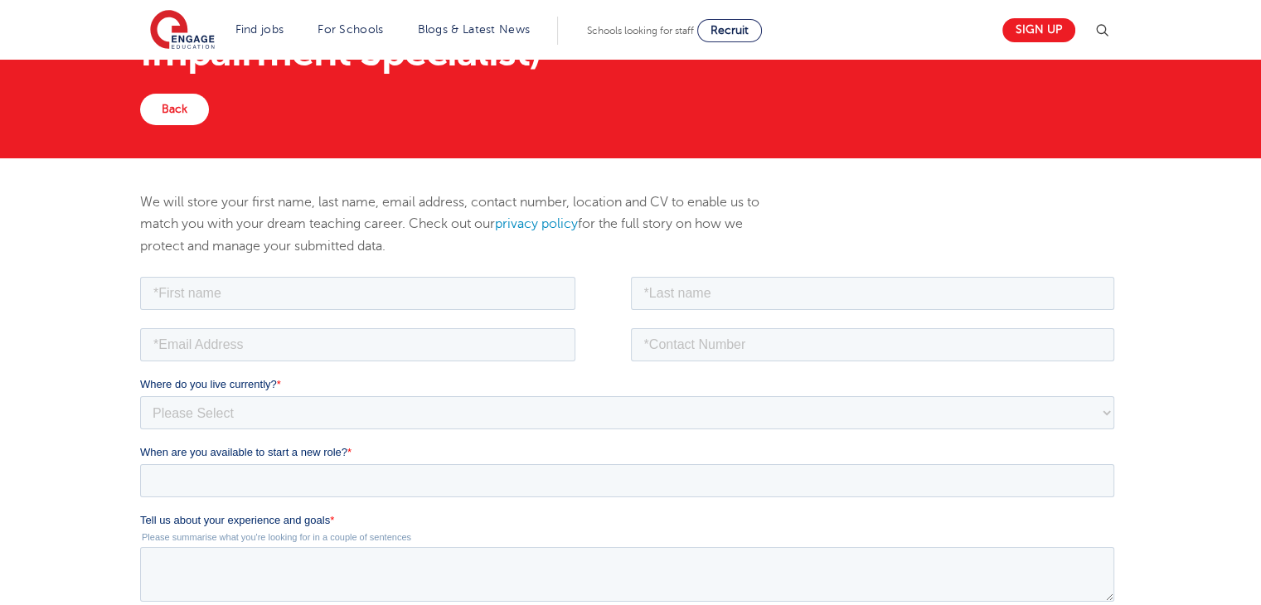
scroll to position [0, 0]
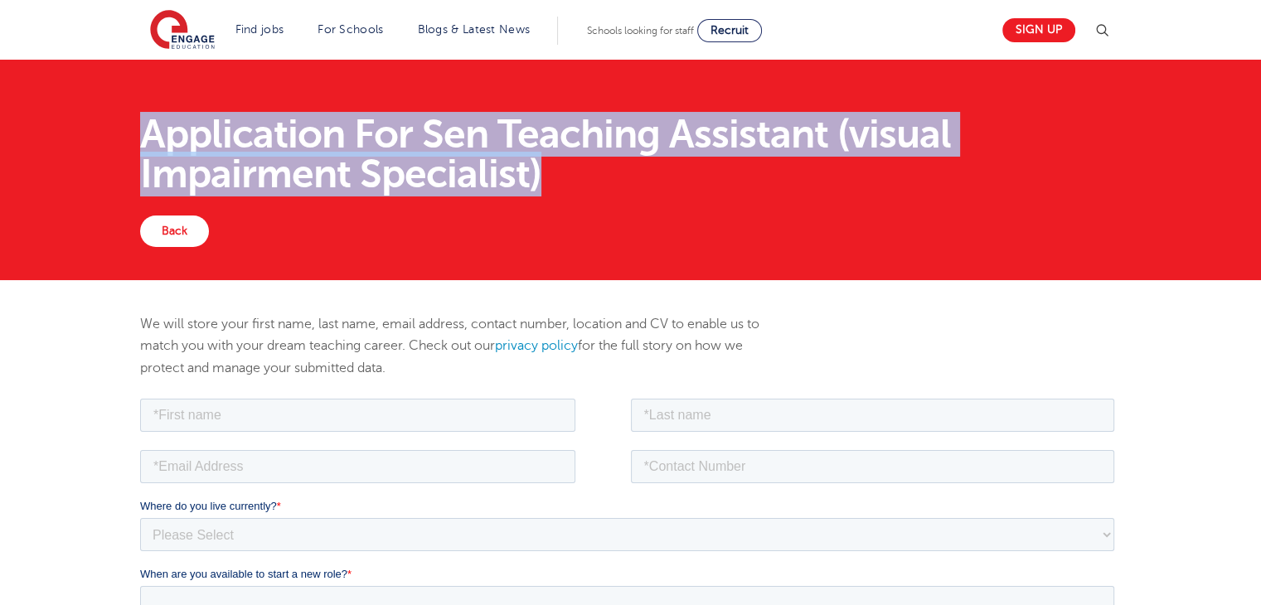
drag, startPoint x: 136, startPoint y: 134, endPoint x: 568, endPoint y: 173, distance: 433.5
click at [568, 173] on div "Application For Sen Teaching Assistant (visual Impairment Specialist)" at bounding box center [630, 154] width 1005 height 123
click at [568, 173] on h1 "Application For Sen Teaching Assistant (visual Impairment Specialist)" at bounding box center [630, 154] width 980 height 80
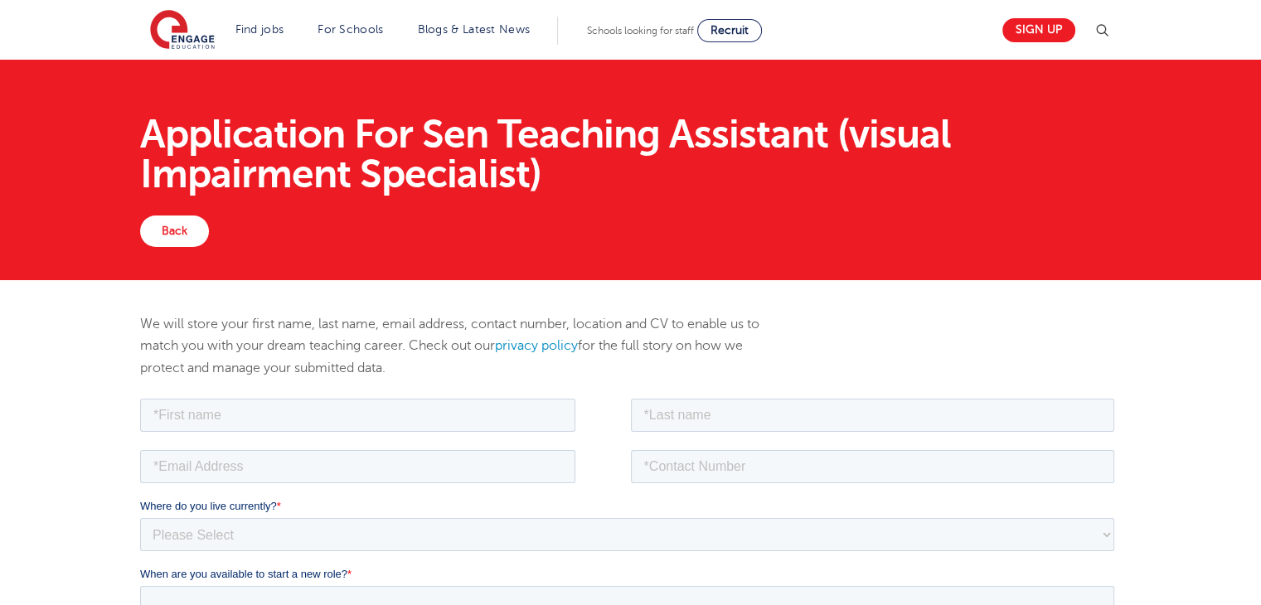
click at [535, 164] on h1 "Application For Sen Teaching Assistant (visual Impairment Specialist)" at bounding box center [630, 154] width 980 height 80
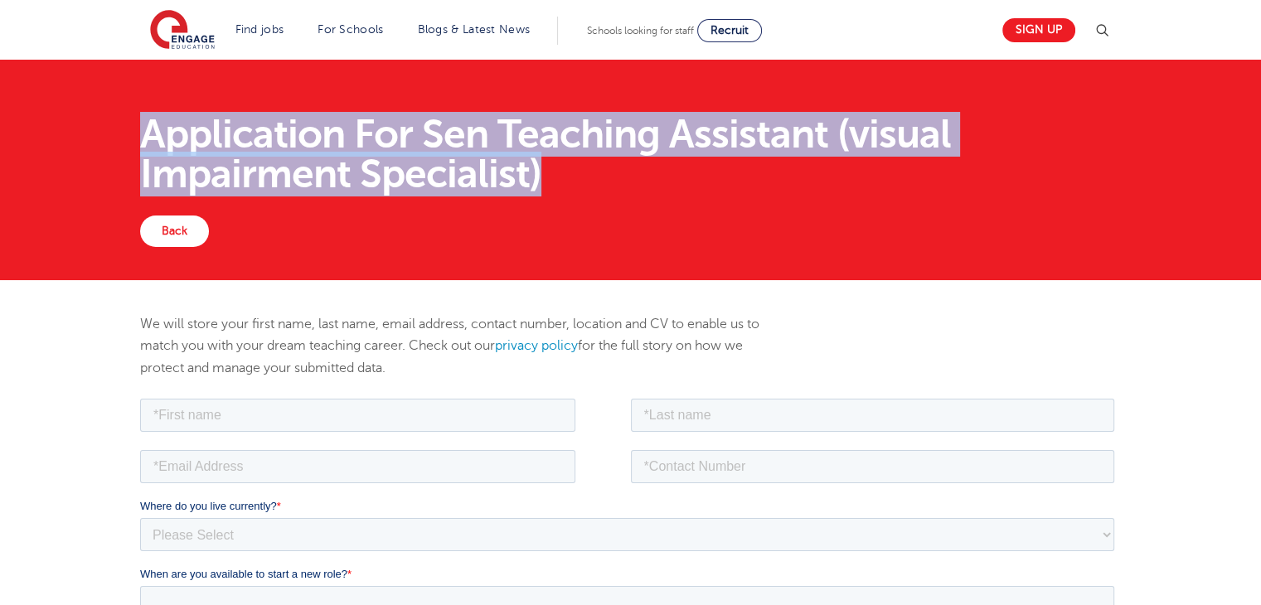
drag, startPoint x: 537, startPoint y: 172, endPoint x: 117, endPoint y: 134, distance: 421.9
click at [117, 134] on div "Application For Sen Teaching Assistant (visual Impairment Specialist) Back" at bounding box center [630, 170] width 1261 height 220
click at [155, 137] on h1 "Application For Sen Teaching Assistant (visual Impairment Specialist)" at bounding box center [630, 154] width 980 height 80
drag, startPoint x: 151, startPoint y: 123, endPoint x: 535, endPoint y: 177, distance: 387.4
click at [537, 178] on h1 "Application For Sen Teaching Assistant (visual Impairment Specialist)" at bounding box center [630, 154] width 980 height 80
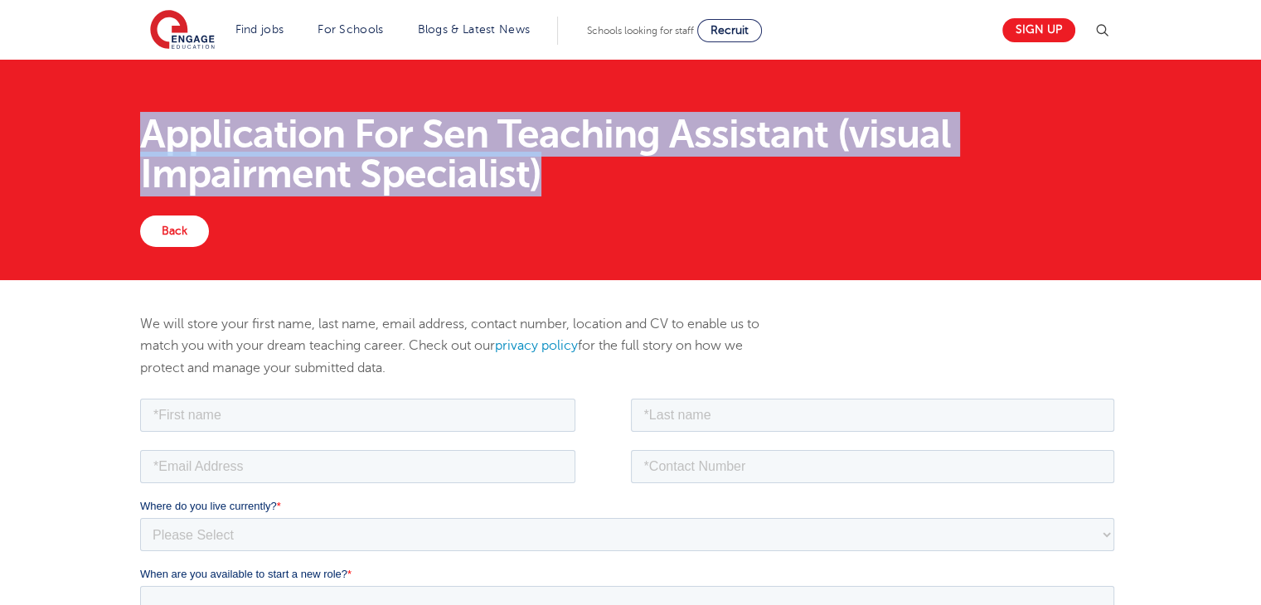
click at [535, 177] on h1 "Application For Sen Teaching Assistant (visual Impairment Specialist)" at bounding box center [630, 154] width 980 height 80
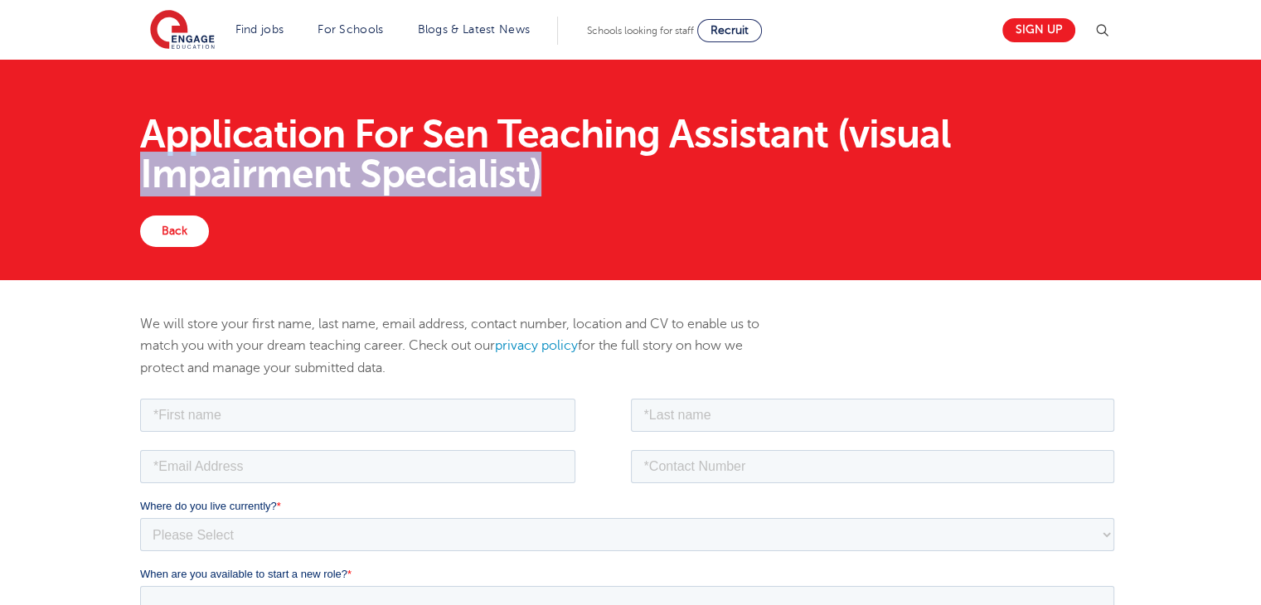
drag, startPoint x: 535, startPoint y: 172, endPoint x: 123, endPoint y: 154, distance: 412.3
click at [123, 154] on div "Application For Sen Teaching Assistant (visual Impairment Specialist) Back" at bounding box center [630, 170] width 1261 height 220
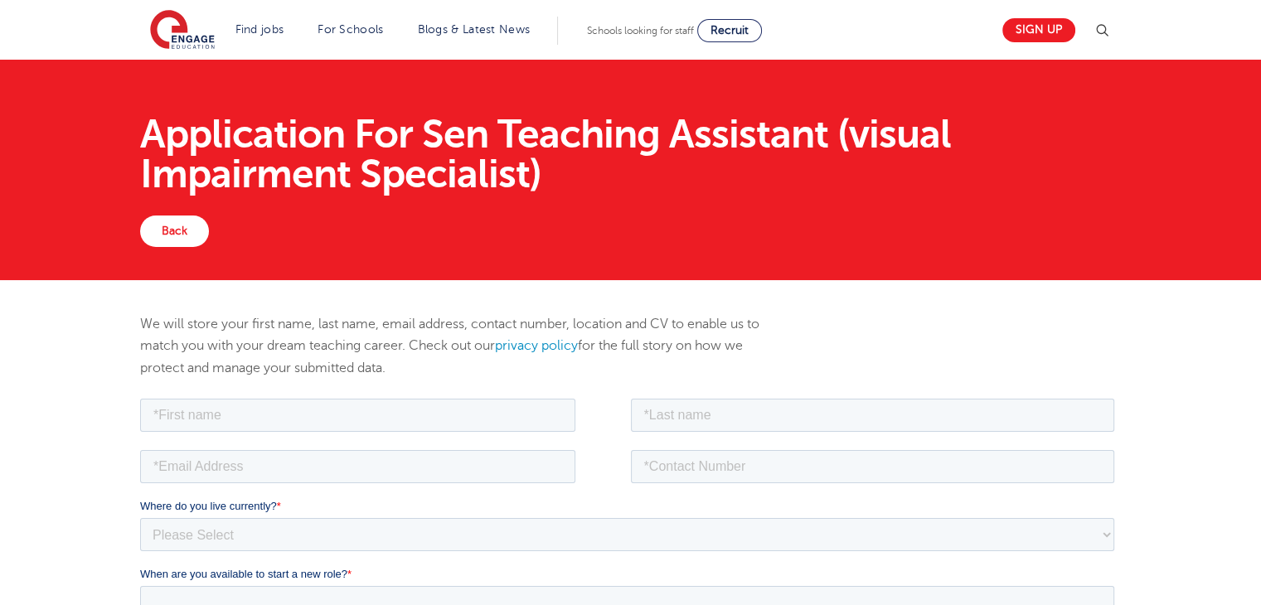
click at [137, 138] on div "Application For Sen Teaching Assistant (visual Impairment Specialist)" at bounding box center [630, 154] width 1005 height 123
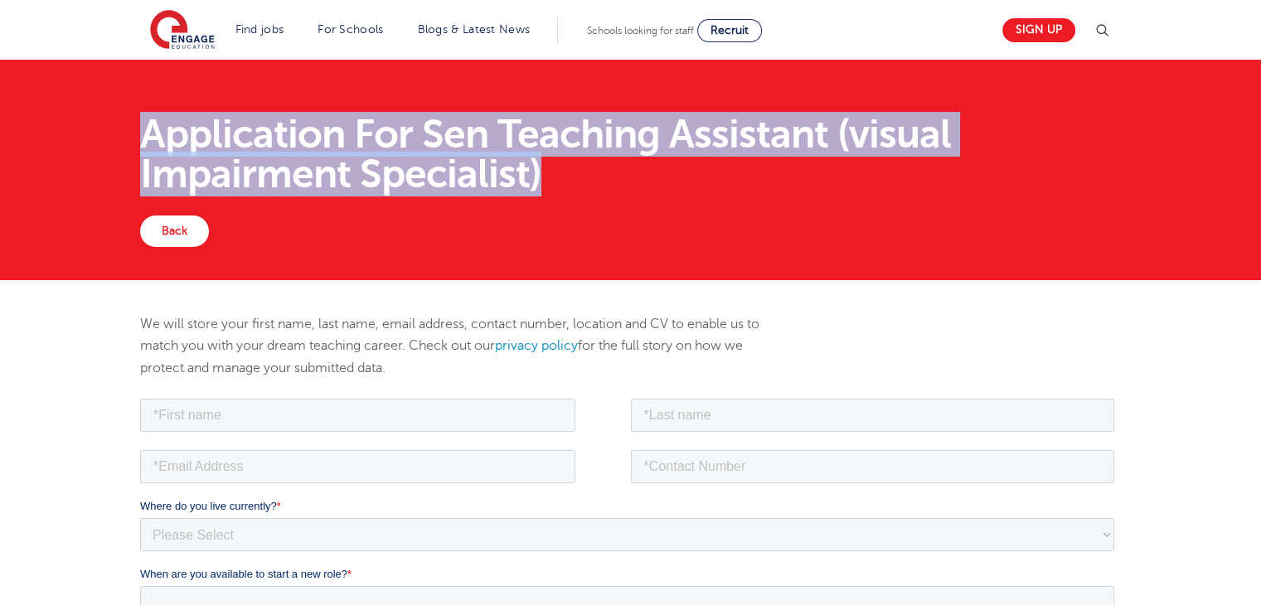
drag, startPoint x: 150, startPoint y: 122, endPoint x: 543, endPoint y: 172, distance: 396.0
click at [546, 173] on h1 "Application For Sen Teaching Assistant (visual Impairment Specialist)" at bounding box center [630, 154] width 980 height 80
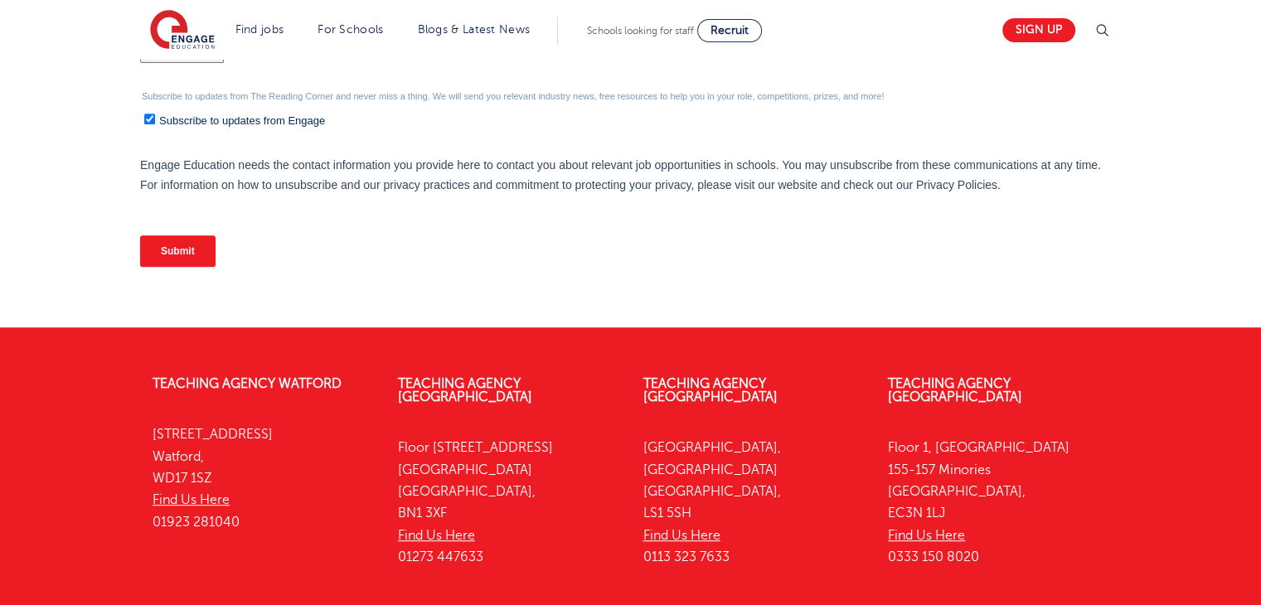
scroll to position [847, 0]
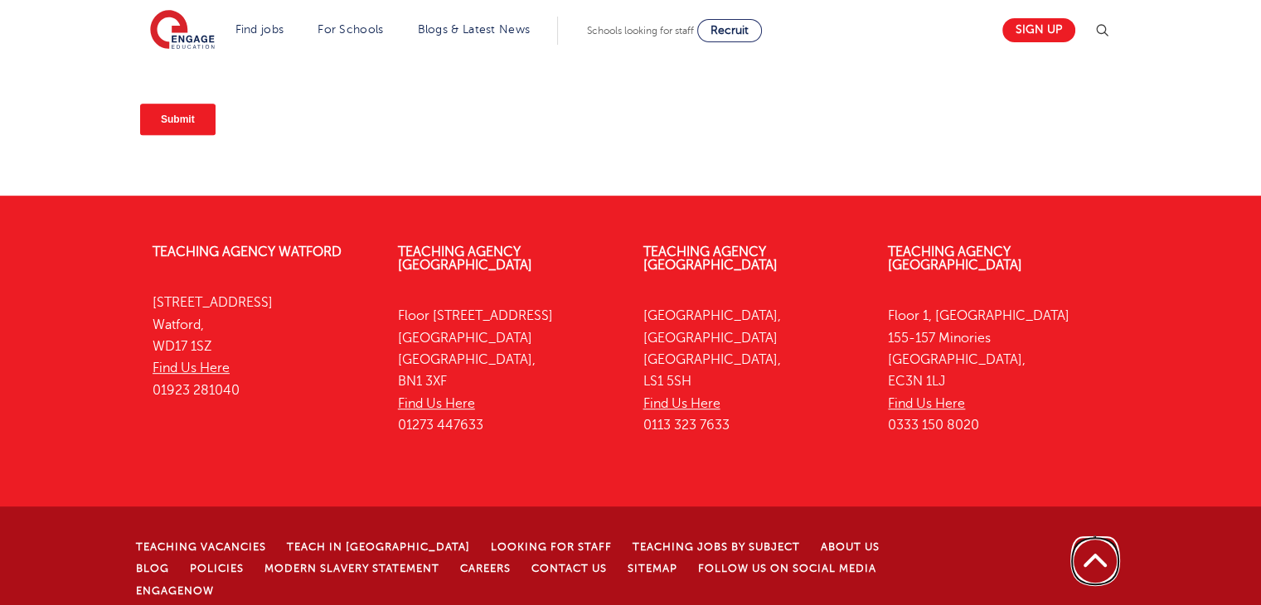
click at [1093, 548] on link "Back to top" at bounding box center [1094, 560] width 51 height 51
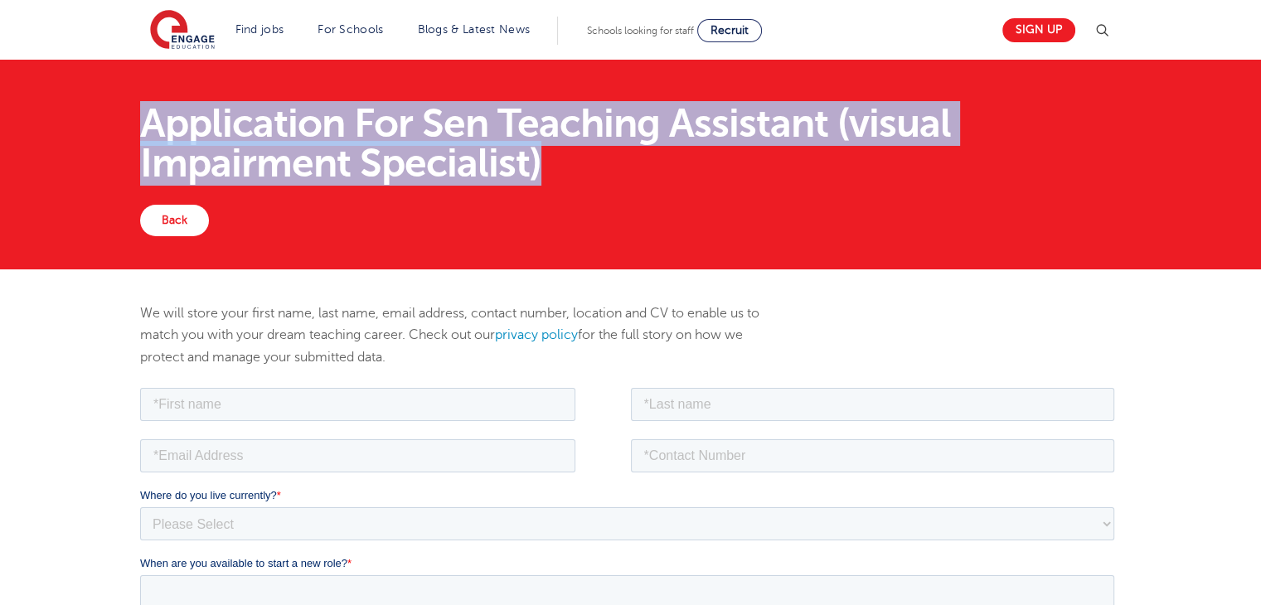
scroll to position [0, 0]
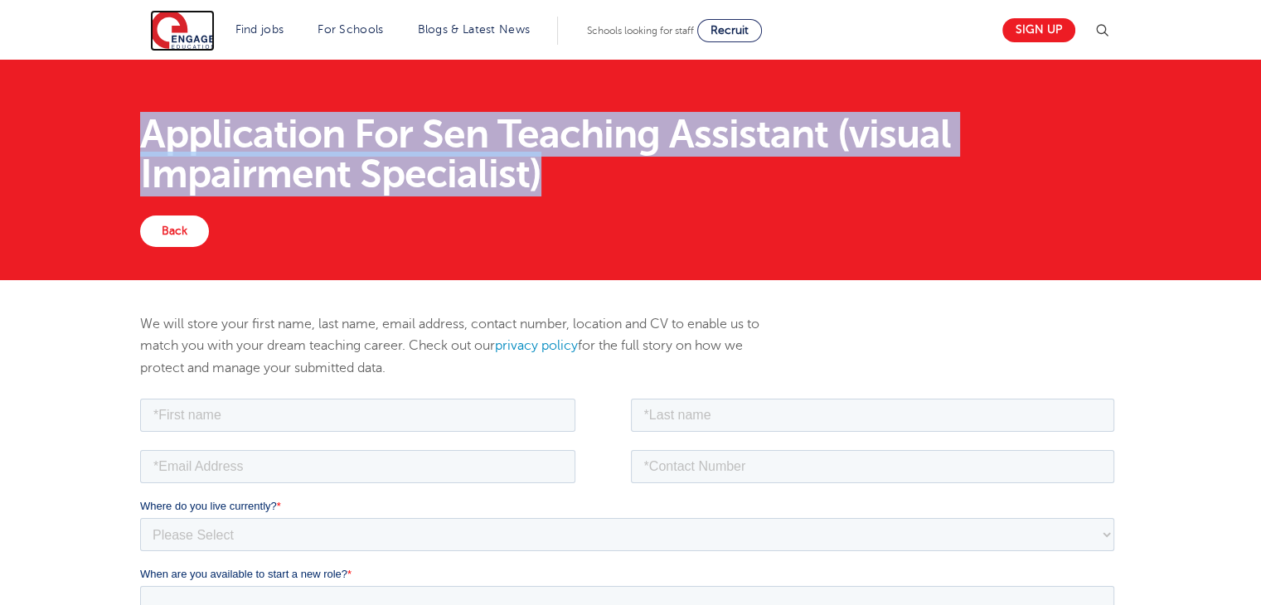
click at [215, 45] on img at bounding box center [182, 30] width 65 height 41
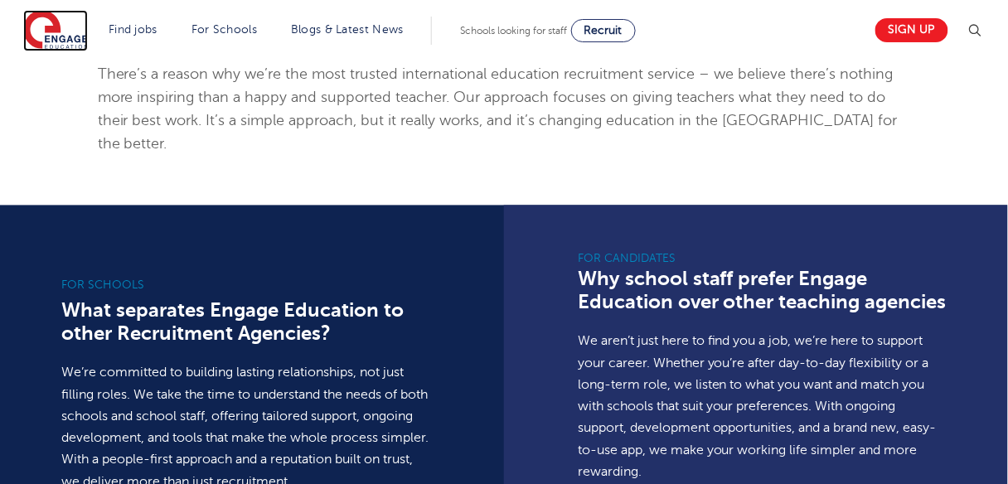
scroll to position [995, 0]
